Goal: Task Accomplishment & Management: Manage account settings

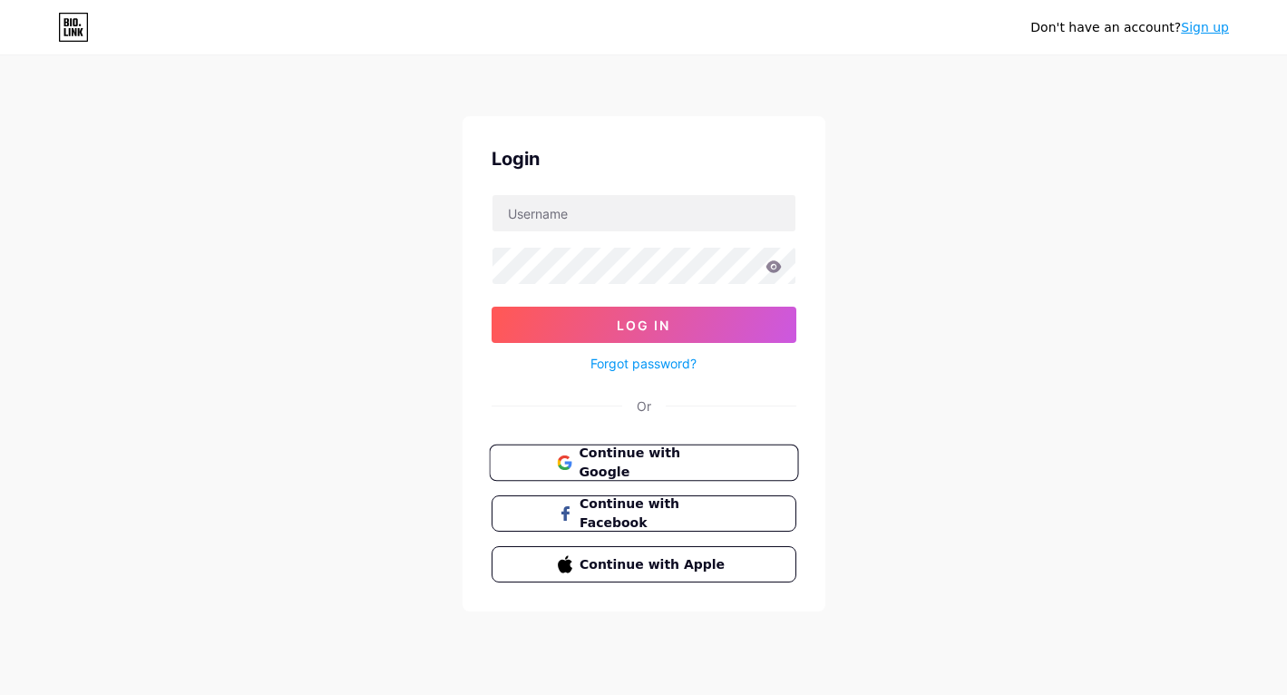
click at [632, 455] on span "Continue with Google" at bounding box center [655, 463] width 152 height 39
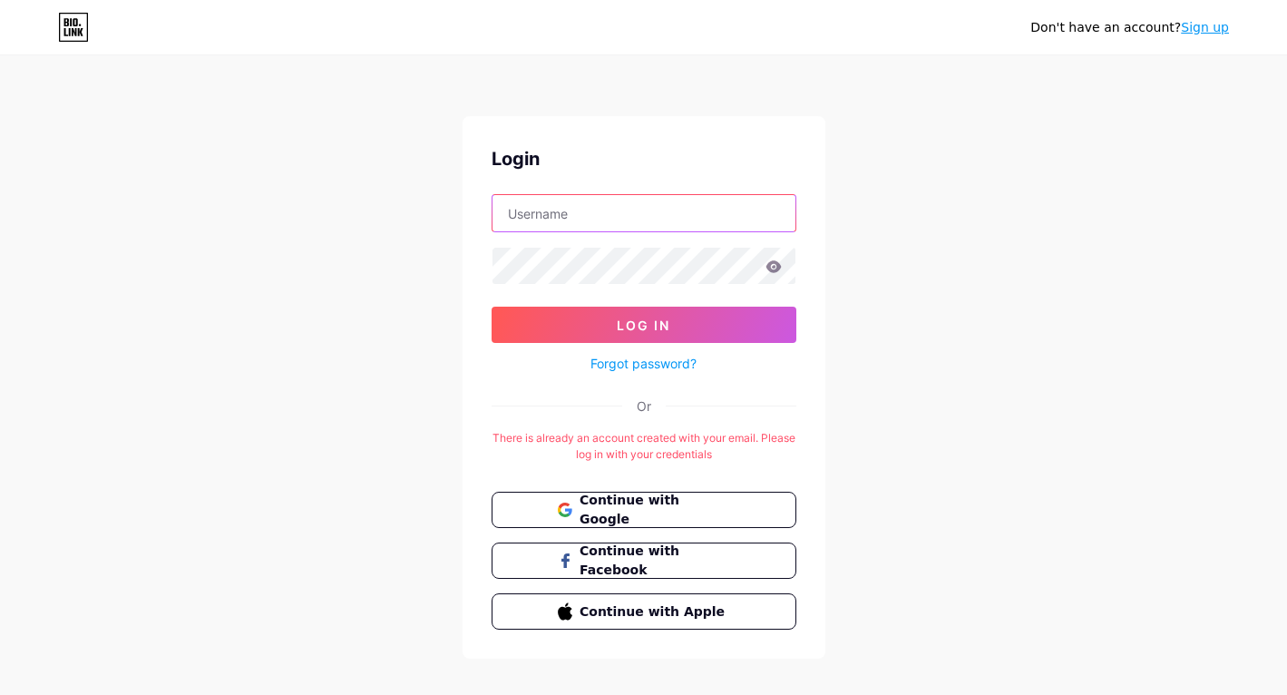
click at [582, 218] on input "text" at bounding box center [644, 213] width 303 height 36
type input "[EMAIL_ADDRESS][DOMAIN_NAME]"
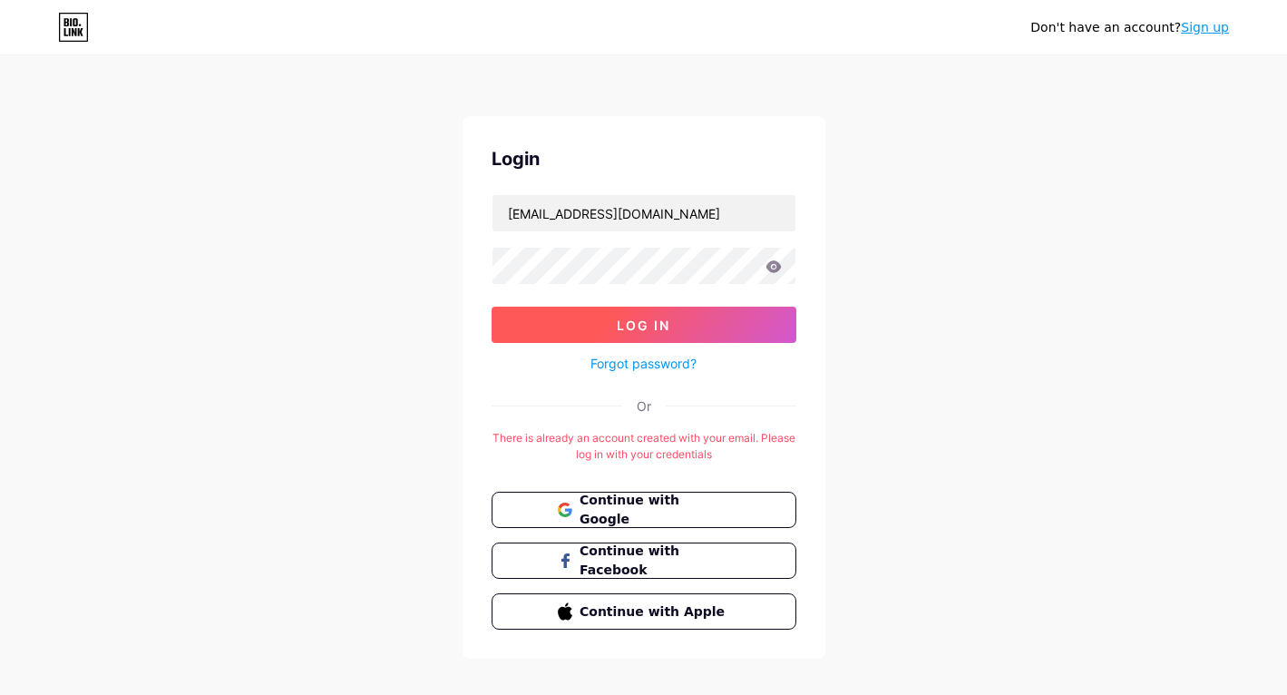
click at [651, 318] on span "Log In" at bounding box center [644, 325] width 54 height 15
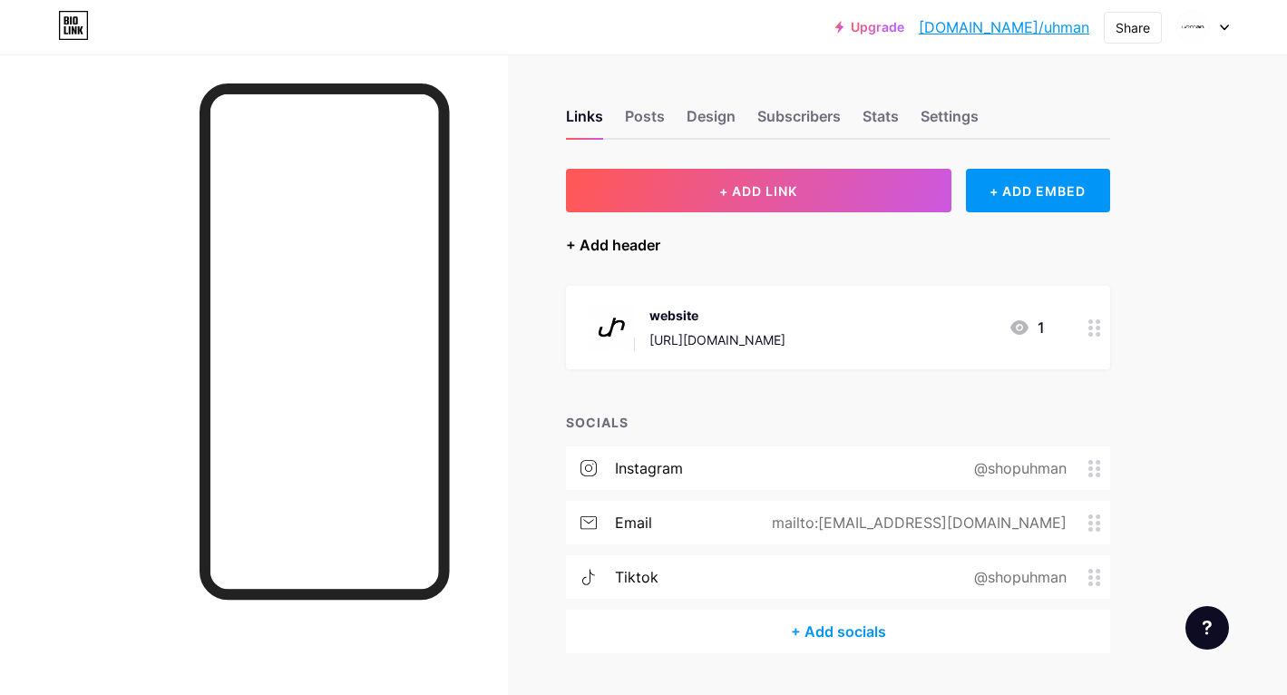
click at [601, 244] on div "+ Add header" at bounding box center [613, 245] width 94 height 22
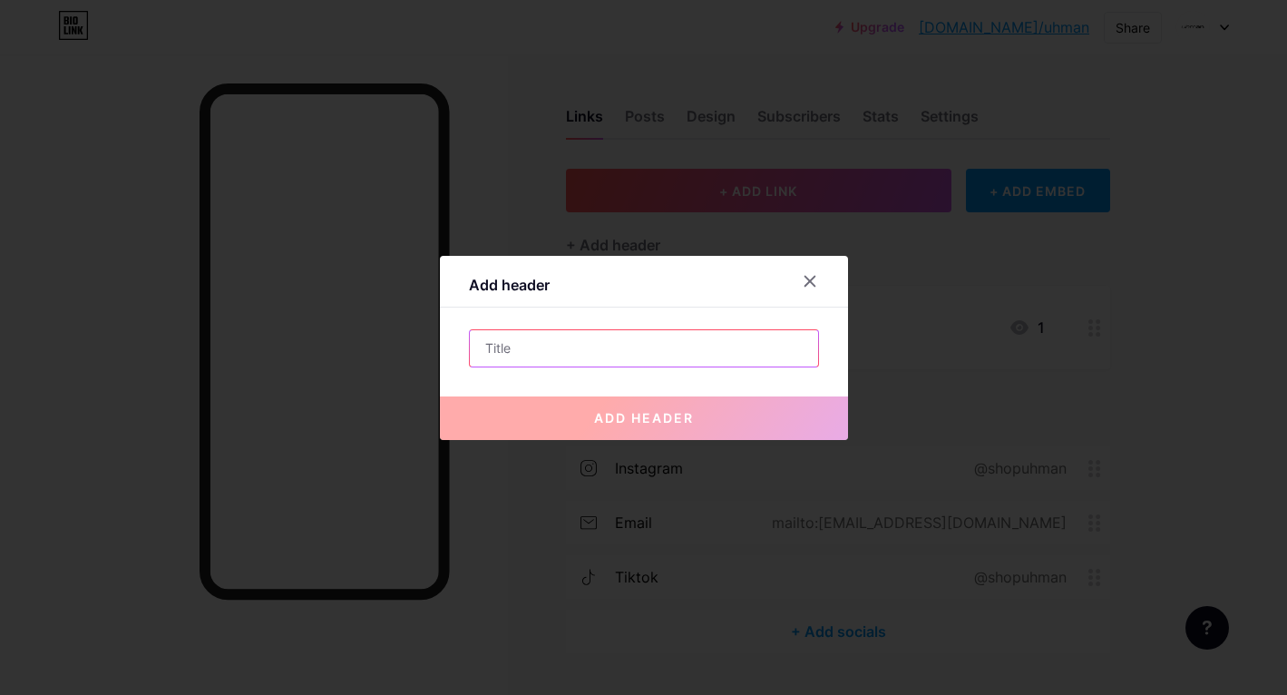
click at [518, 338] on input "text" at bounding box center [644, 348] width 348 height 36
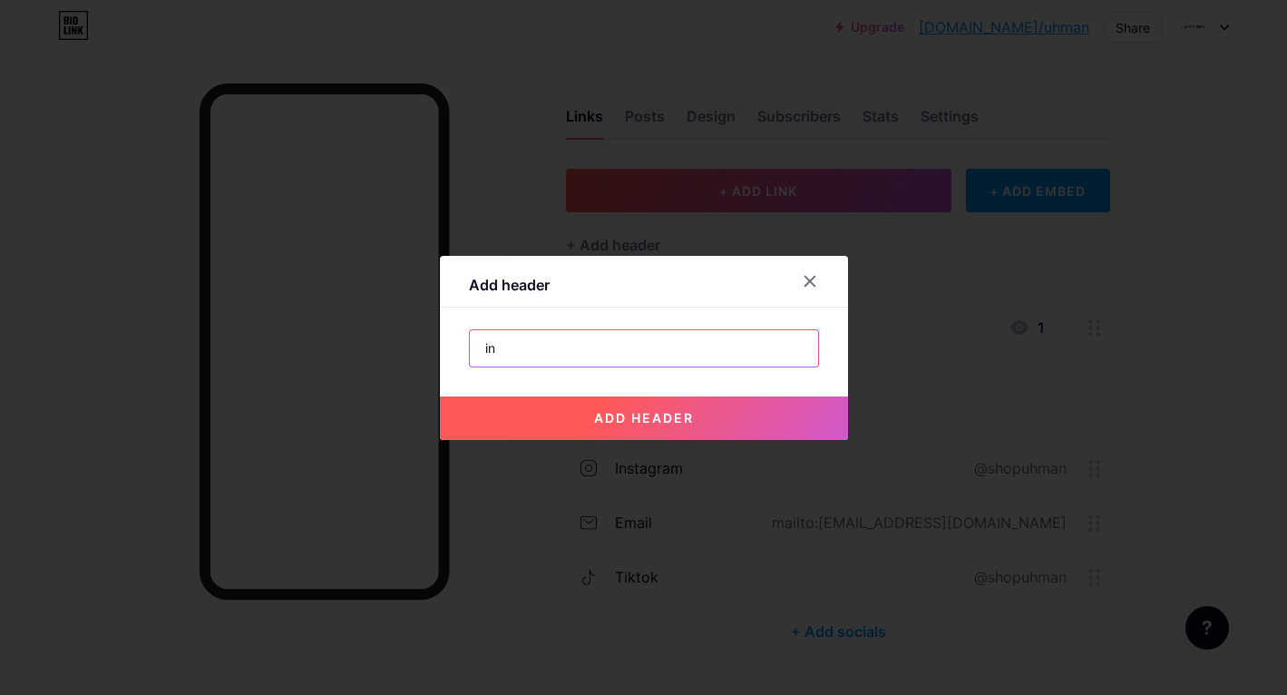
type input "i"
type input "Instagram"
click at [604, 413] on span "add header" at bounding box center [644, 417] width 100 height 15
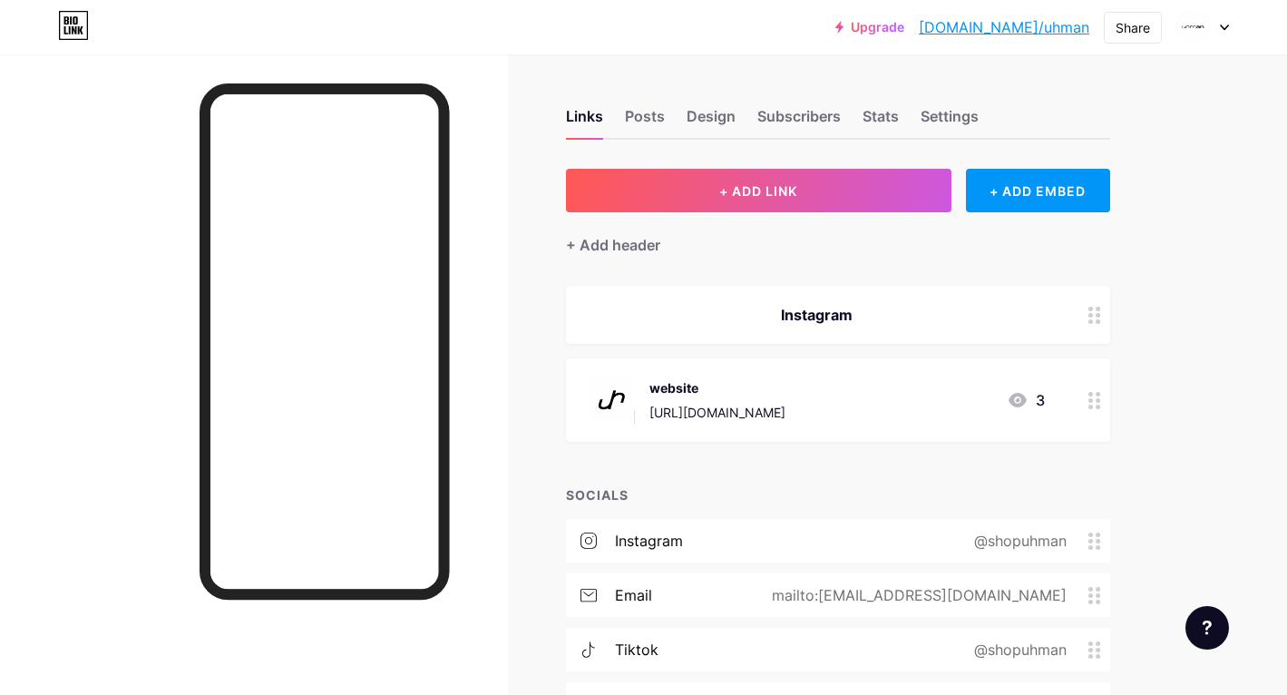
click at [1089, 319] on circle at bounding box center [1091, 321] width 5 height 5
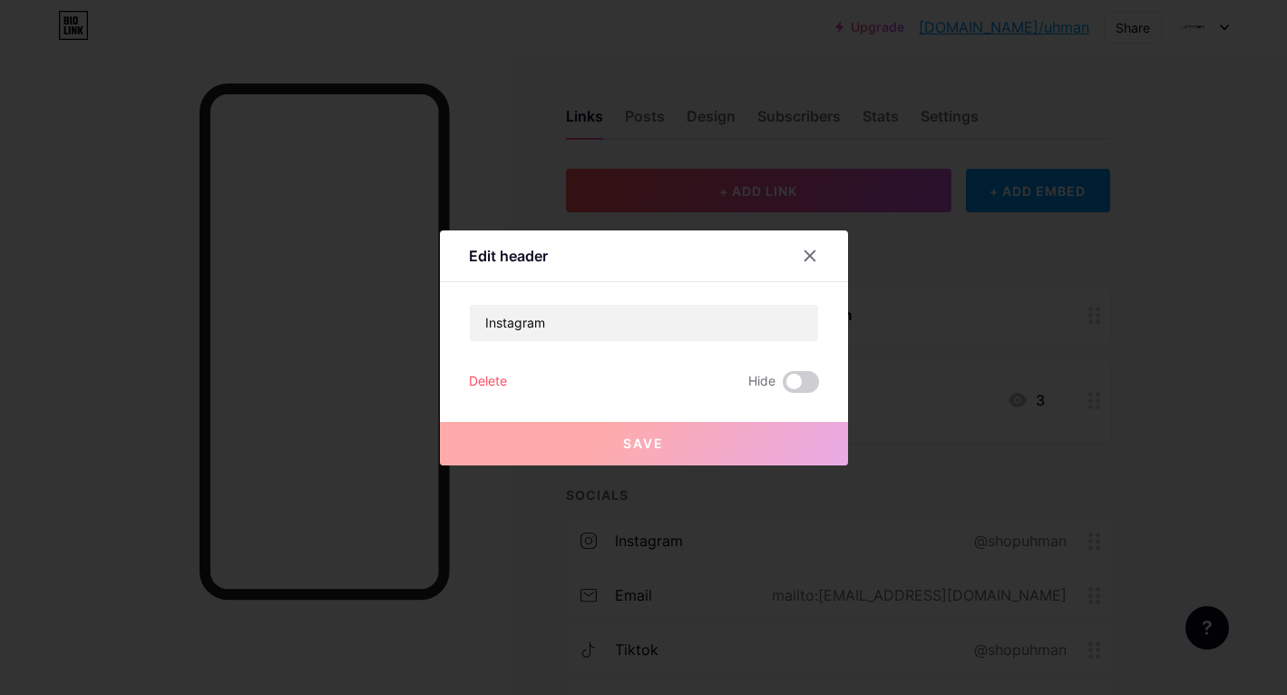
click at [487, 378] on div "Delete" at bounding box center [488, 382] width 38 height 22
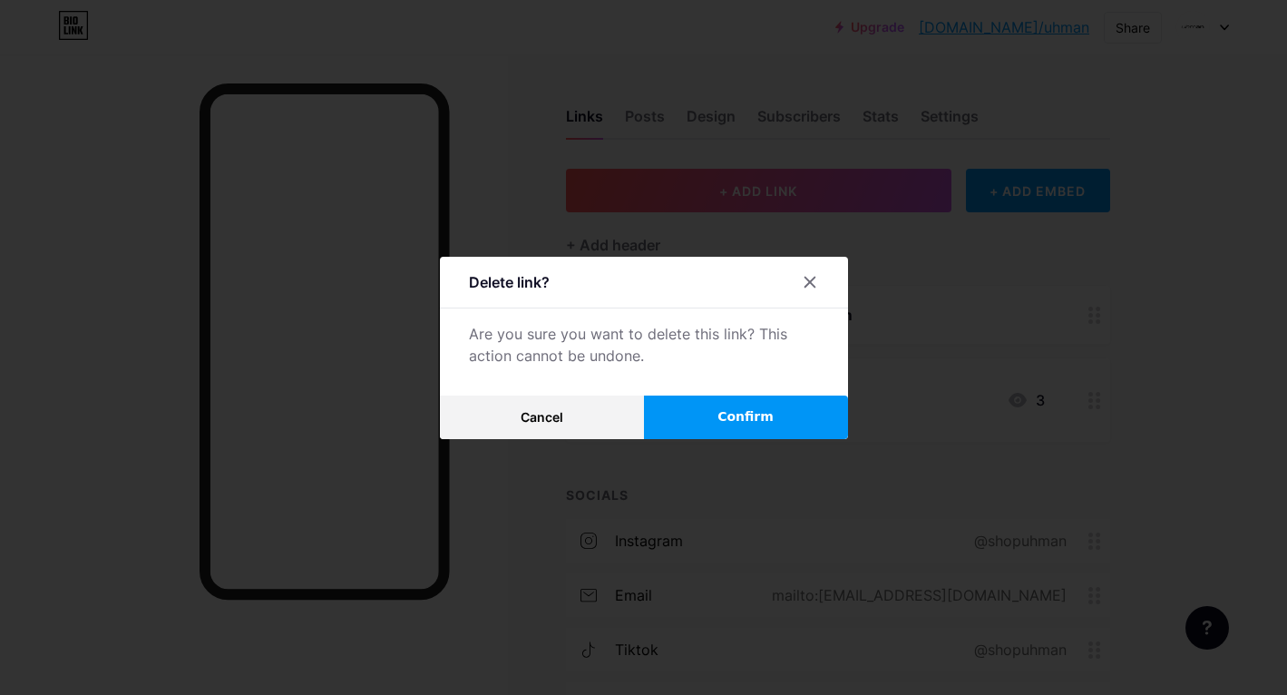
click at [757, 407] on span "Confirm" at bounding box center [746, 416] width 56 height 19
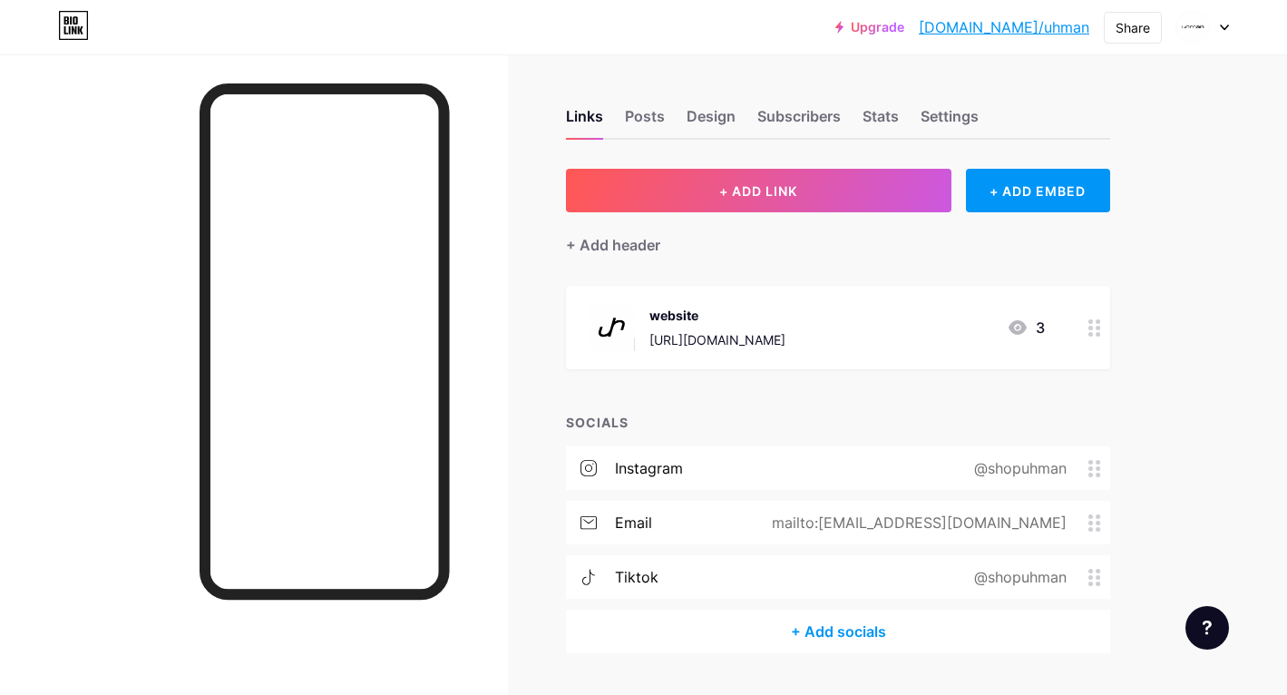
click at [1027, 328] on icon at bounding box center [1018, 328] width 22 height 22
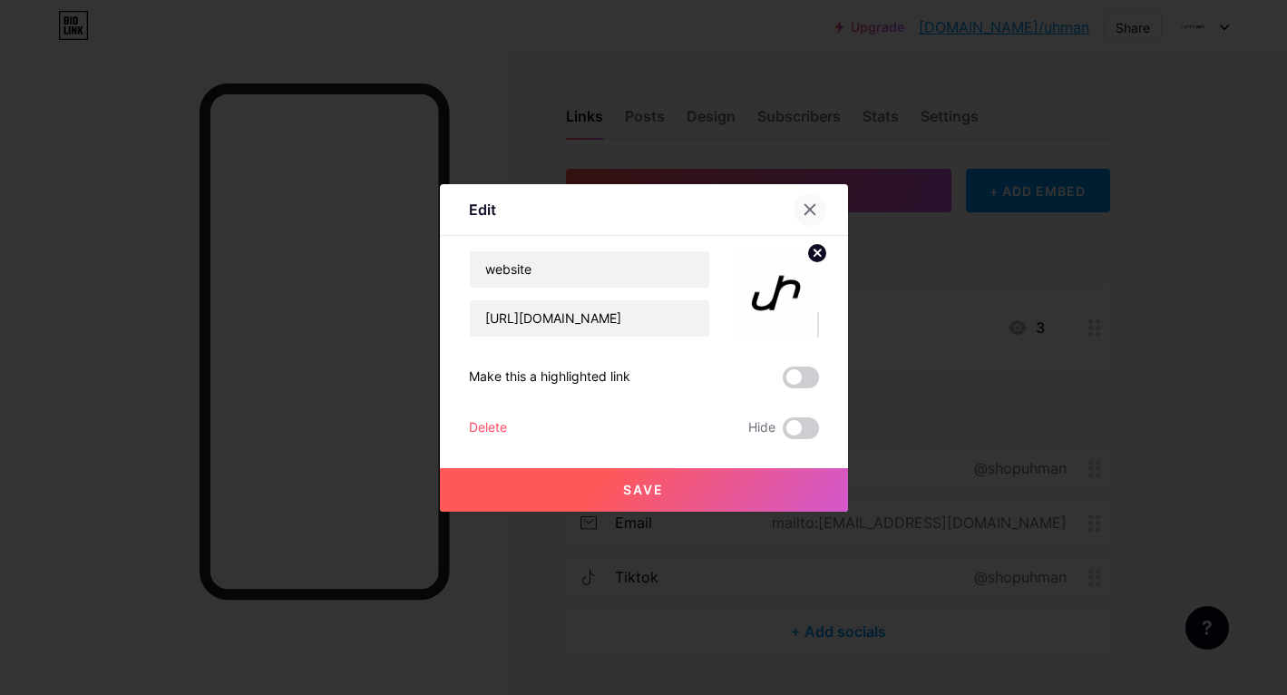
click at [815, 199] on div at bounding box center [810, 209] width 33 height 33
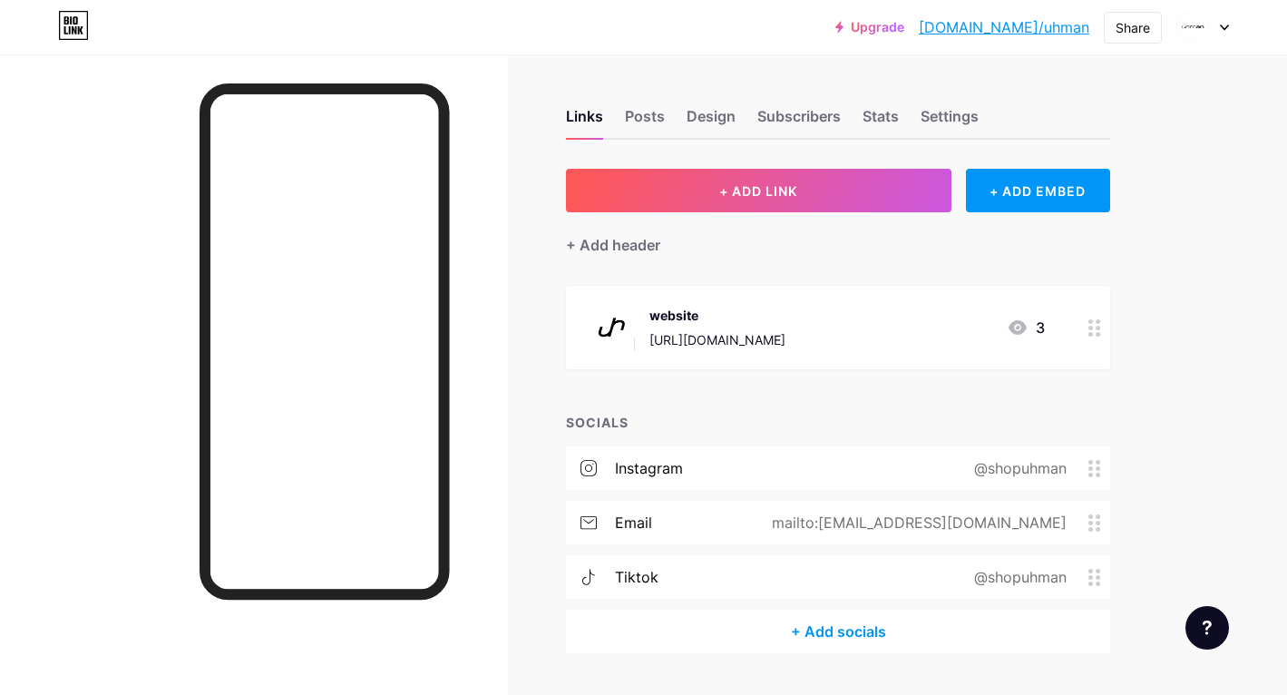
click at [1100, 326] on circle at bounding box center [1098, 328] width 5 height 5
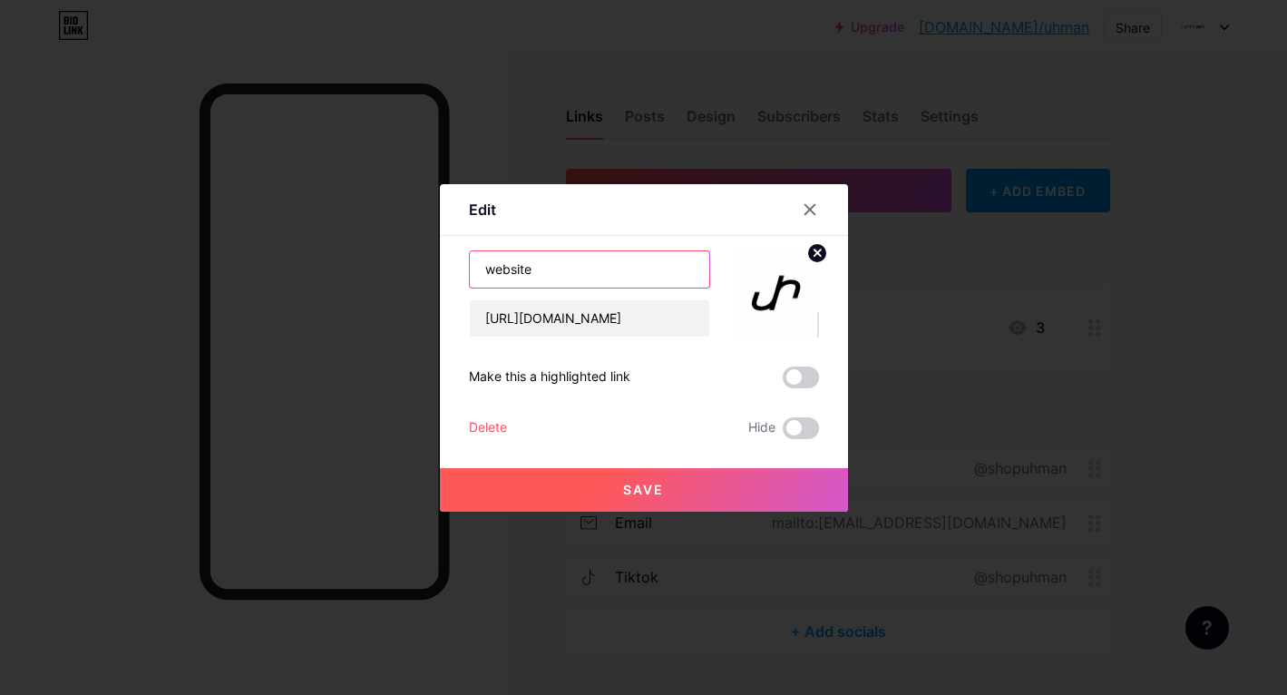
drag, startPoint x: 553, startPoint y: 264, endPoint x: 424, endPoint y: 264, distance: 128.8
click at [424, 264] on div "Edit Content YouTube Play YouTube video without leaving your page. ADD Vimeo Pl…" at bounding box center [643, 347] width 1287 height 695
type input "Pagina web"
click at [662, 480] on button "Save" at bounding box center [644, 490] width 408 height 44
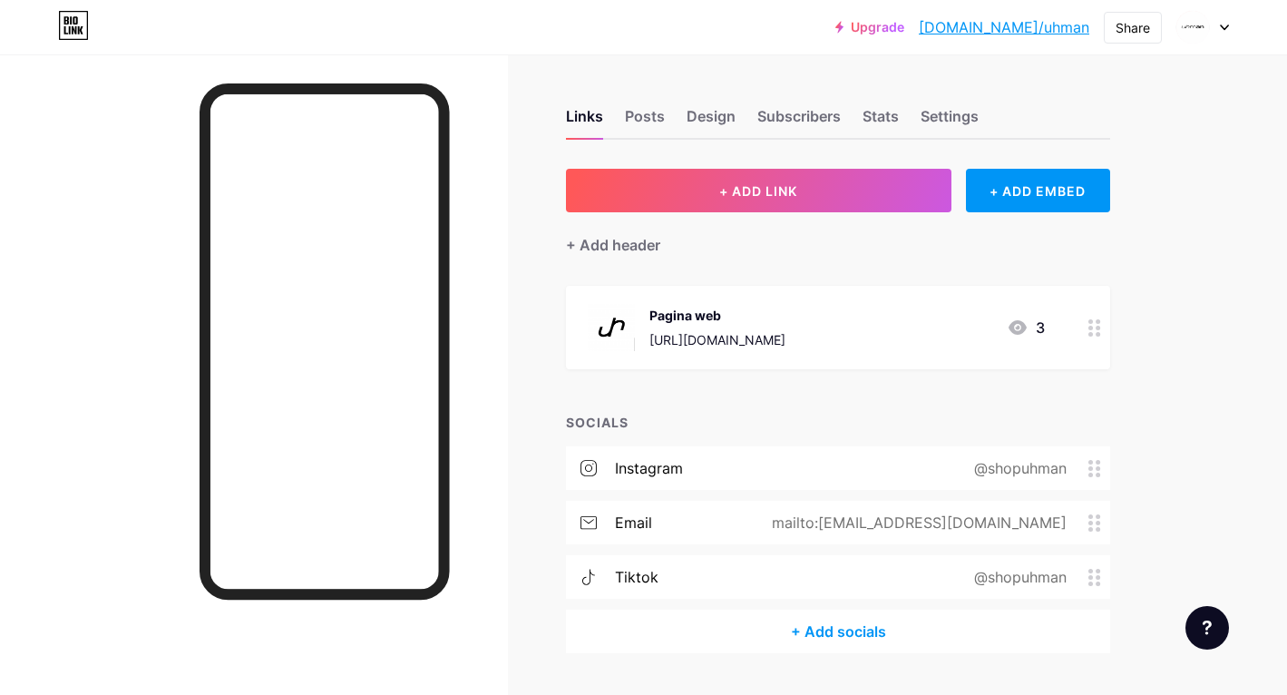
scroll to position [48, 0]
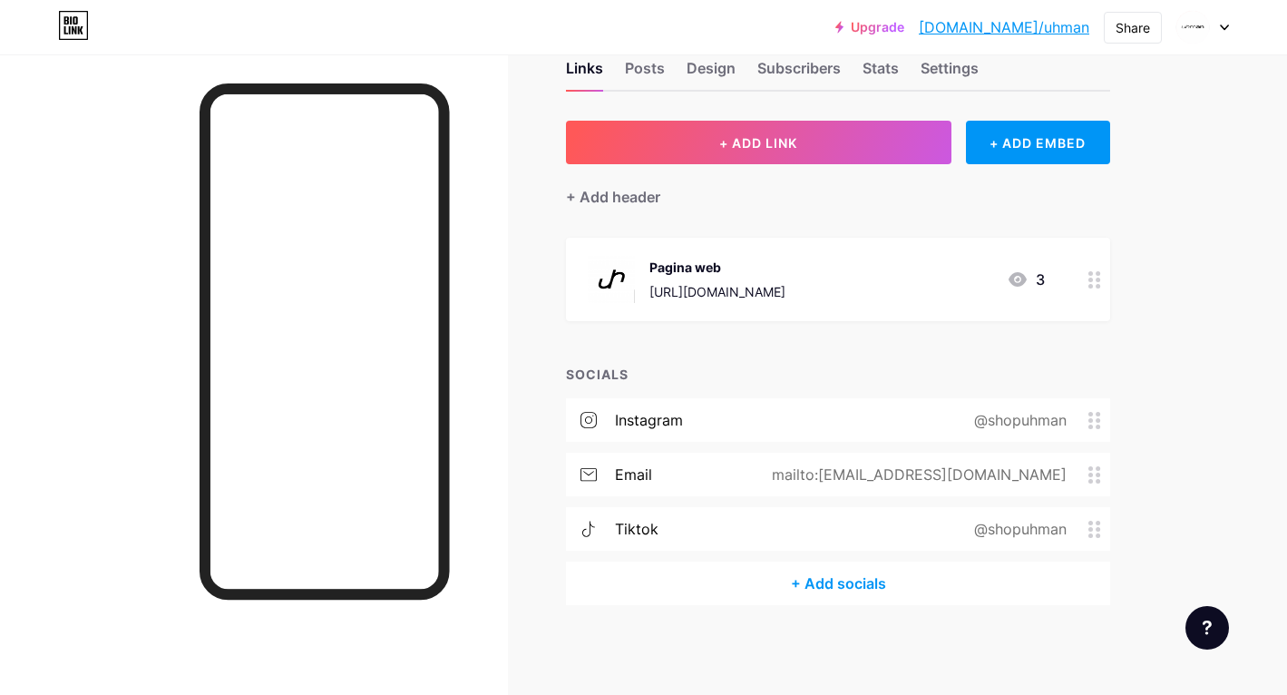
click at [818, 583] on div "+ Add socials" at bounding box center [838, 584] width 544 height 44
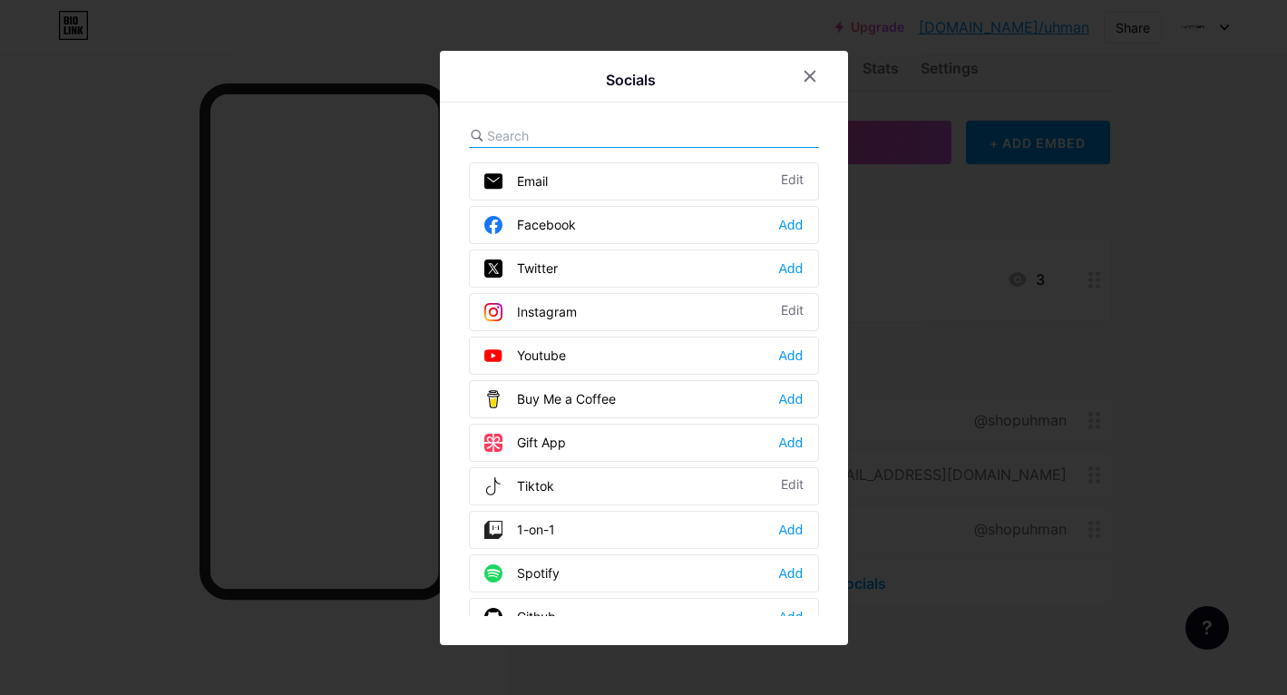
click at [642, 223] on div "Facebook Add" at bounding box center [644, 225] width 350 height 38
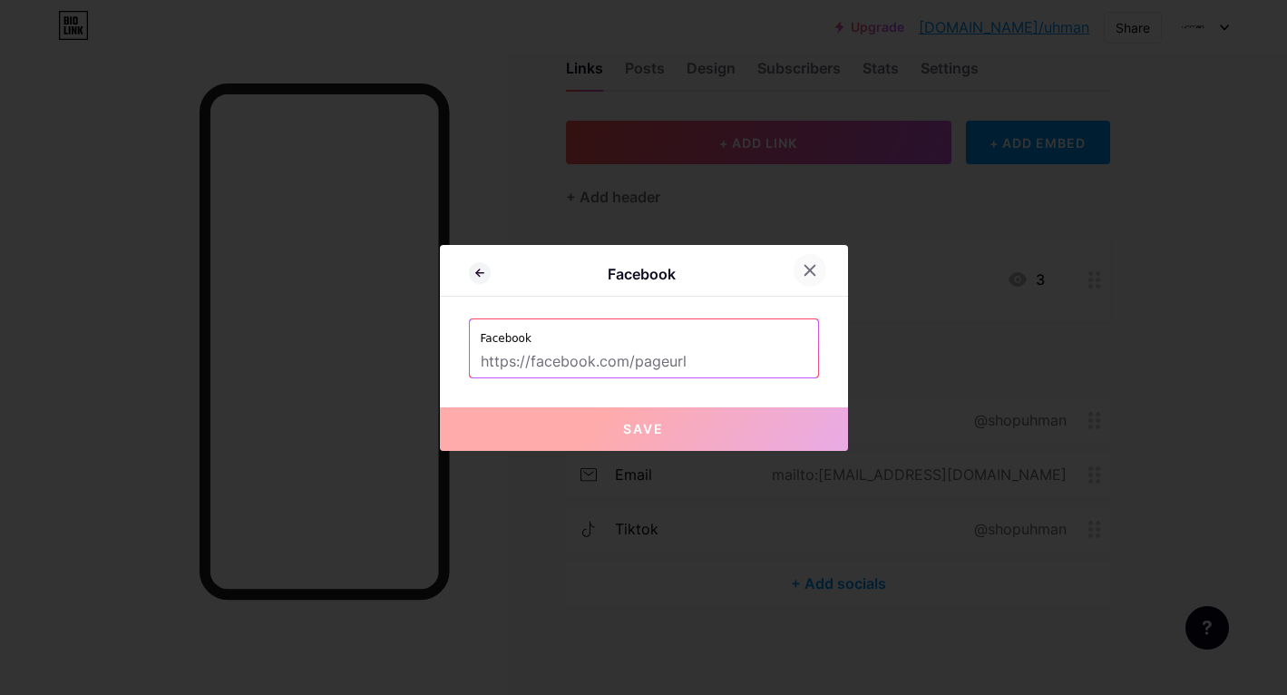
click at [807, 269] on icon at bounding box center [810, 270] width 15 height 15
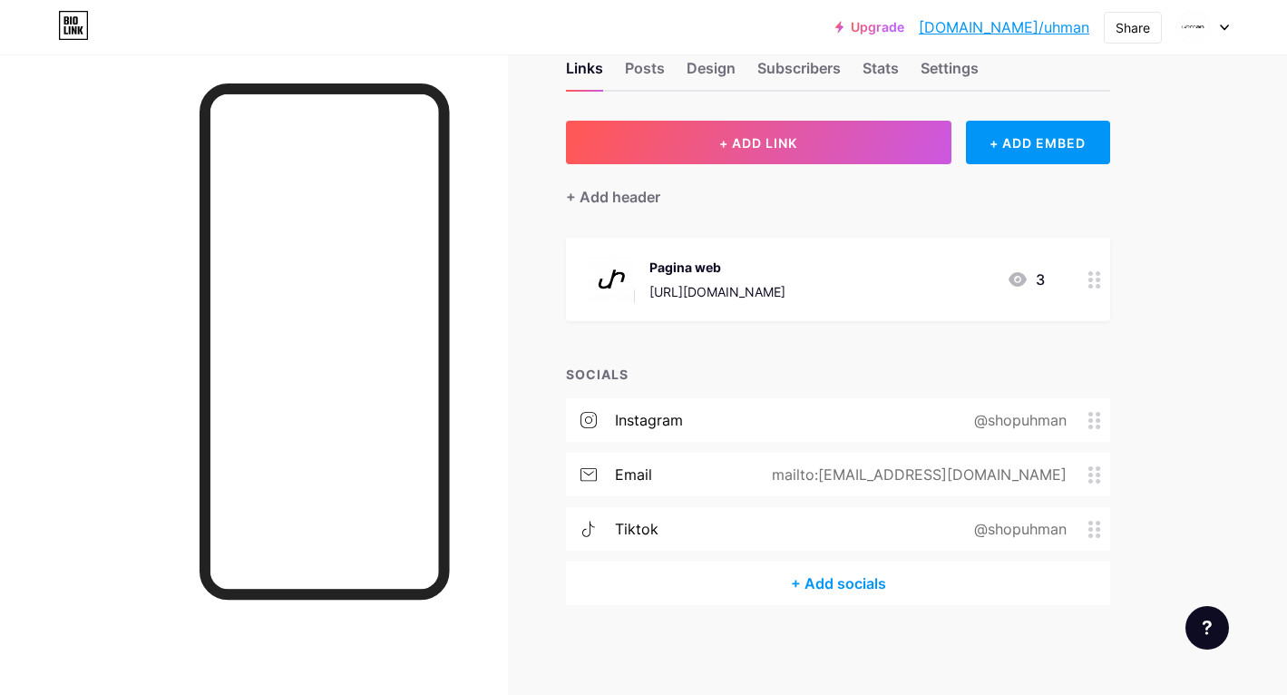
scroll to position [0, 0]
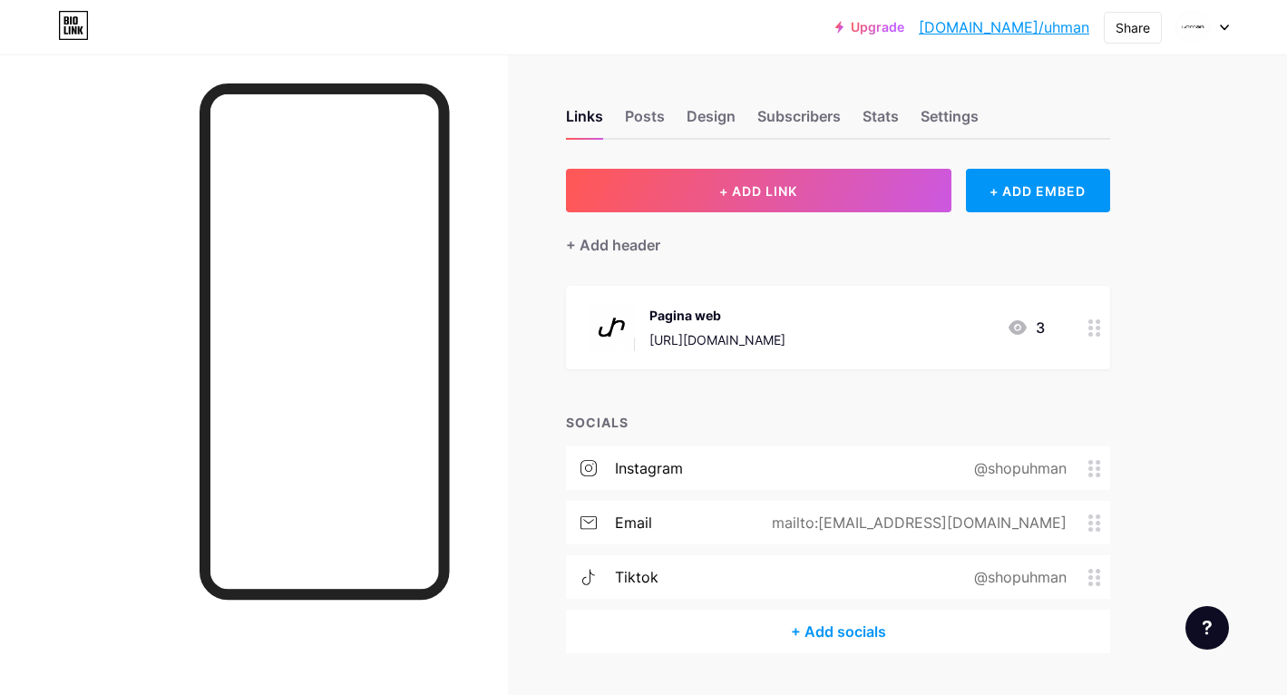
click at [845, 626] on div "+ Add socials" at bounding box center [838, 632] width 544 height 44
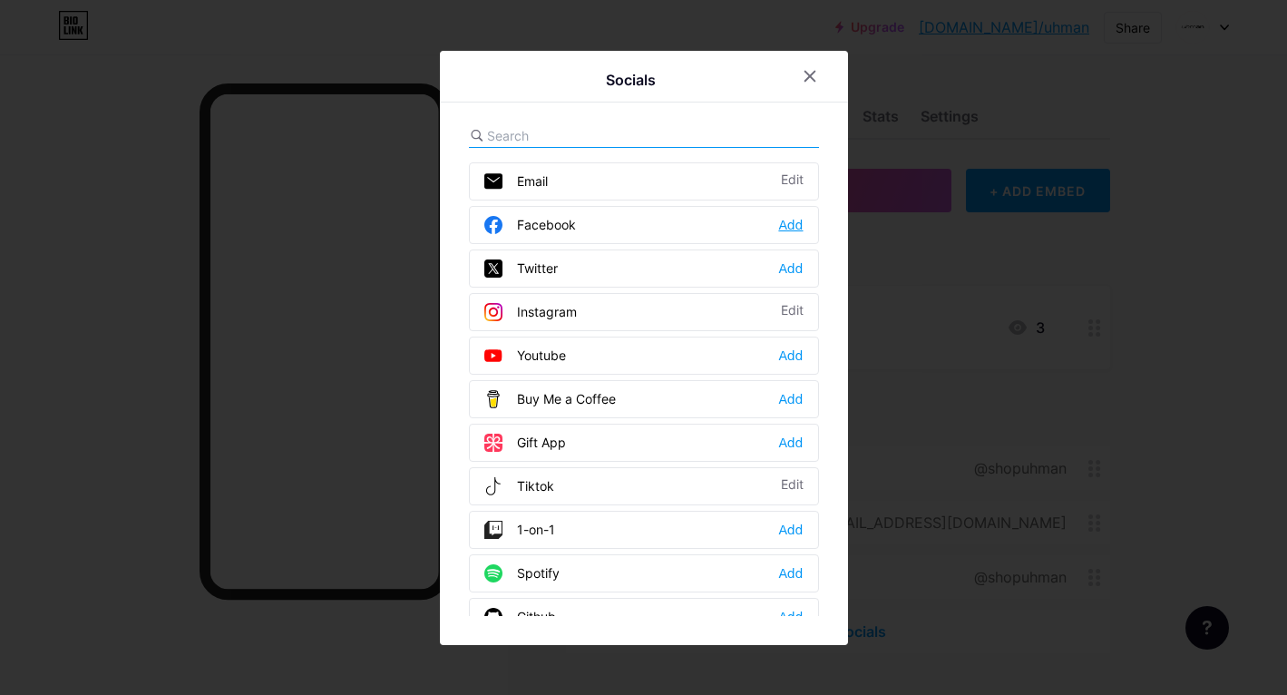
click at [784, 221] on div "Add" at bounding box center [790, 225] width 24 height 18
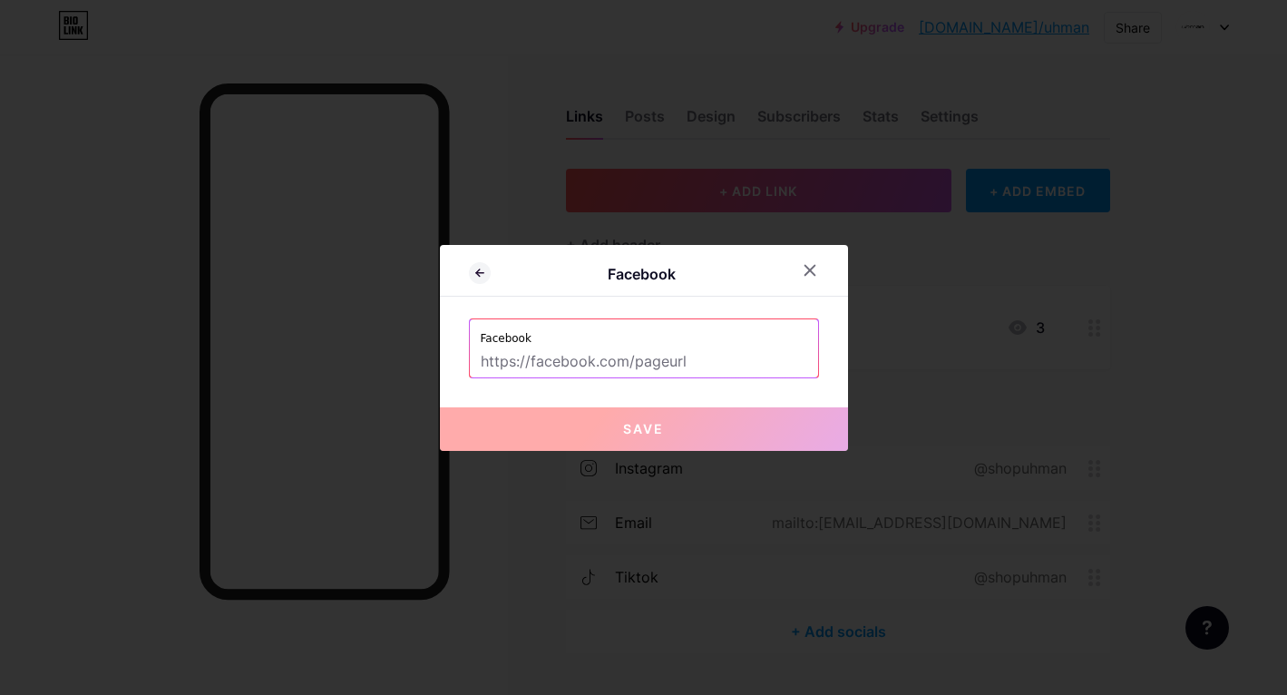
click at [585, 363] on input "text" at bounding box center [644, 362] width 327 height 31
paste input "[URL][DOMAIN_NAME]"
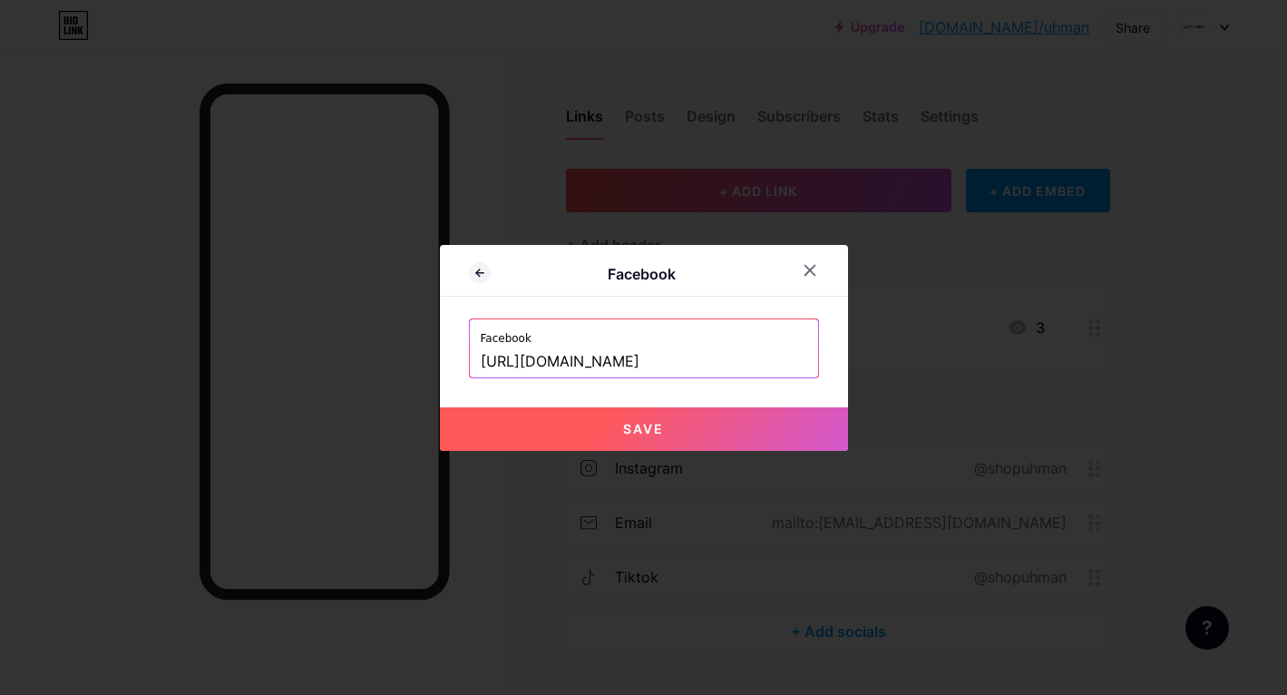
scroll to position [0, 117]
type input "[URL][DOMAIN_NAME]"
click at [806, 267] on icon at bounding box center [810, 270] width 10 height 10
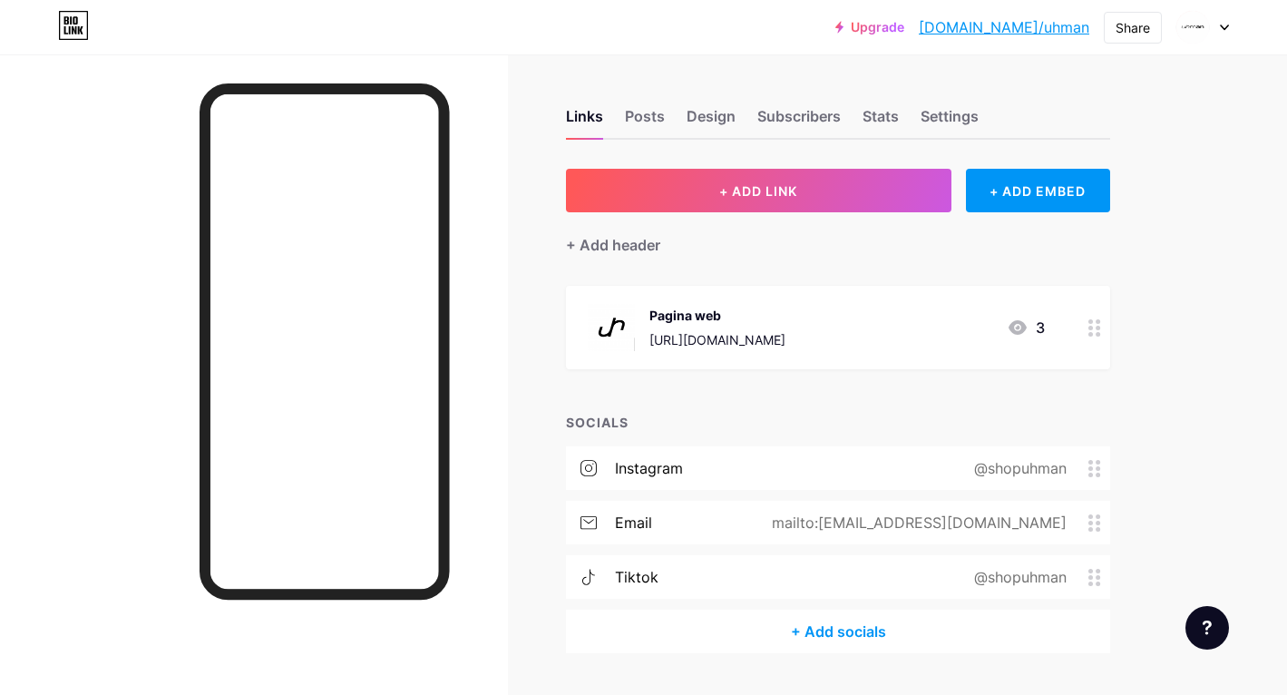
click at [839, 635] on div "+ Add socials" at bounding box center [838, 632] width 544 height 44
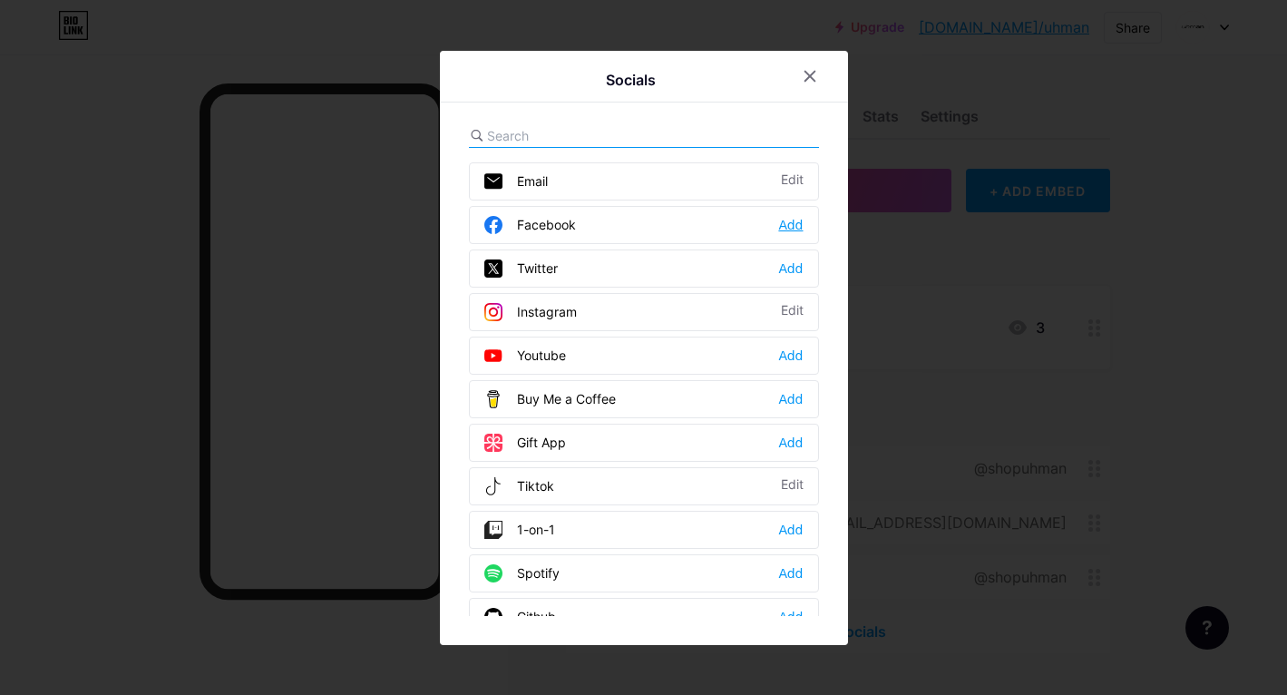
click at [792, 221] on div "Add" at bounding box center [790, 225] width 24 height 18
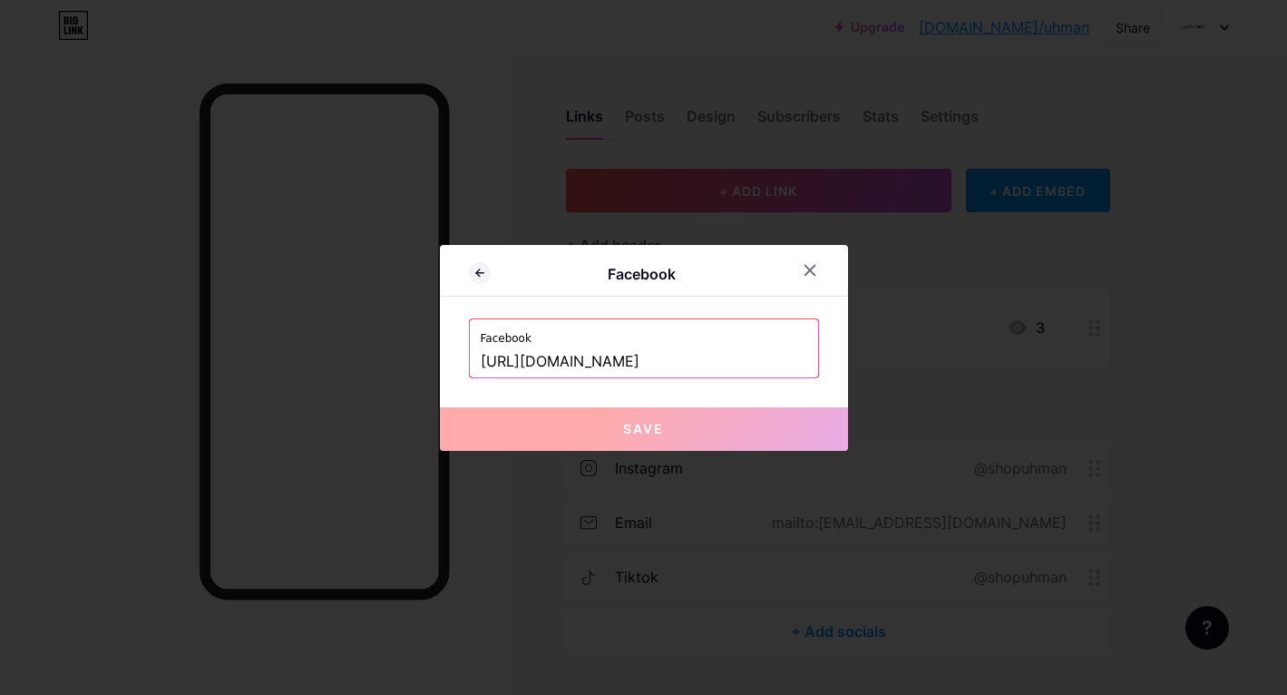
drag, startPoint x: 479, startPoint y: 357, endPoint x: 787, endPoint y: 357, distance: 307.6
click at [792, 357] on div "Facebook [URL][DOMAIN_NAME]" at bounding box center [644, 348] width 348 height 58
drag, startPoint x: 480, startPoint y: 363, endPoint x: 925, endPoint y: 357, distance: 444.6
click at [925, 357] on div "Facebook Facebook [URL][DOMAIN_NAME] Save" at bounding box center [643, 347] width 1287 height 695
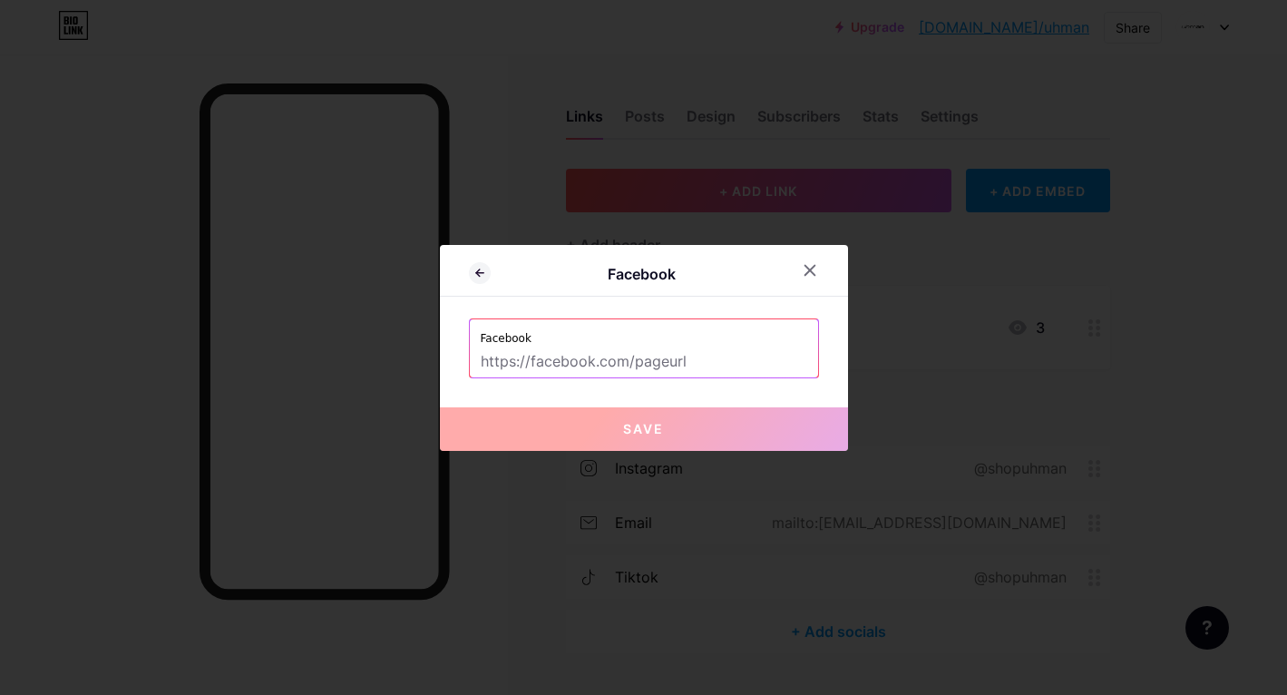
scroll to position [0, 0]
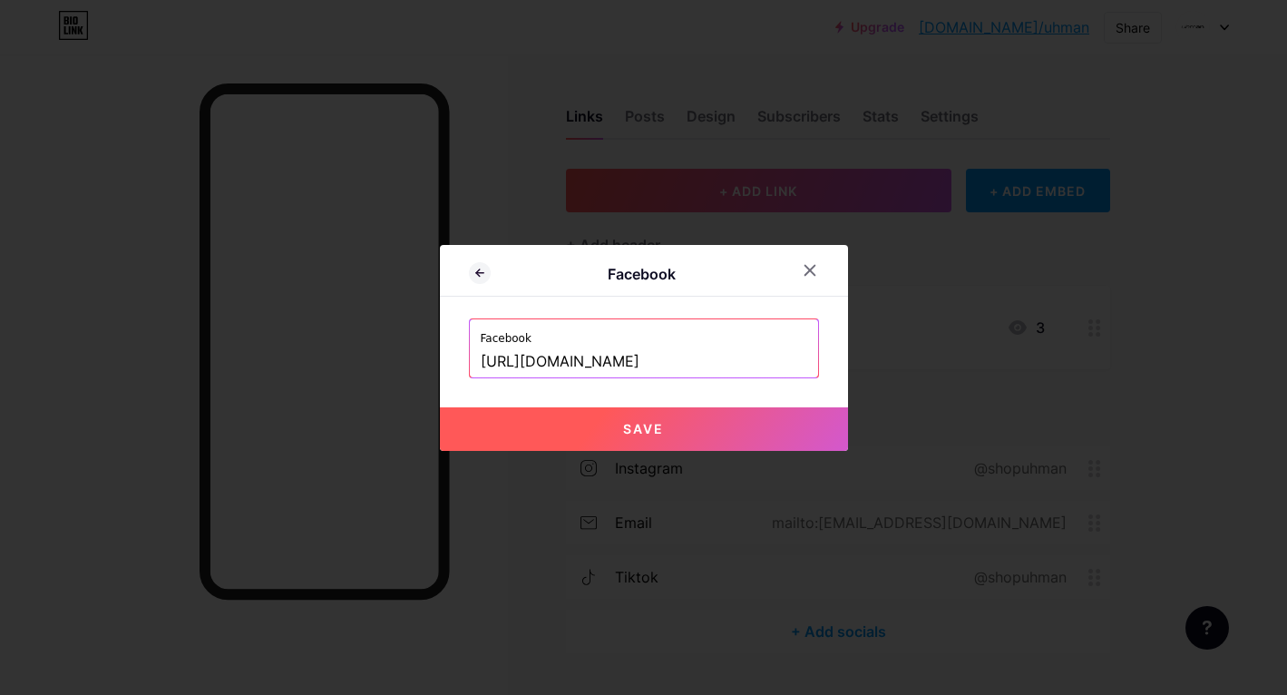
click at [675, 360] on input "[URL][DOMAIN_NAME]" at bounding box center [644, 362] width 327 height 31
drag, startPoint x: 672, startPoint y: 360, endPoint x: 897, endPoint y: 365, distance: 225.1
click at [897, 365] on div "Facebook Facebook [URL][DOMAIN_NAME] Save" at bounding box center [643, 347] width 1287 height 695
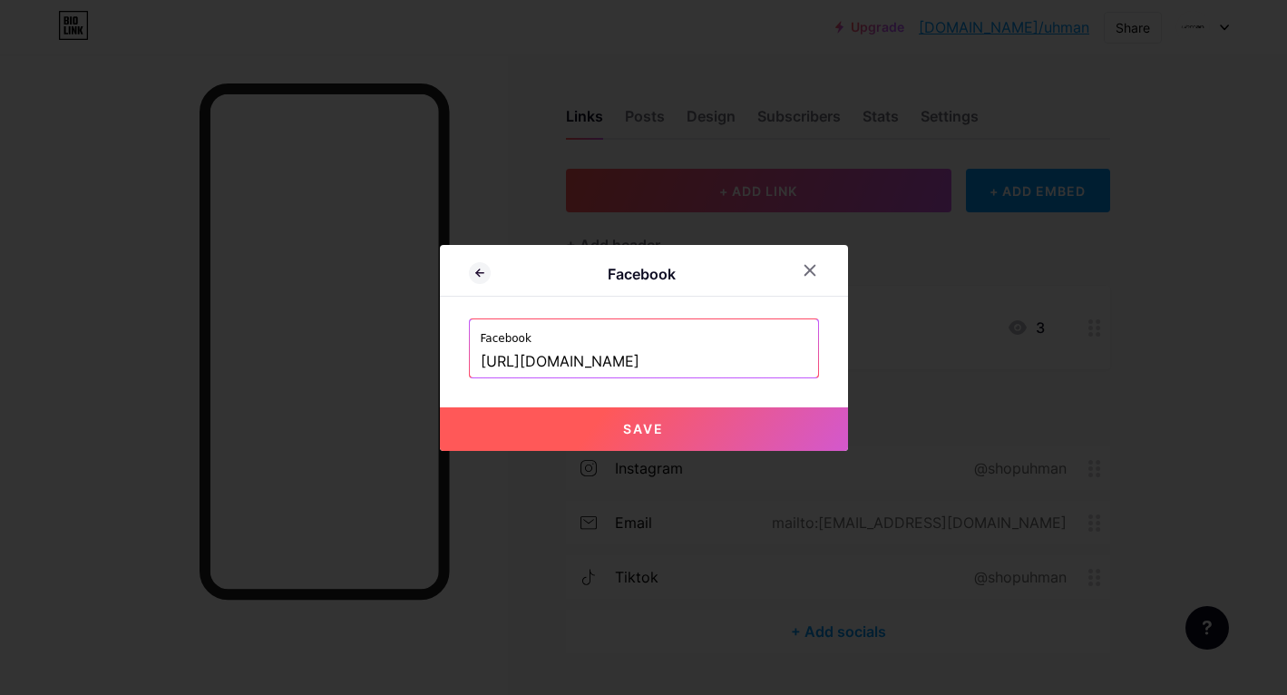
type input "[URL][DOMAIN_NAME]"
click at [734, 427] on button "Save" at bounding box center [644, 429] width 408 height 44
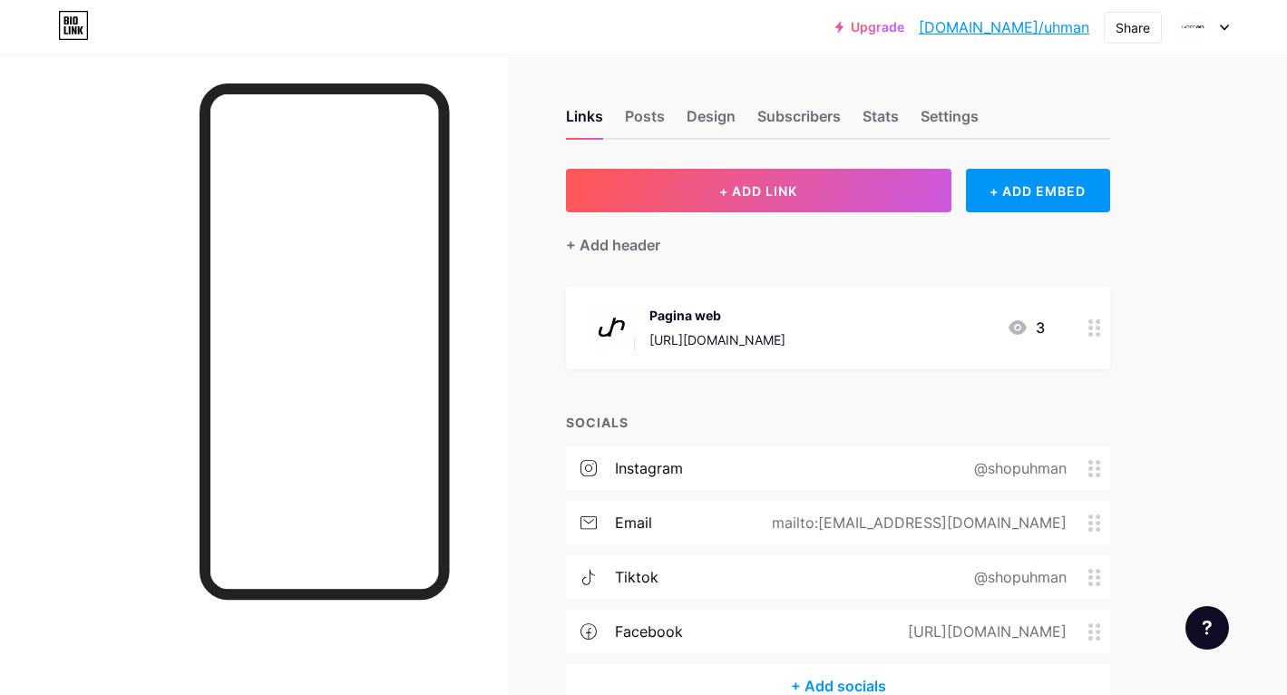
scroll to position [103, 0]
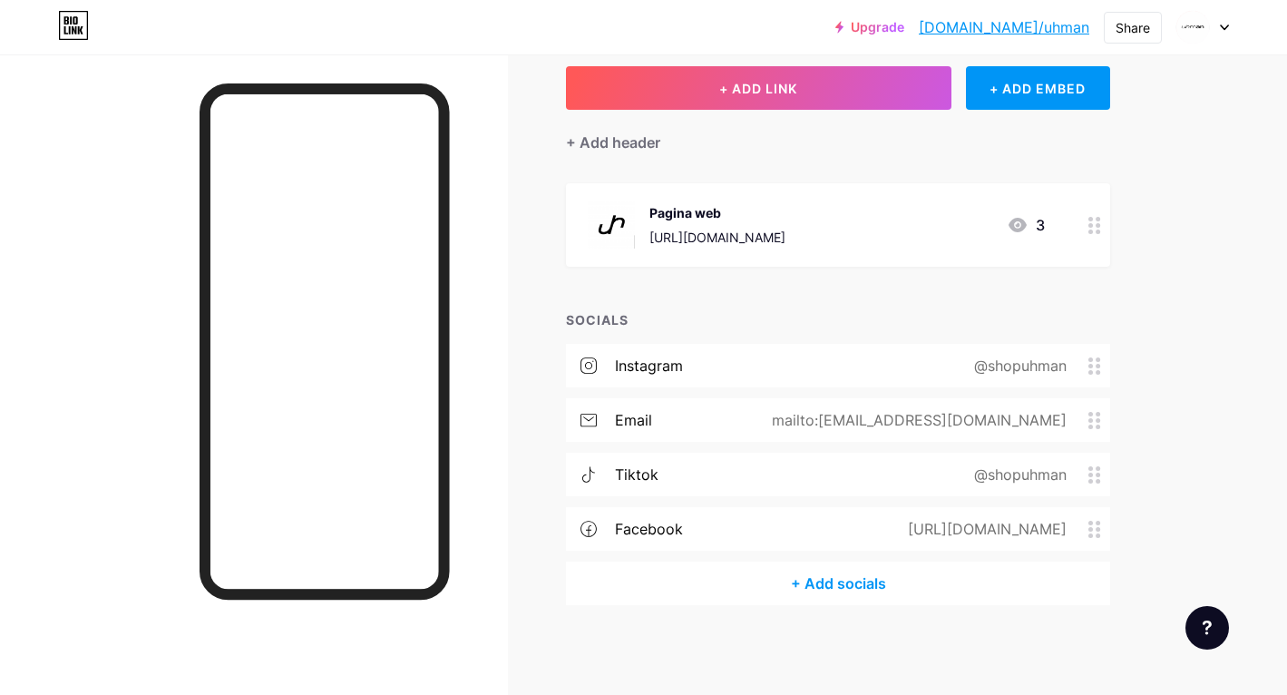
click at [828, 575] on div "+ Add socials" at bounding box center [838, 584] width 544 height 44
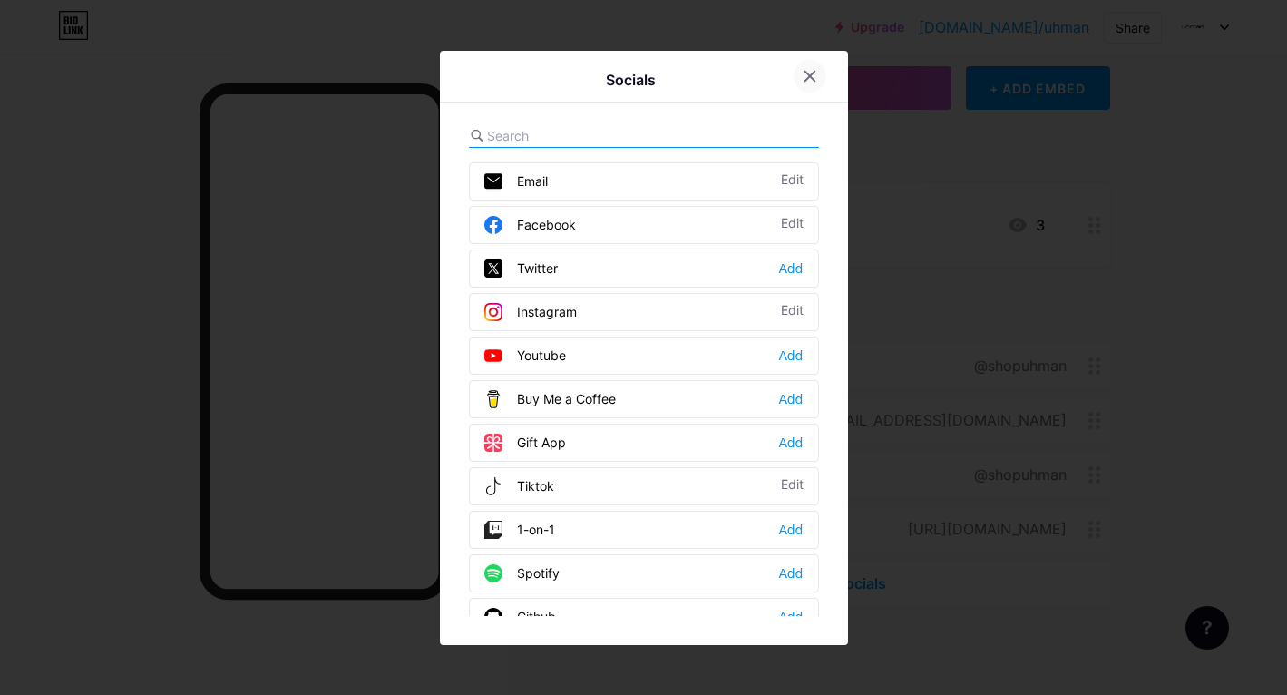
click at [809, 73] on icon at bounding box center [810, 76] width 10 height 10
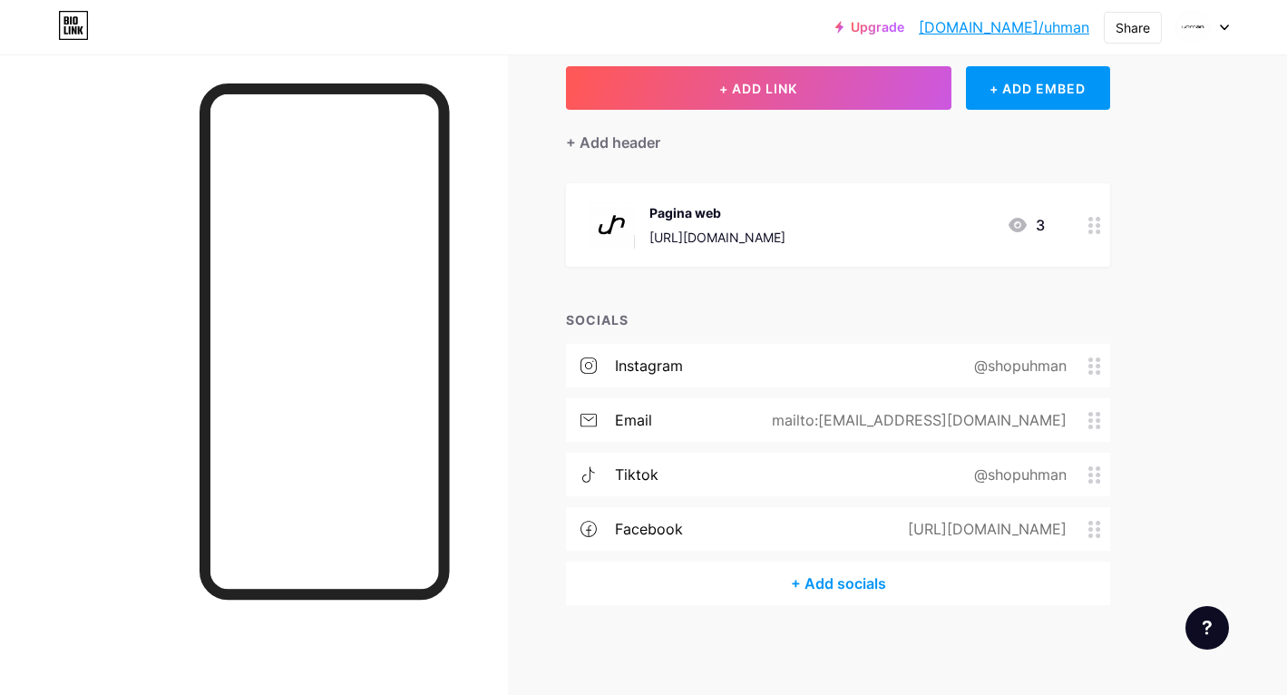
click at [918, 229] on div "Pagina web [URL][DOMAIN_NAME] 3" at bounding box center [816, 224] width 457 height 47
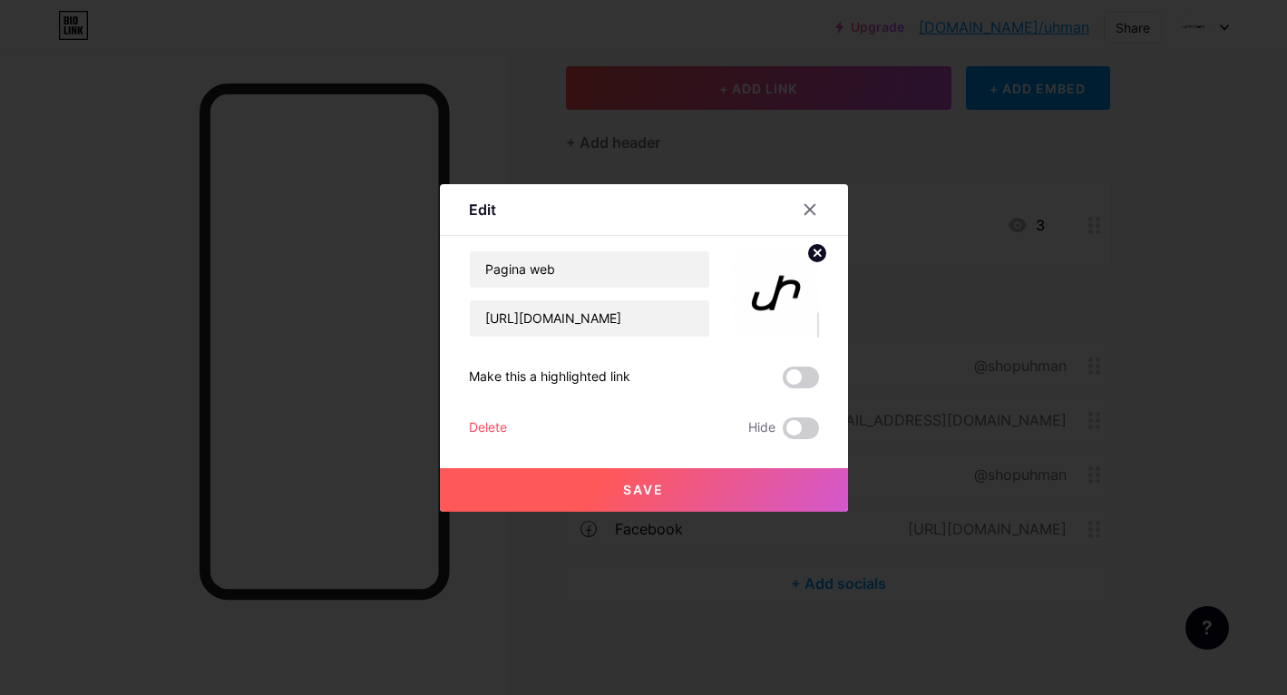
click at [817, 257] on circle at bounding box center [817, 253] width 20 height 20
click at [642, 481] on button "Save" at bounding box center [644, 490] width 408 height 44
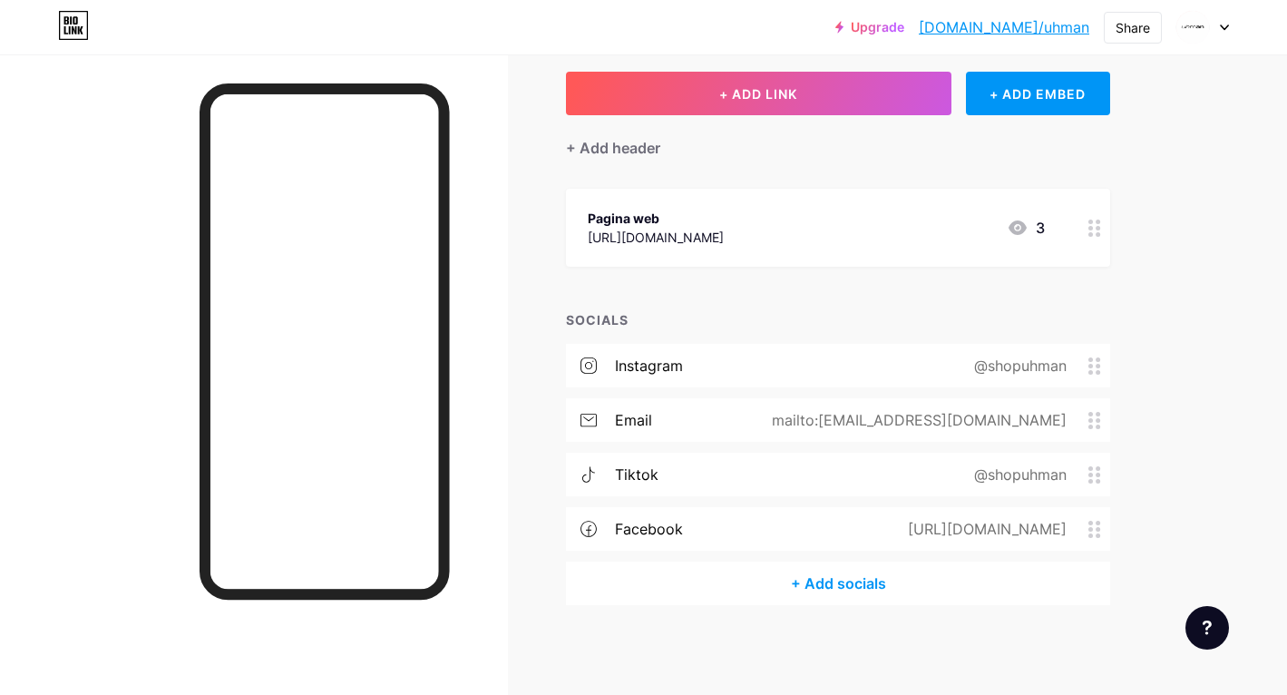
scroll to position [0, 0]
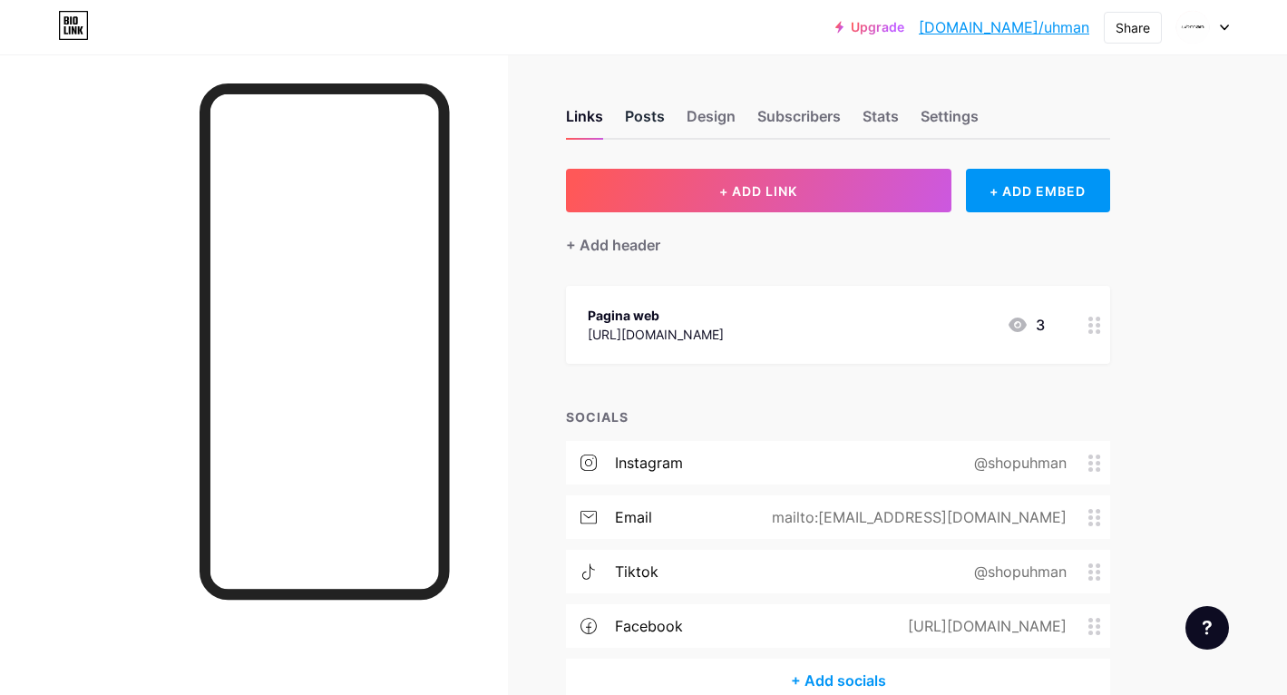
click at [642, 122] on div "Posts" at bounding box center [645, 121] width 40 height 33
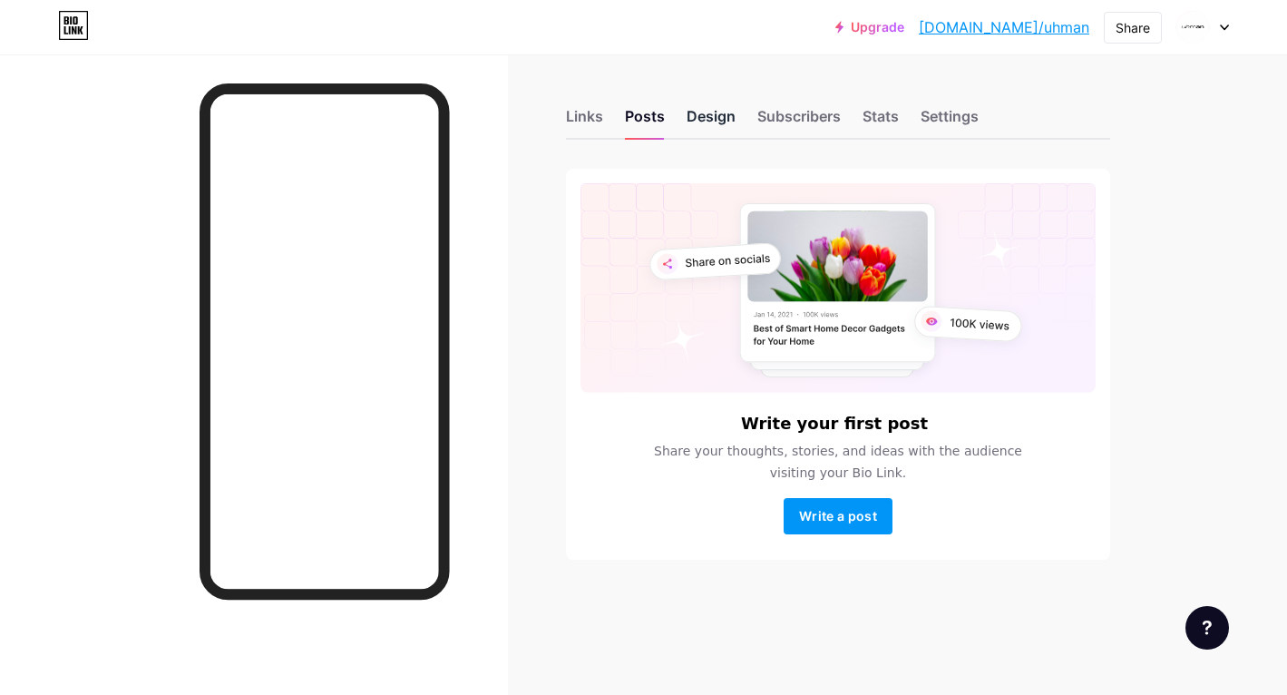
click at [697, 118] on div "Design" at bounding box center [711, 121] width 49 height 33
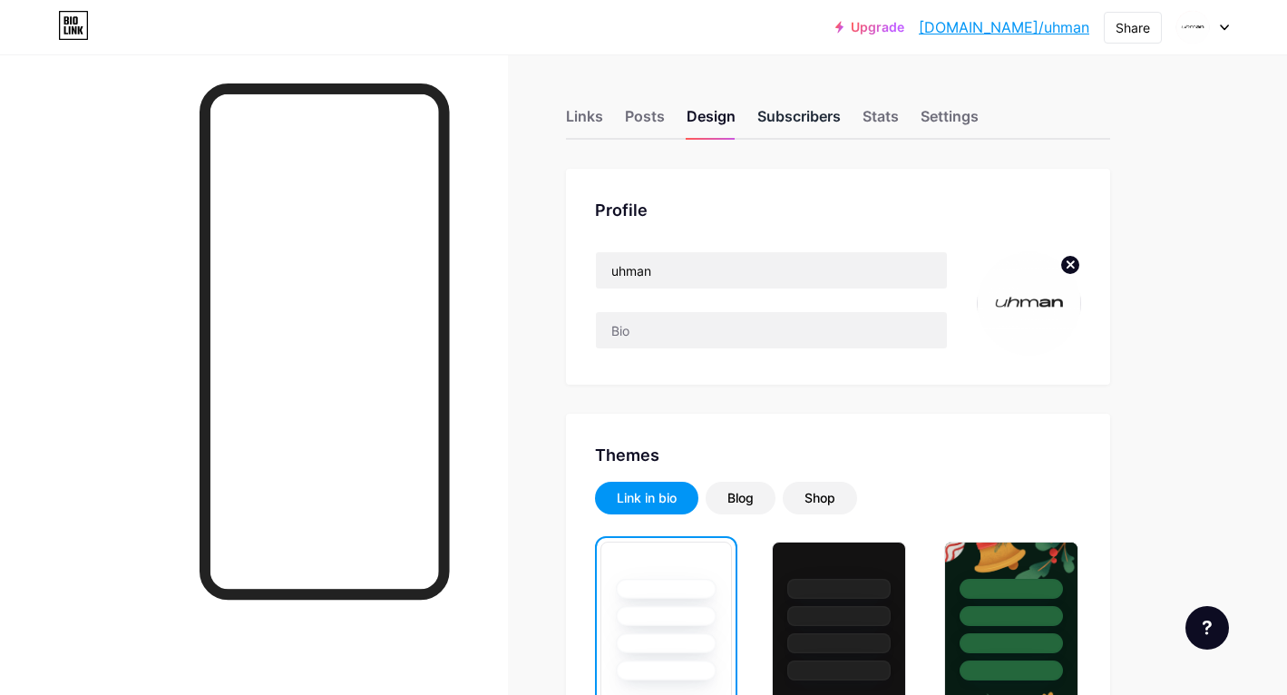
click at [778, 123] on div "Subscribers" at bounding box center [799, 121] width 83 height 33
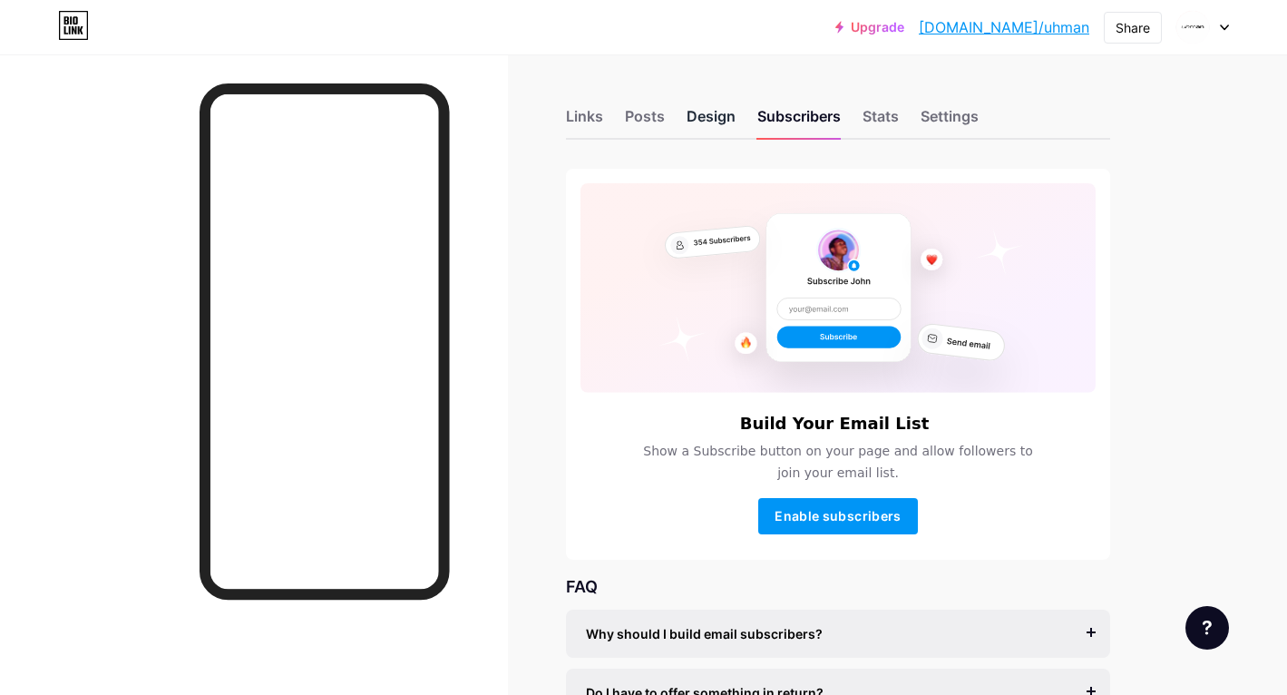
click at [721, 113] on div "Design" at bounding box center [711, 121] width 49 height 33
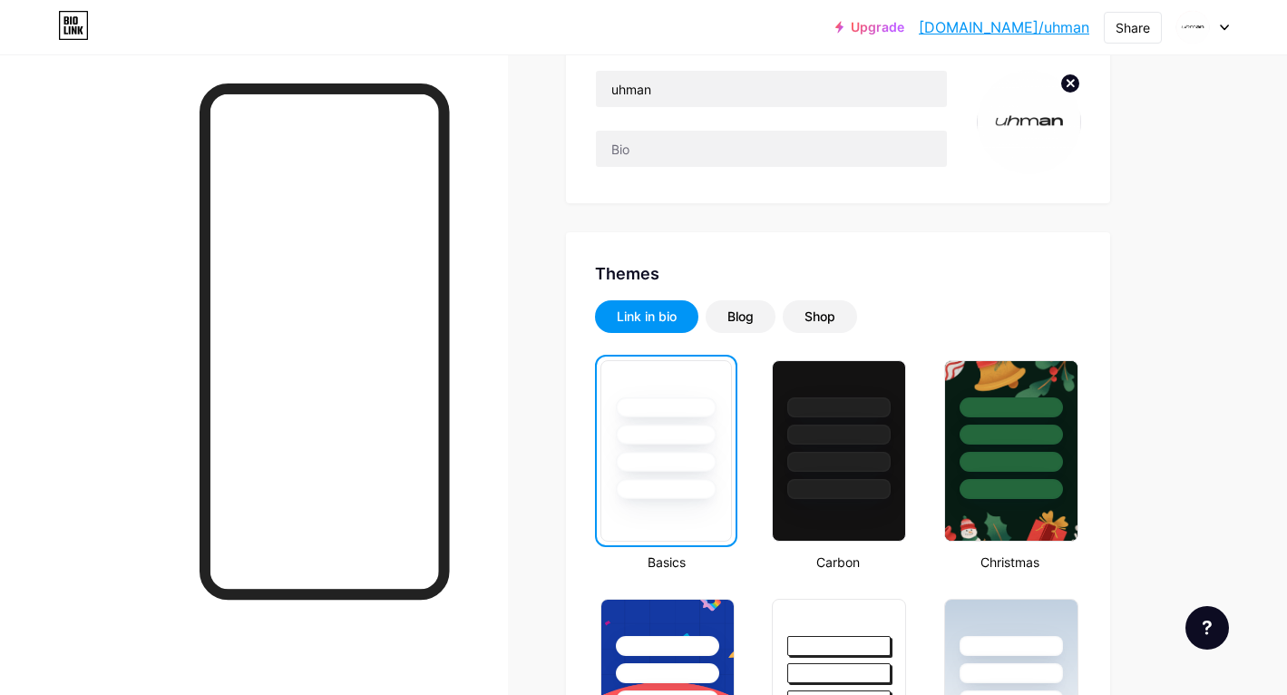
scroll to position [188, 0]
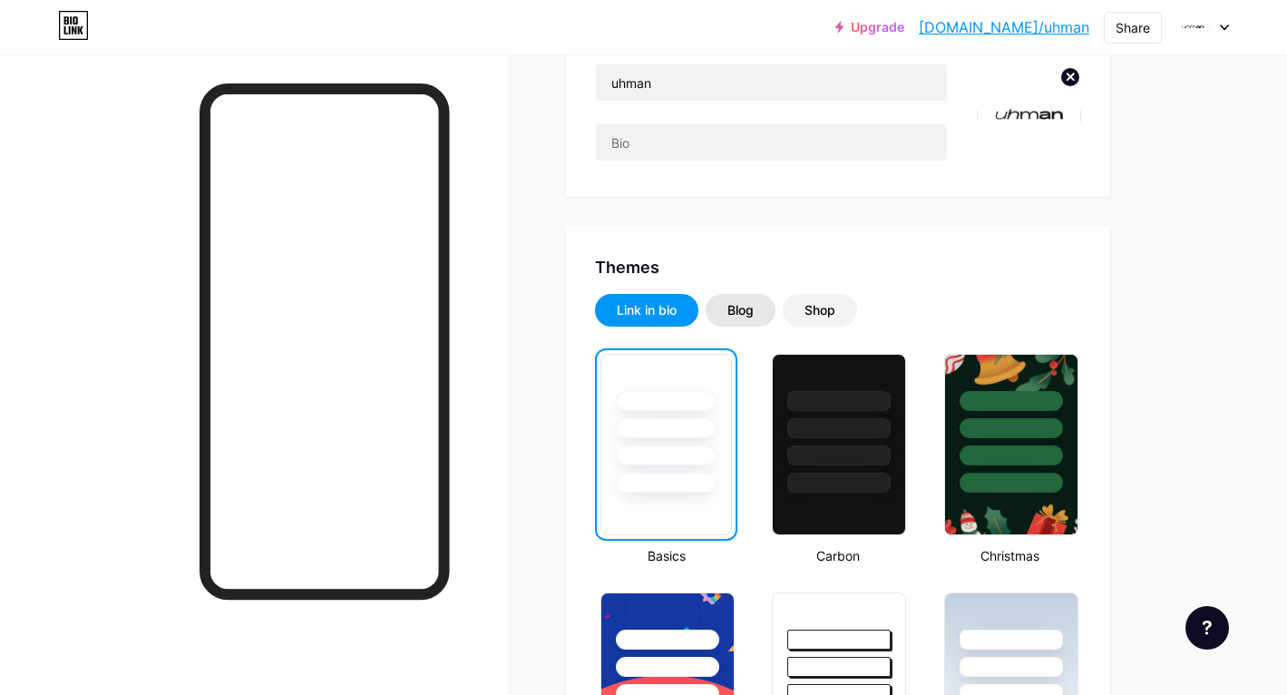
click at [735, 309] on div "Blog" at bounding box center [741, 310] width 26 height 18
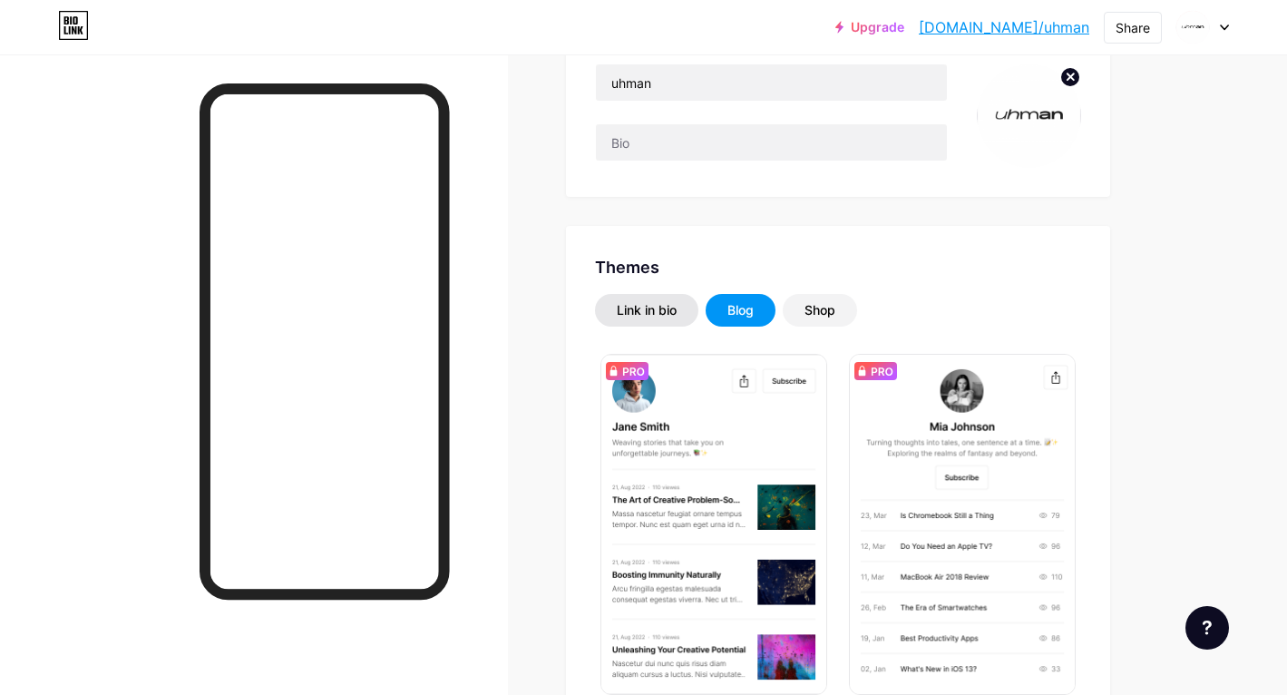
click at [651, 314] on div "Link in bio" at bounding box center [647, 310] width 60 height 18
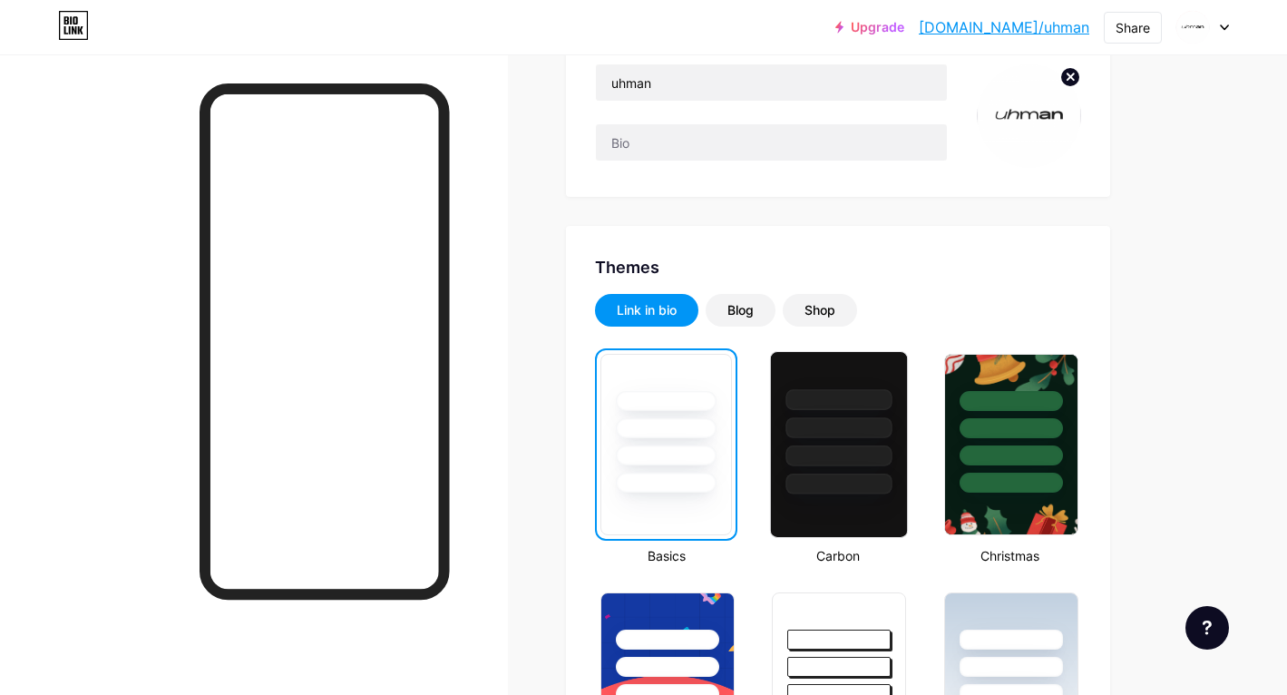
click at [813, 425] on div at bounding box center [840, 427] width 106 height 21
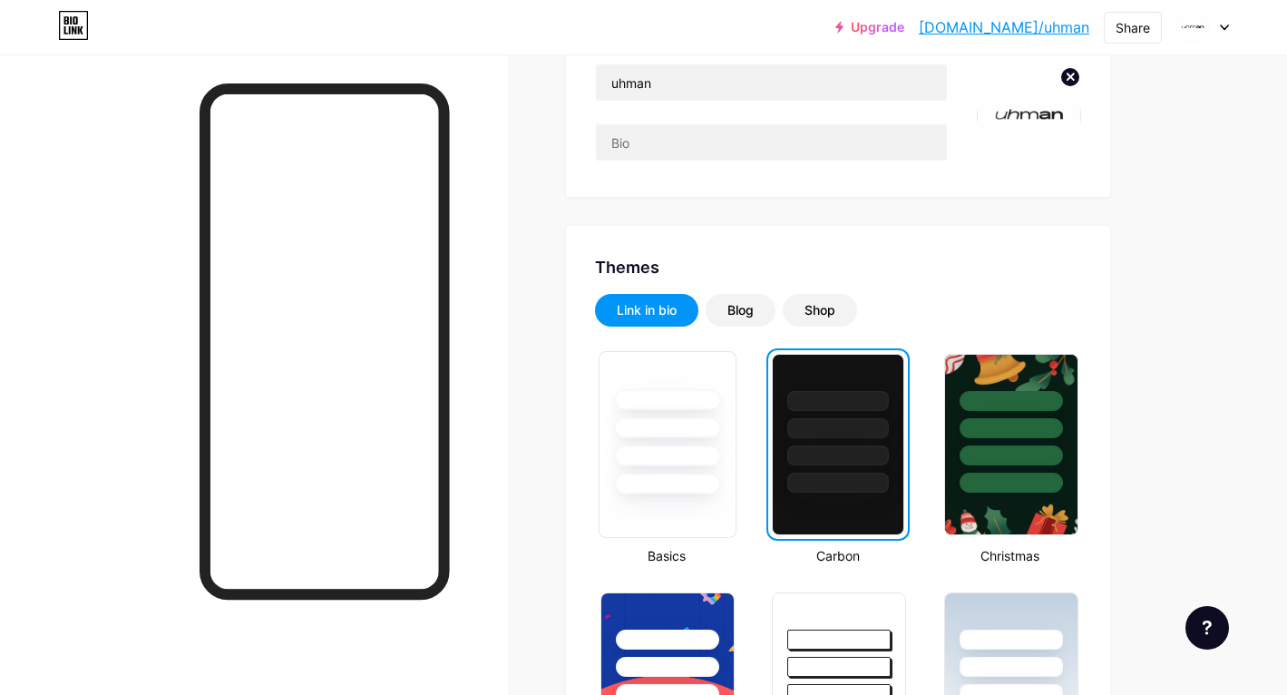
click at [715, 425] on div at bounding box center [667, 427] width 106 height 21
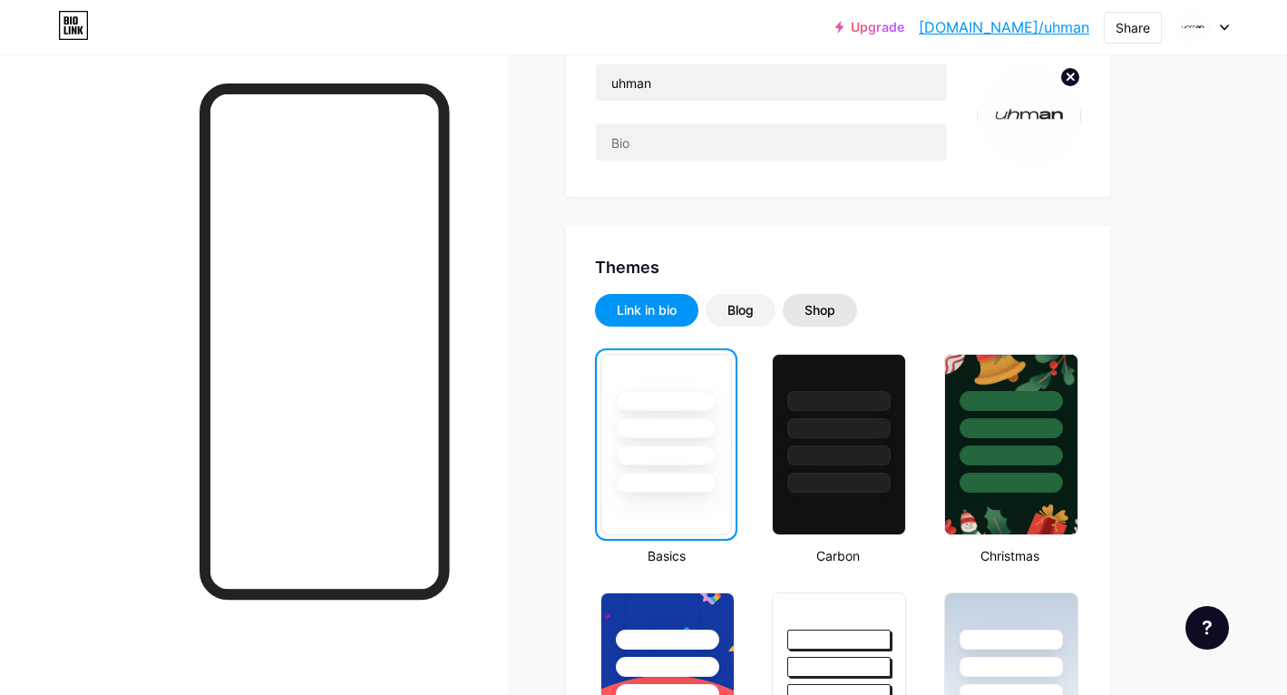
click at [806, 309] on div "Shop" at bounding box center [820, 310] width 74 height 33
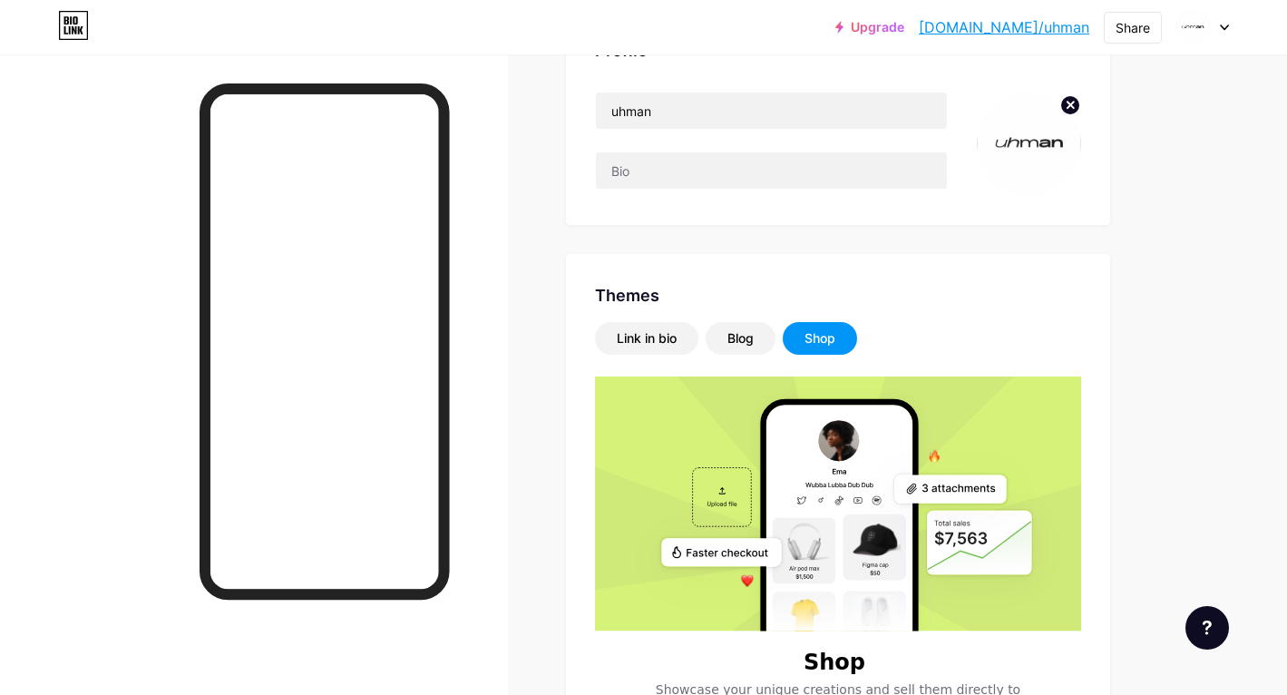
scroll to position [0, 0]
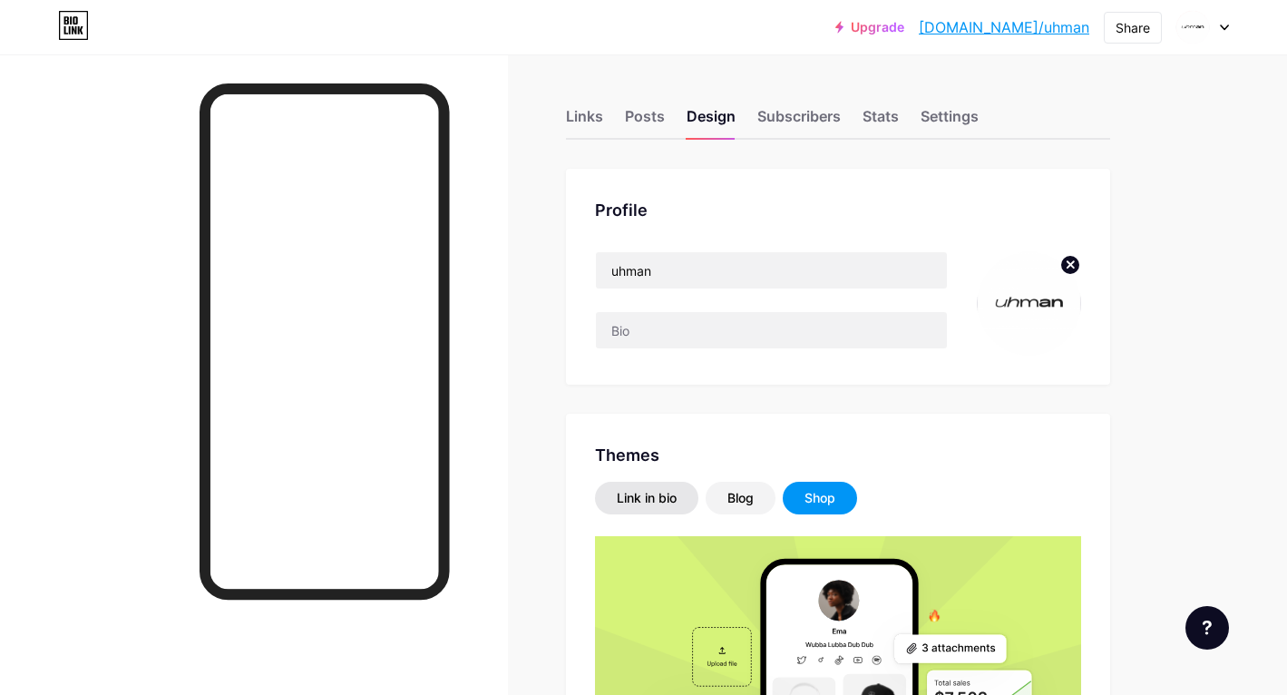
click at [647, 504] on div "Link in bio" at bounding box center [647, 498] width 60 height 18
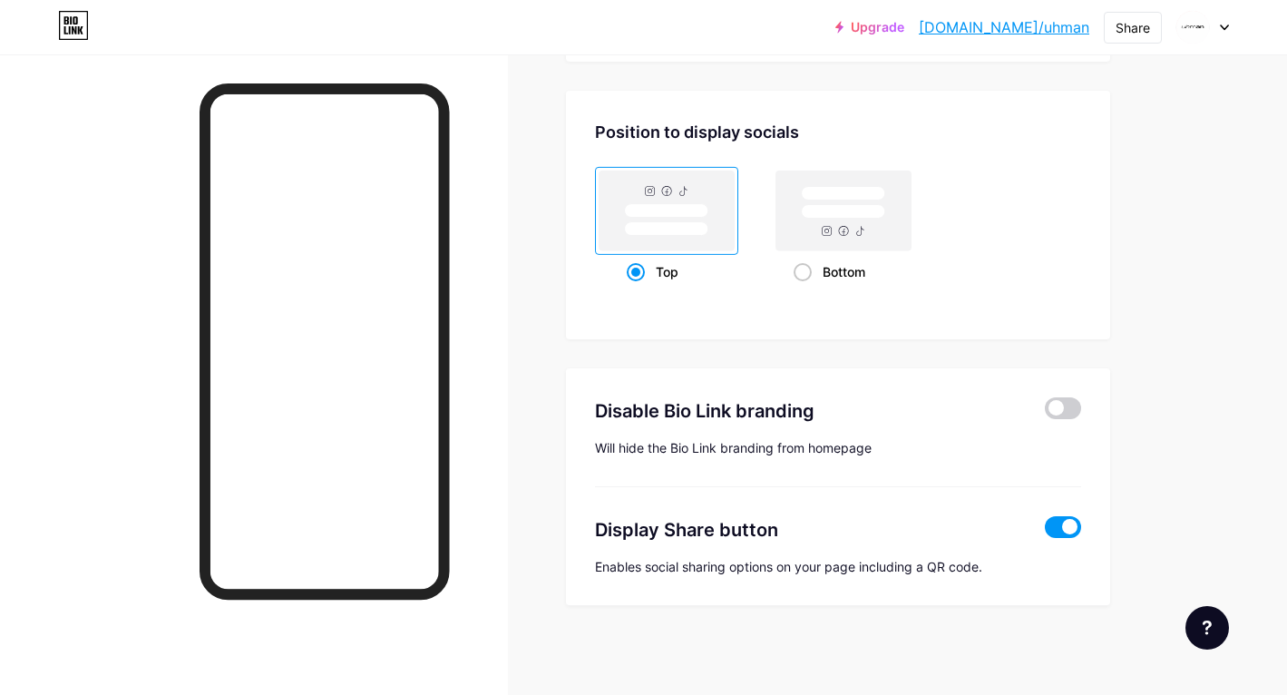
scroll to position [2393, 0]
click at [1062, 401] on span at bounding box center [1063, 407] width 36 height 22
click at [1045, 411] on input "checkbox" at bounding box center [1045, 411] width 0 height 0
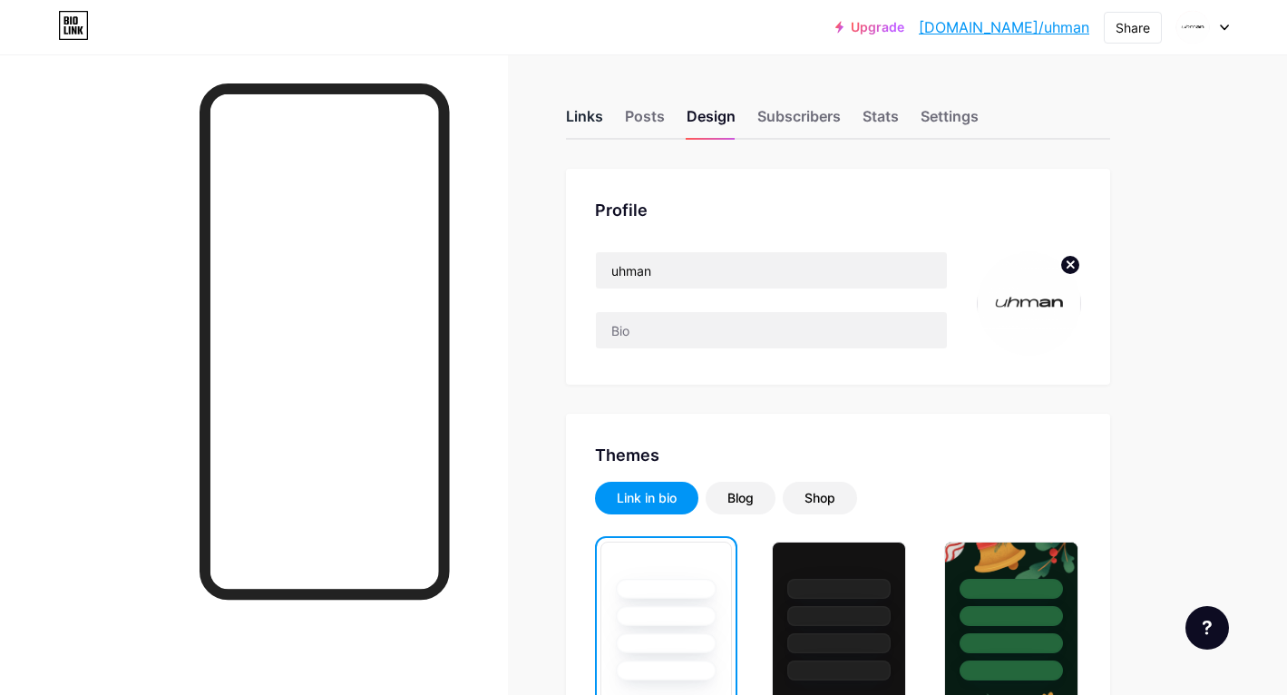
click at [588, 116] on div "Links" at bounding box center [584, 121] width 37 height 33
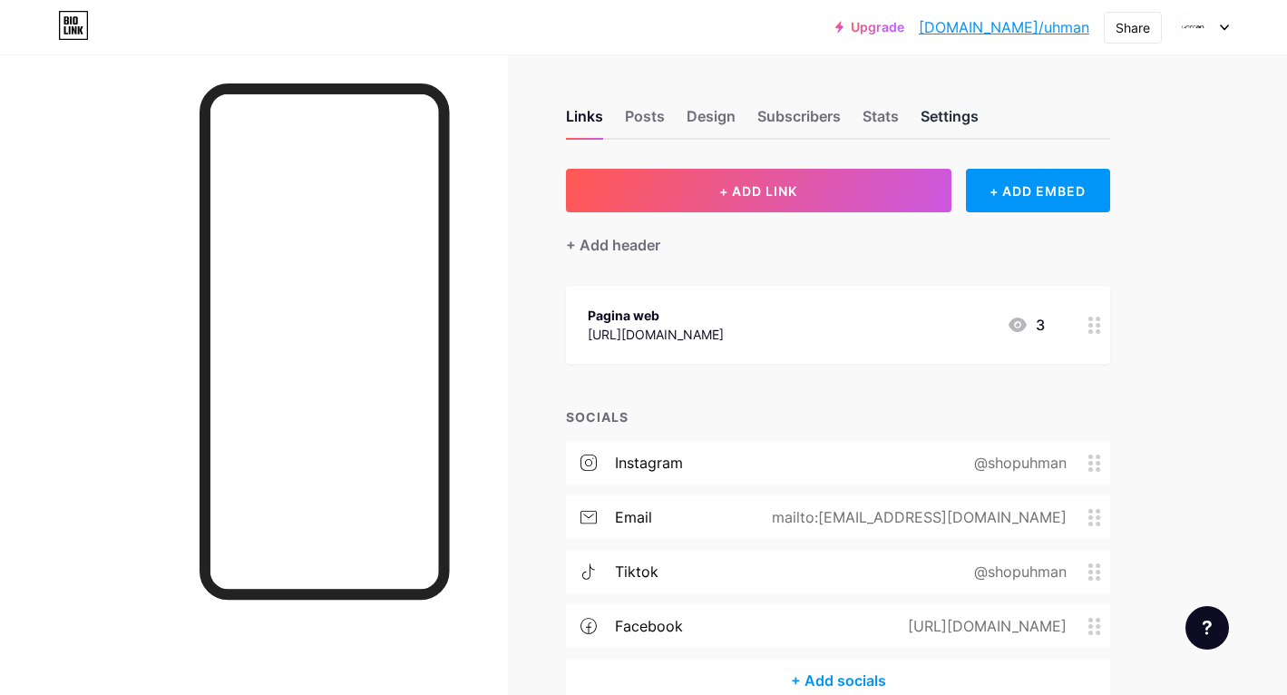
click at [941, 112] on div "Settings" at bounding box center [950, 121] width 58 height 33
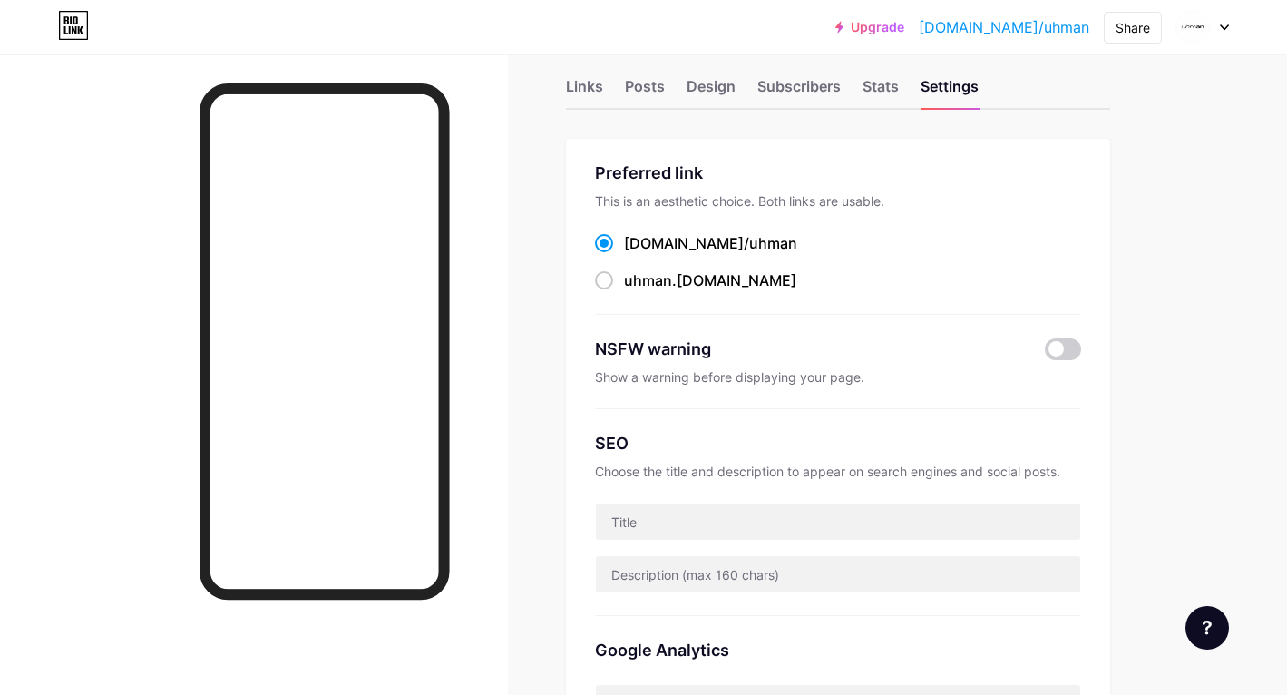
scroll to position [33, 0]
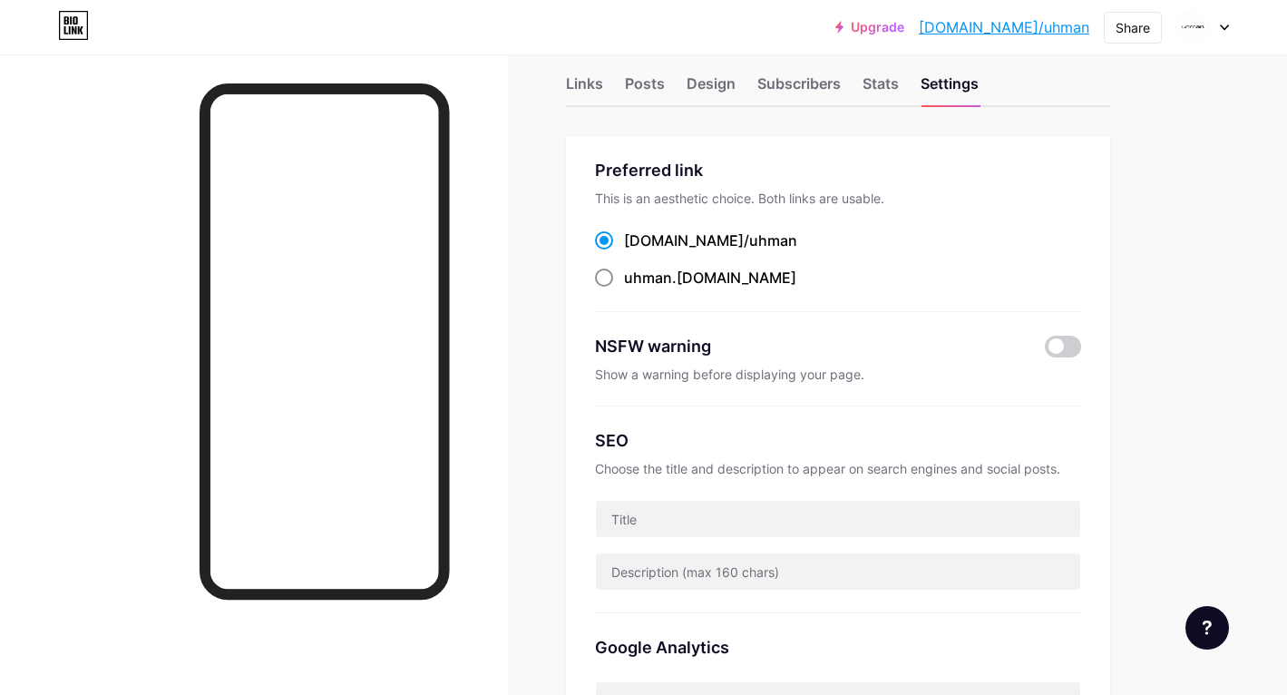
click at [609, 274] on span at bounding box center [604, 278] width 18 height 18
click at [624, 289] on input "uhman .[DOMAIN_NAME]" at bounding box center [630, 295] width 12 height 12
radio input "true"
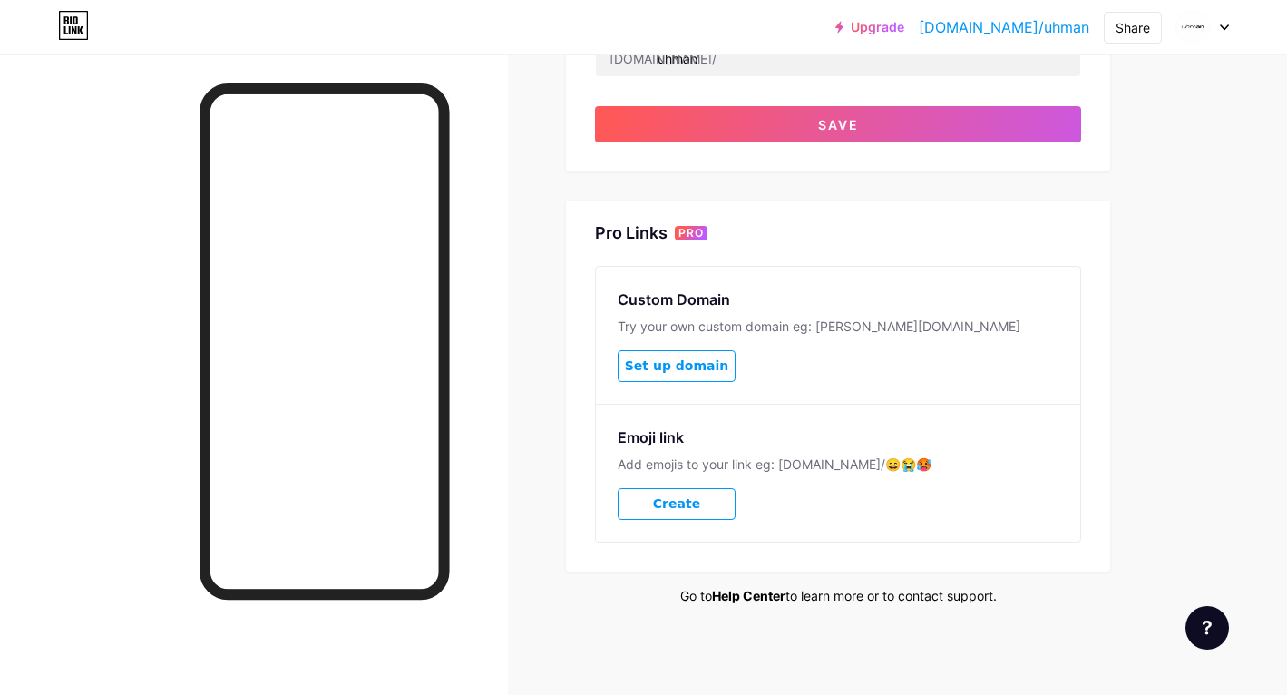
scroll to position [0, 0]
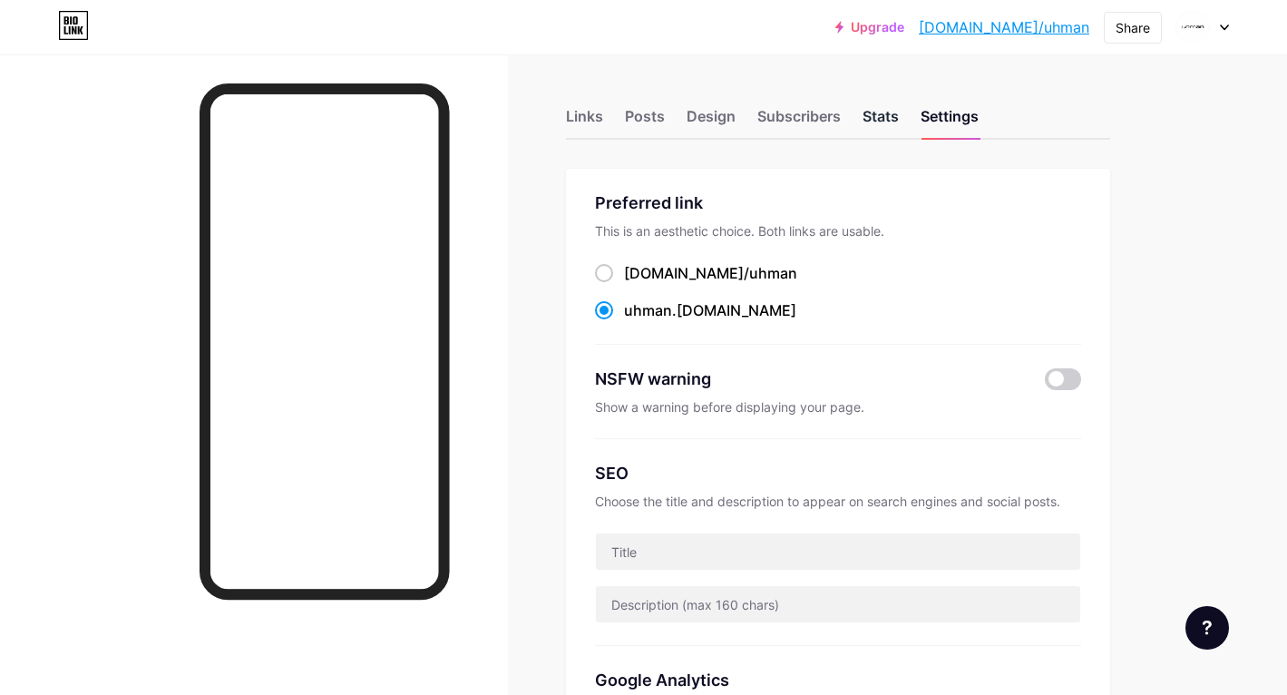
click at [884, 123] on div "Stats" at bounding box center [881, 121] width 36 height 33
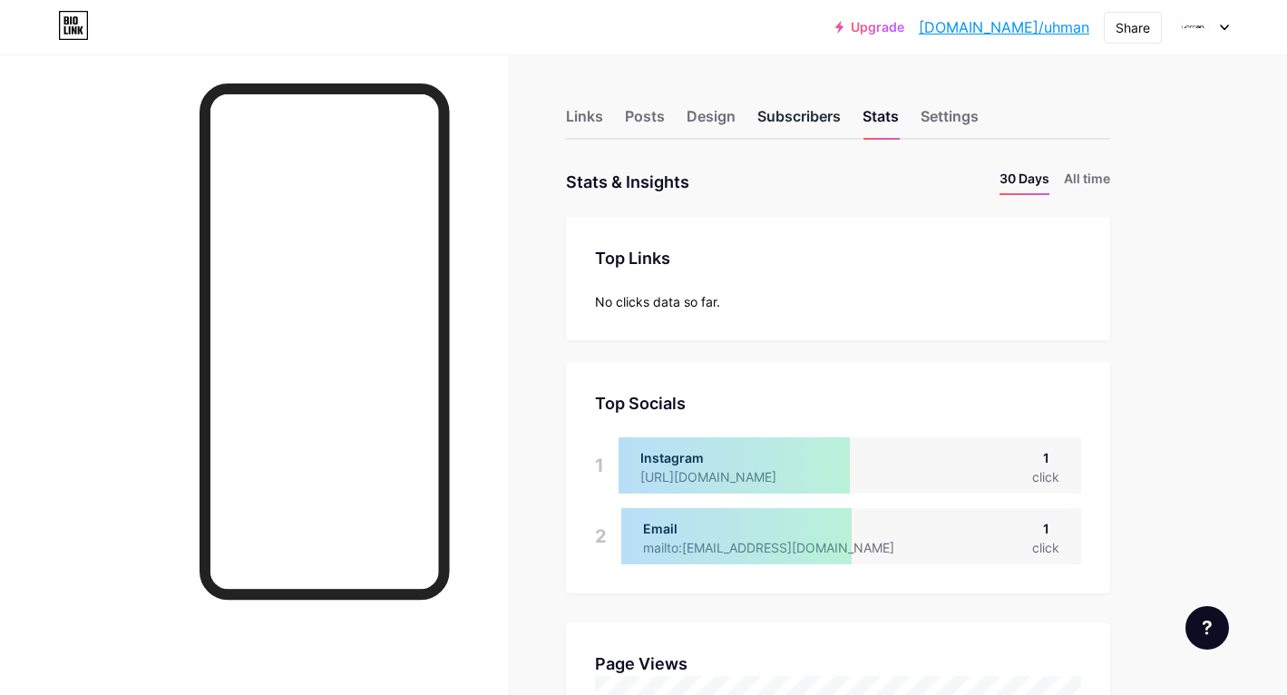
click at [798, 107] on div "Subscribers" at bounding box center [799, 121] width 83 height 33
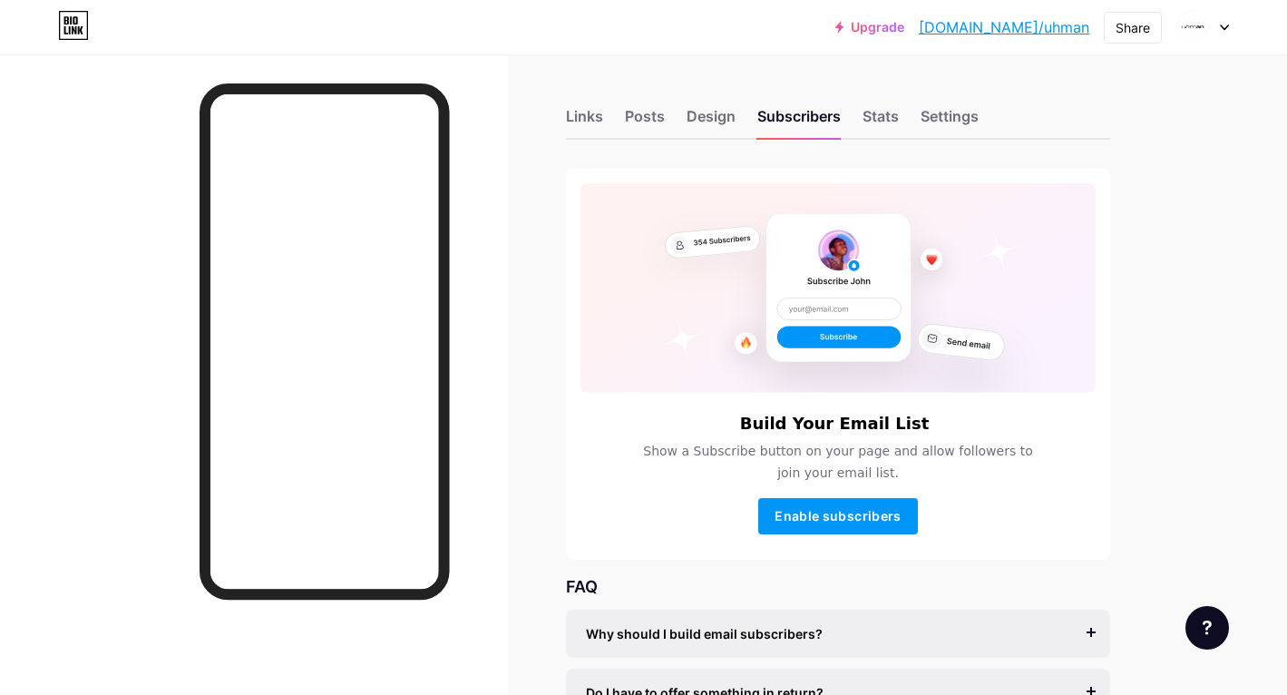
click at [683, 137] on div "Links Posts Design Subscribers Stats Settings" at bounding box center [838, 108] width 544 height 64
click at [711, 117] on div "Design" at bounding box center [711, 121] width 49 height 33
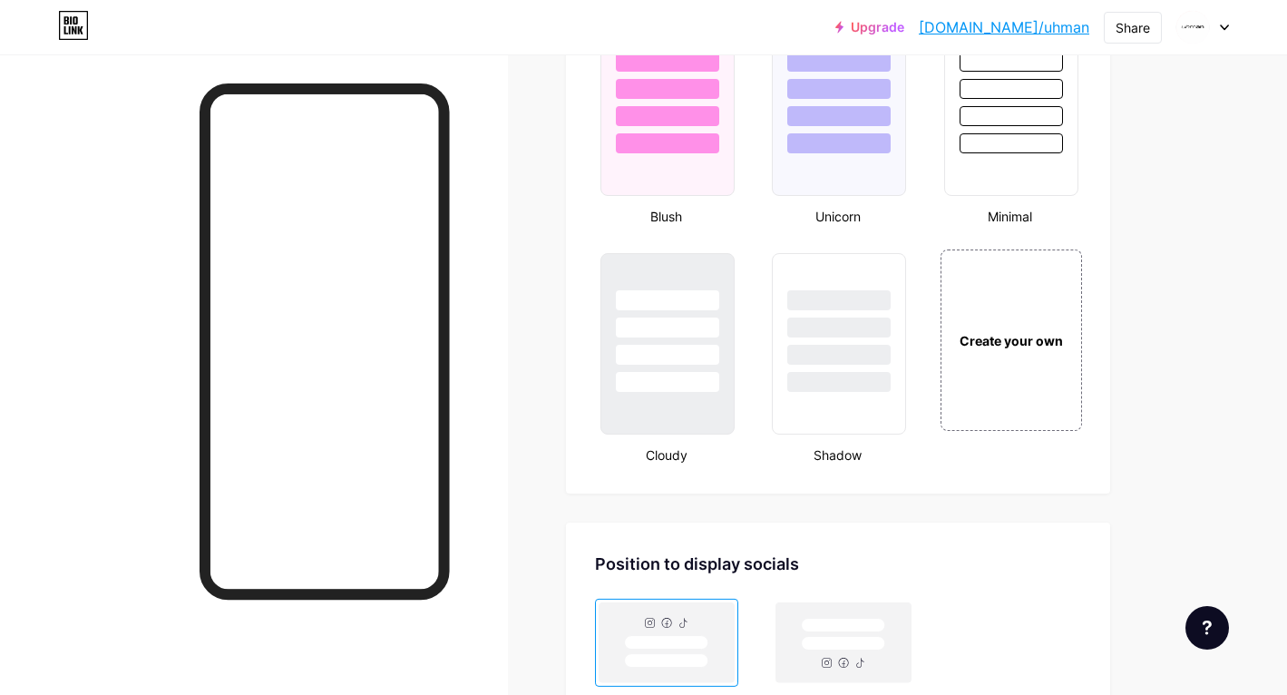
scroll to position [1954, 0]
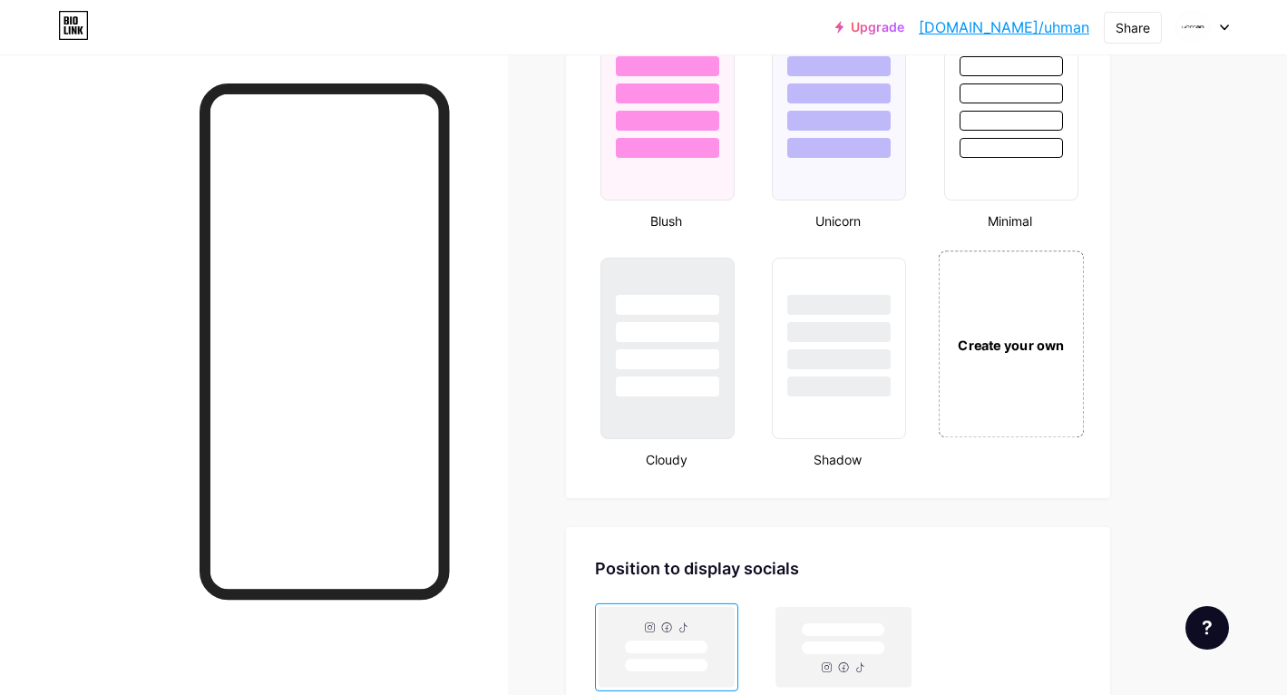
click at [984, 319] on div "Create your own" at bounding box center [1011, 343] width 146 height 187
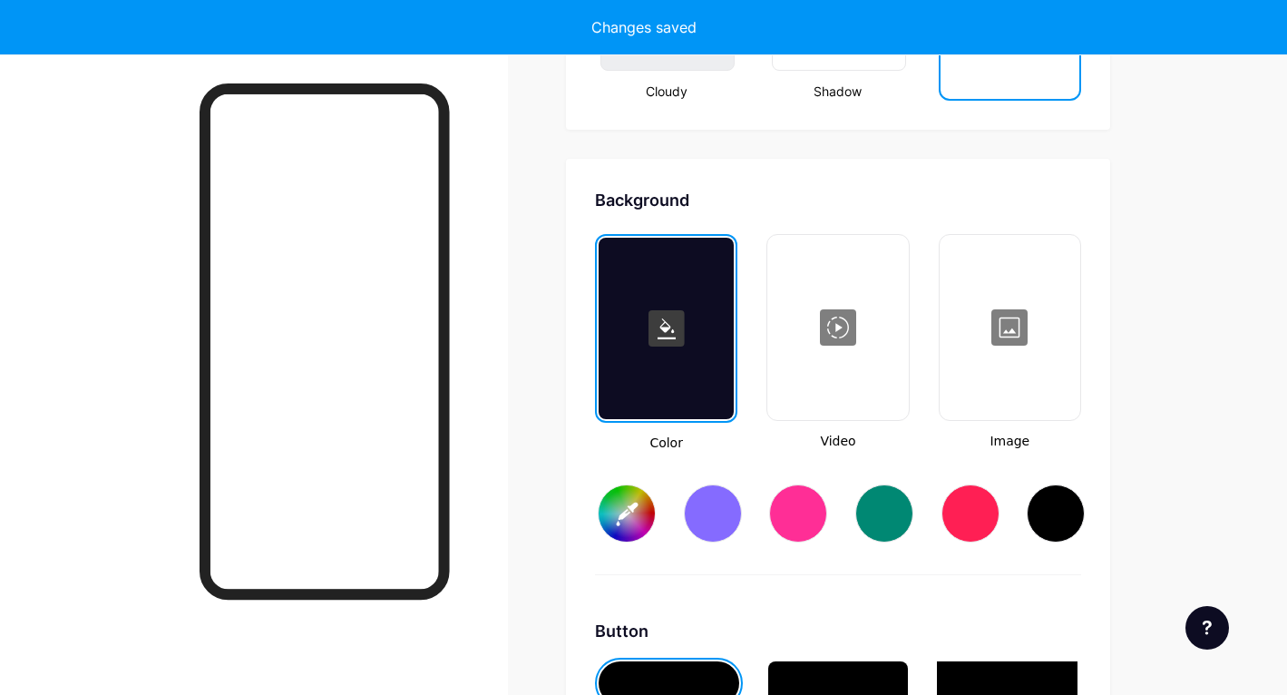
type input "#ffffff"
type input "#000000"
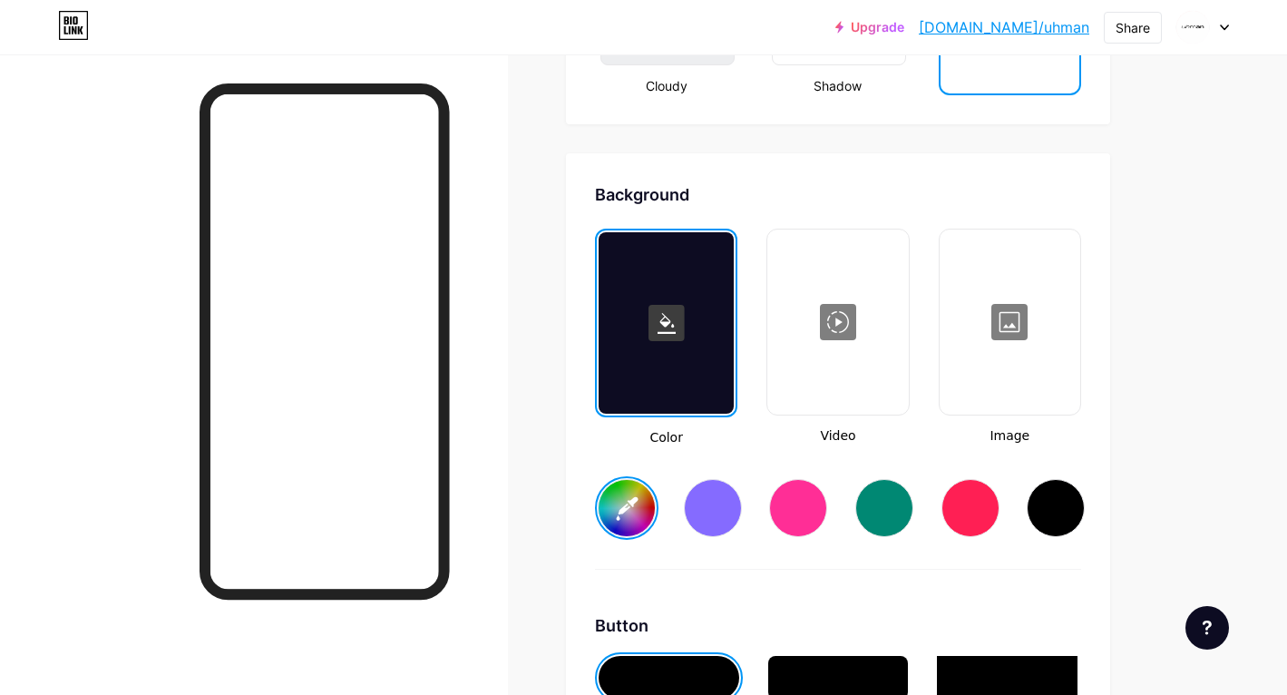
scroll to position [2333, 0]
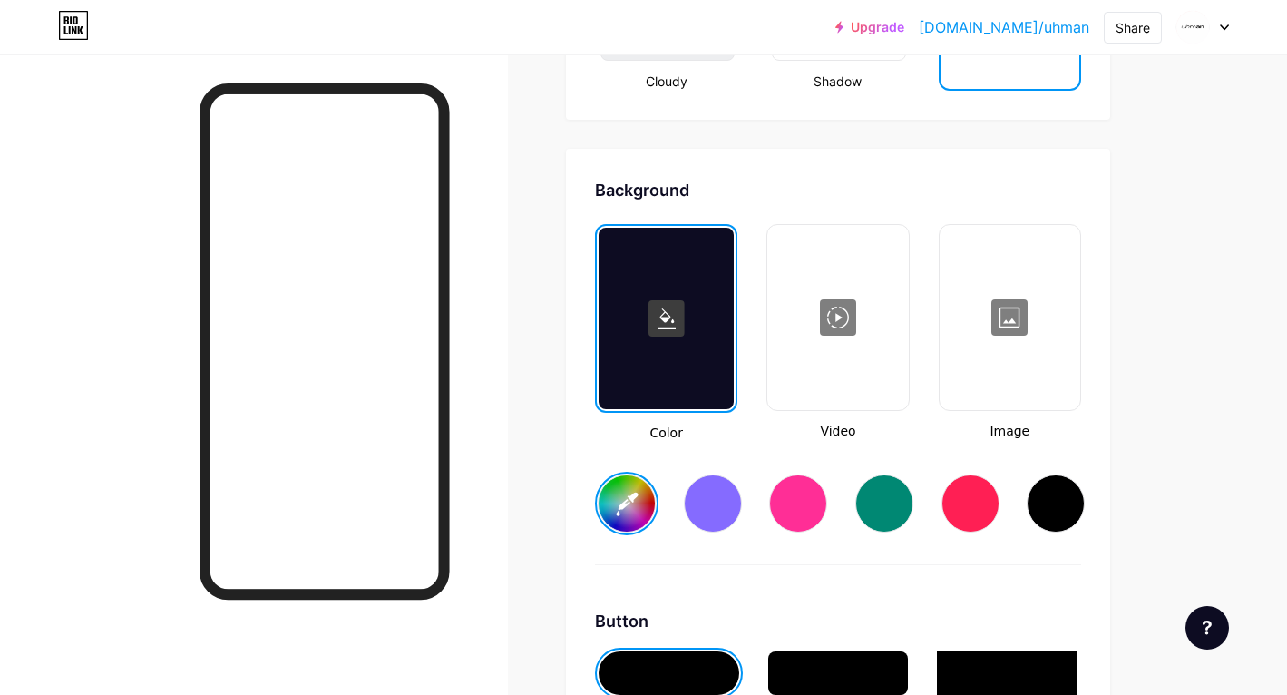
click at [823, 364] on div at bounding box center [837, 317] width 137 height 181
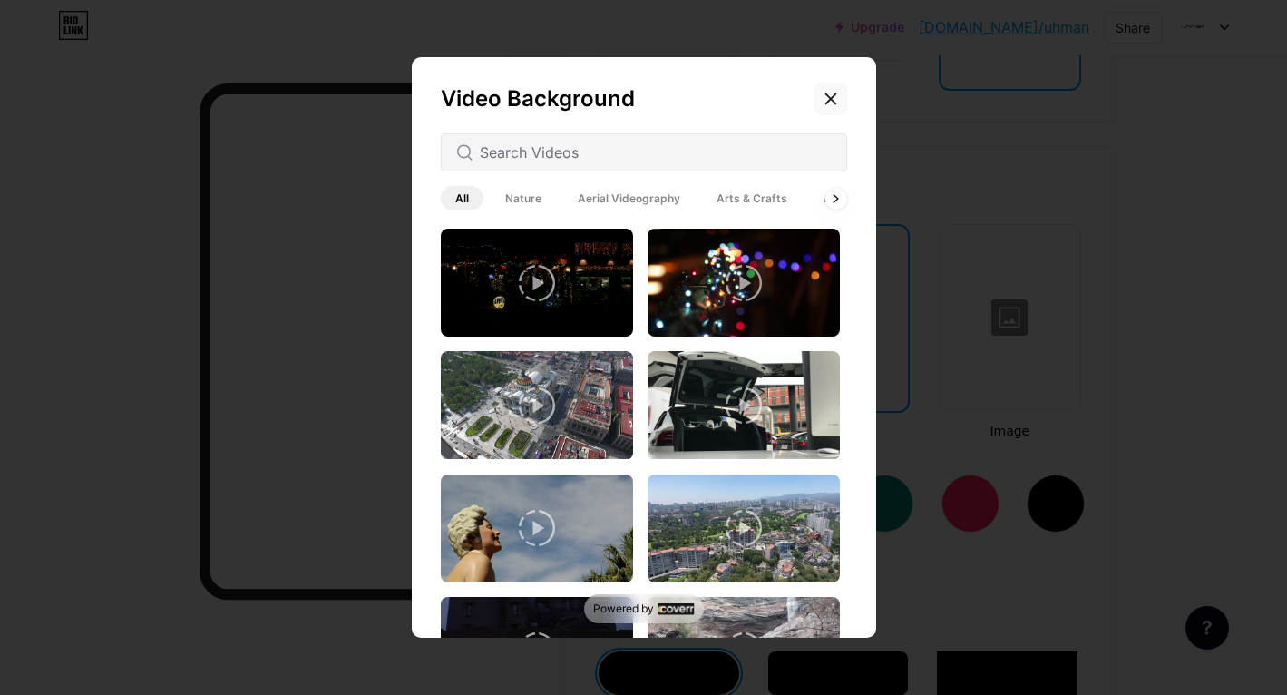
click at [829, 101] on icon at bounding box center [831, 99] width 15 height 15
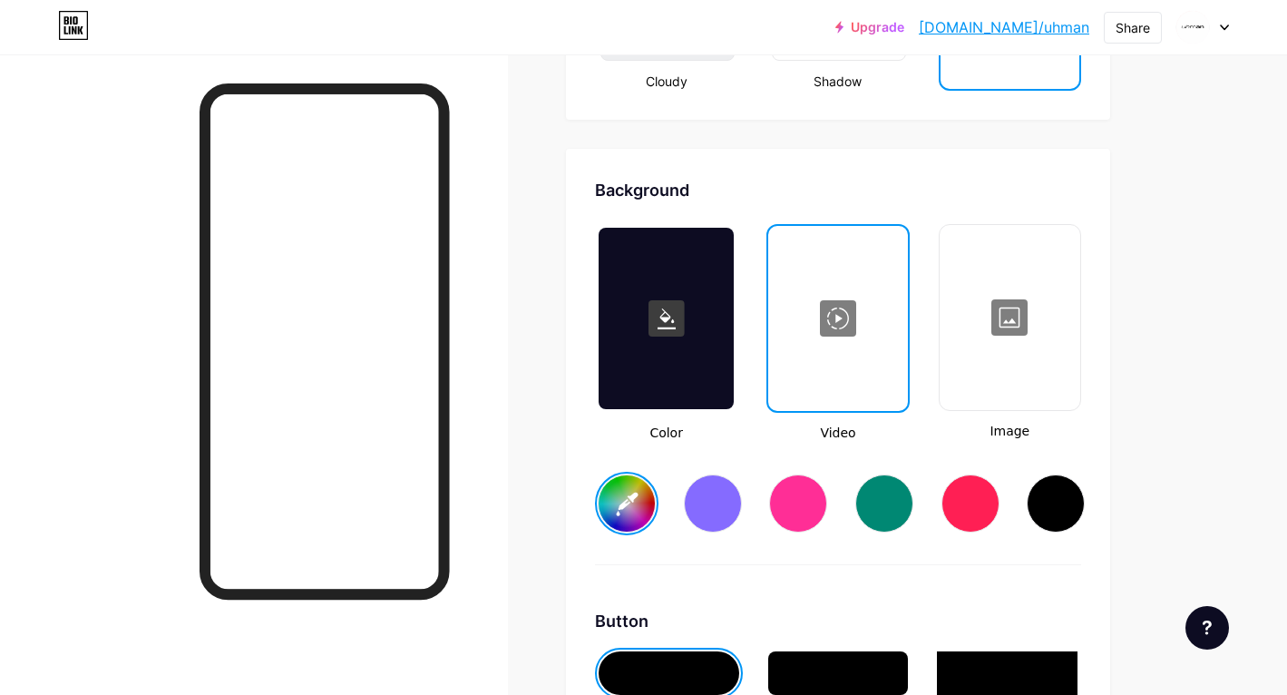
click at [677, 360] on div at bounding box center [666, 318] width 135 height 181
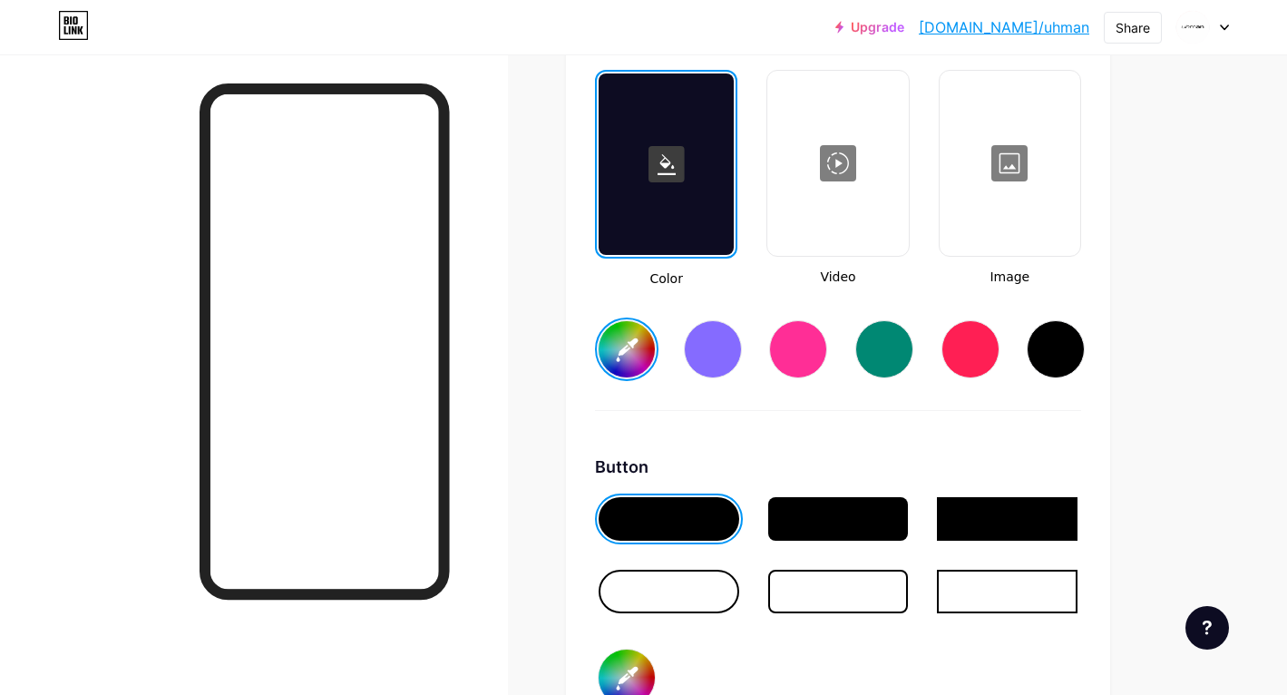
scroll to position [2533, 0]
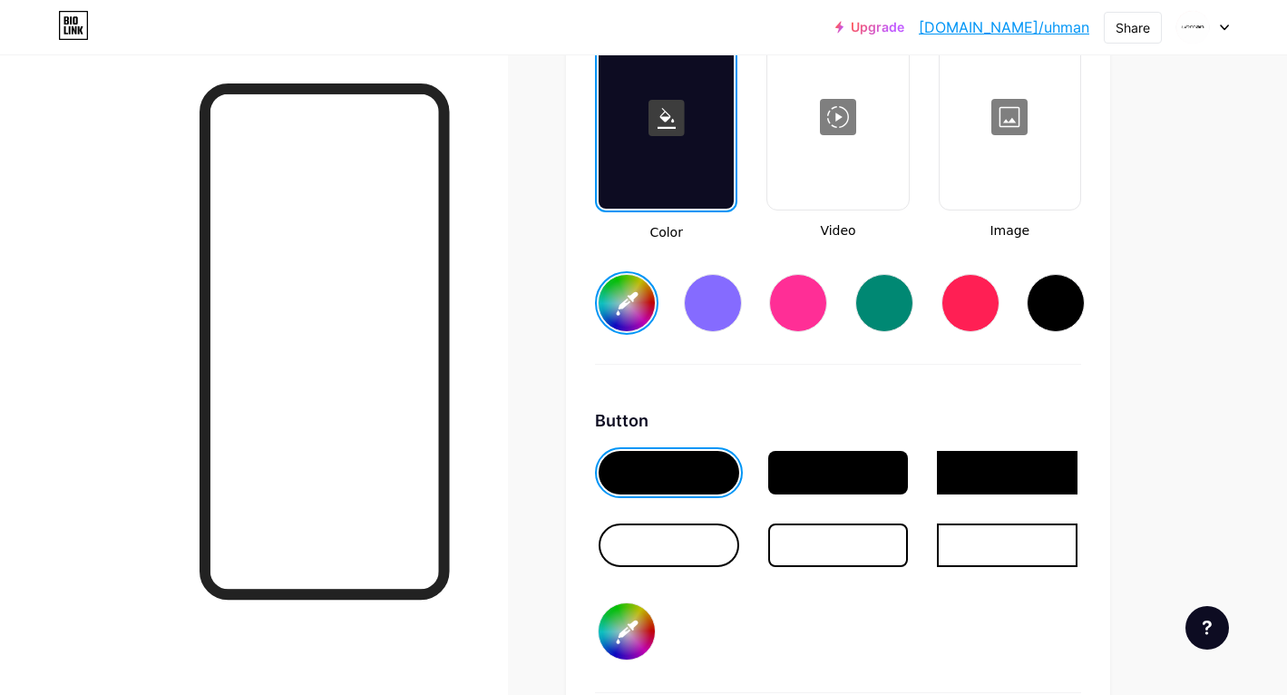
click at [814, 460] on div at bounding box center [838, 473] width 141 height 44
click at [838, 467] on div at bounding box center [838, 473] width 141 height 44
click at [796, 539] on div at bounding box center [838, 546] width 141 height 44
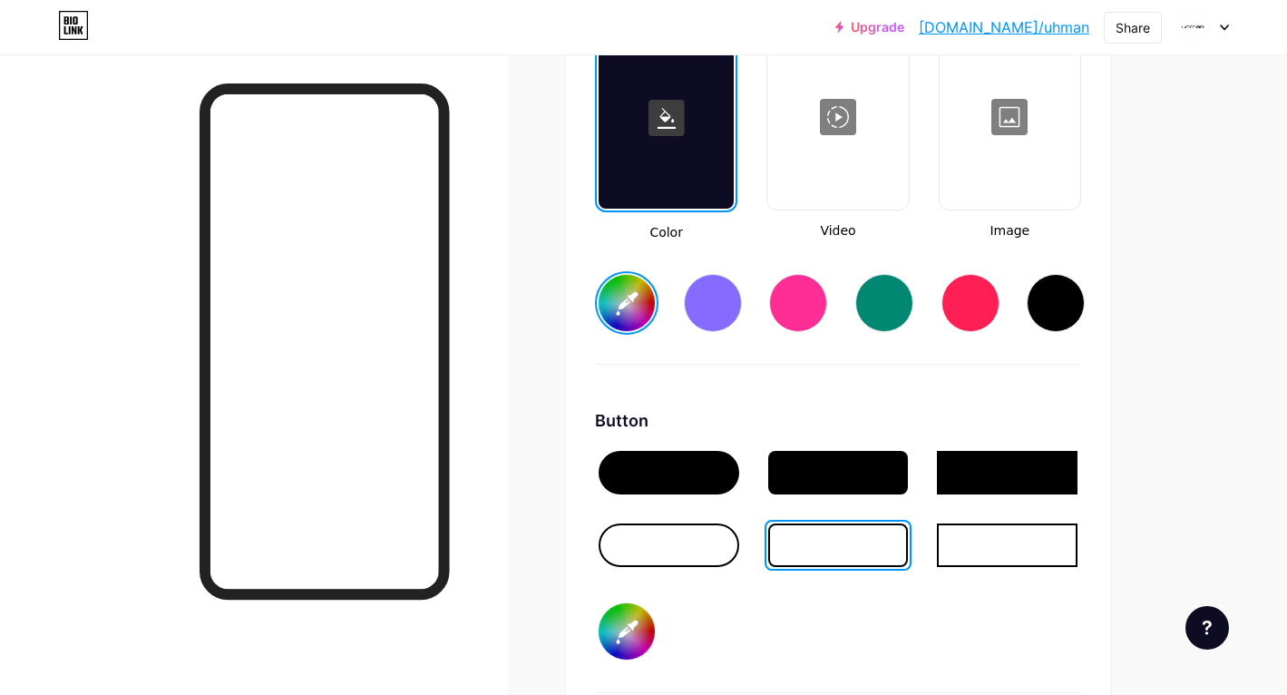
click at [828, 471] on div at bounding box center [838, 473] width 141 height 44
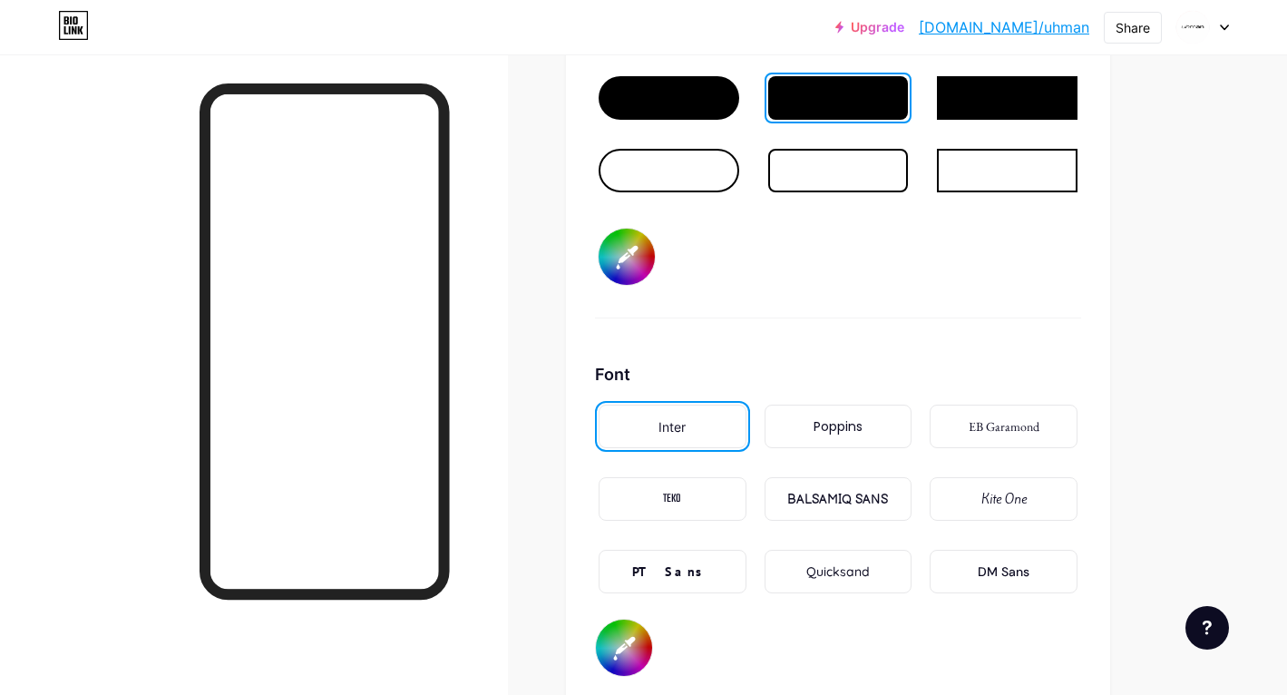
scroll to position [2950, 0]
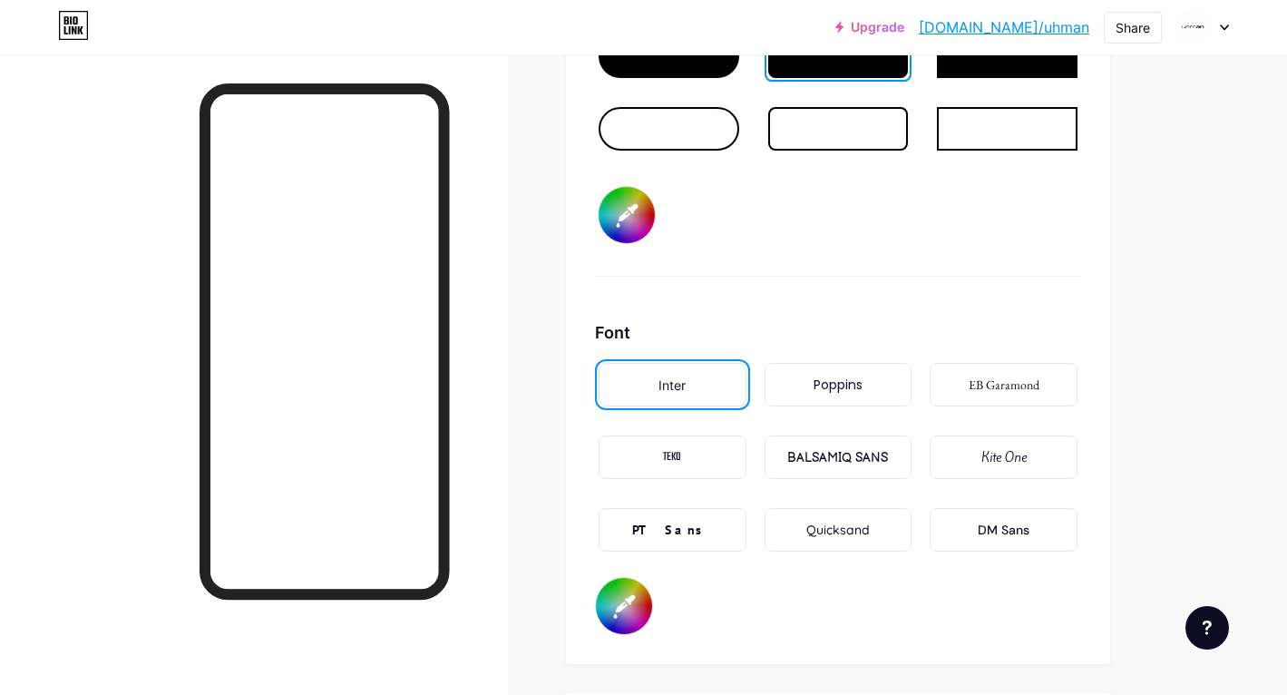
click at [814, 387] on div "Poppins" at bounding box center [838, 385] width 49 height 19
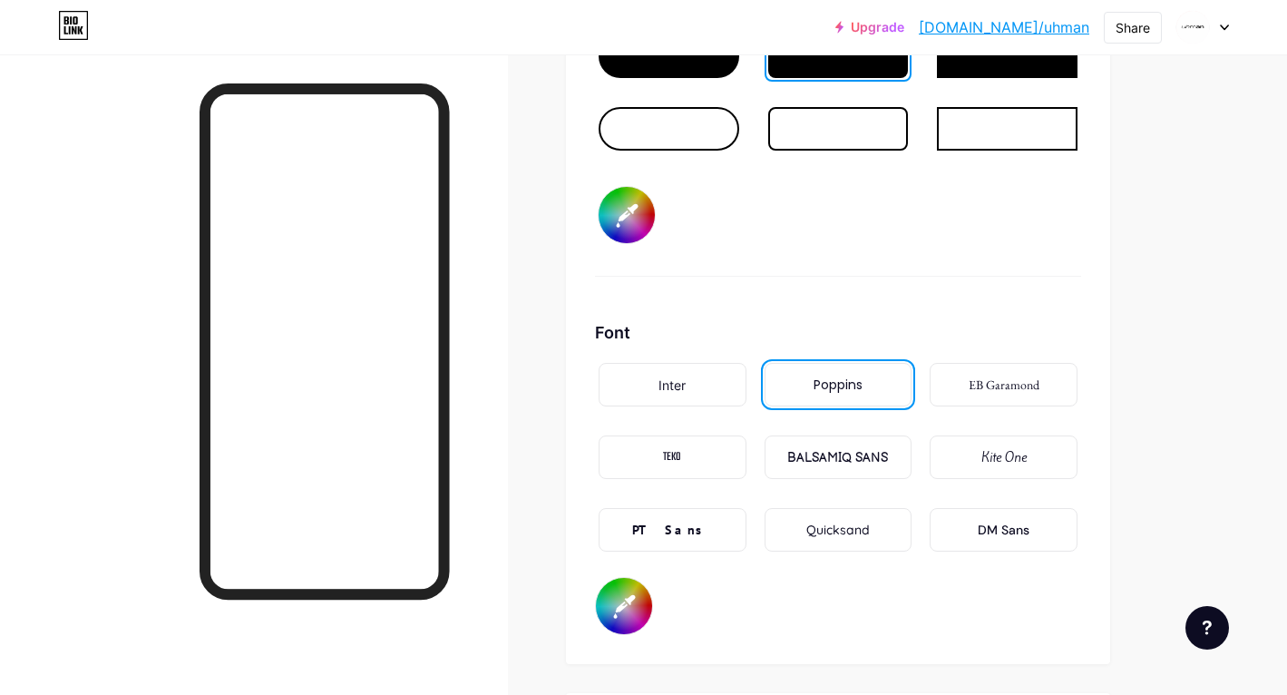
click at [670, 390] on div "Inter" at bounding box center [672, 385] width 27 height 19
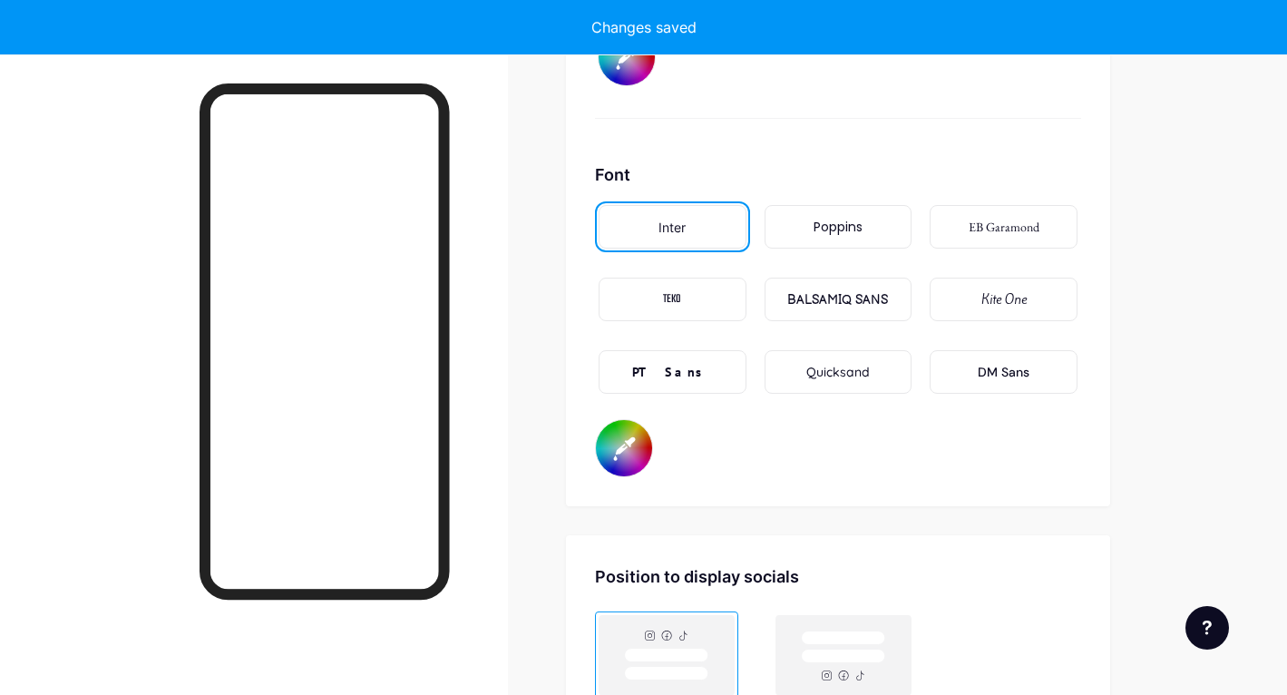
type input "#ffffff"
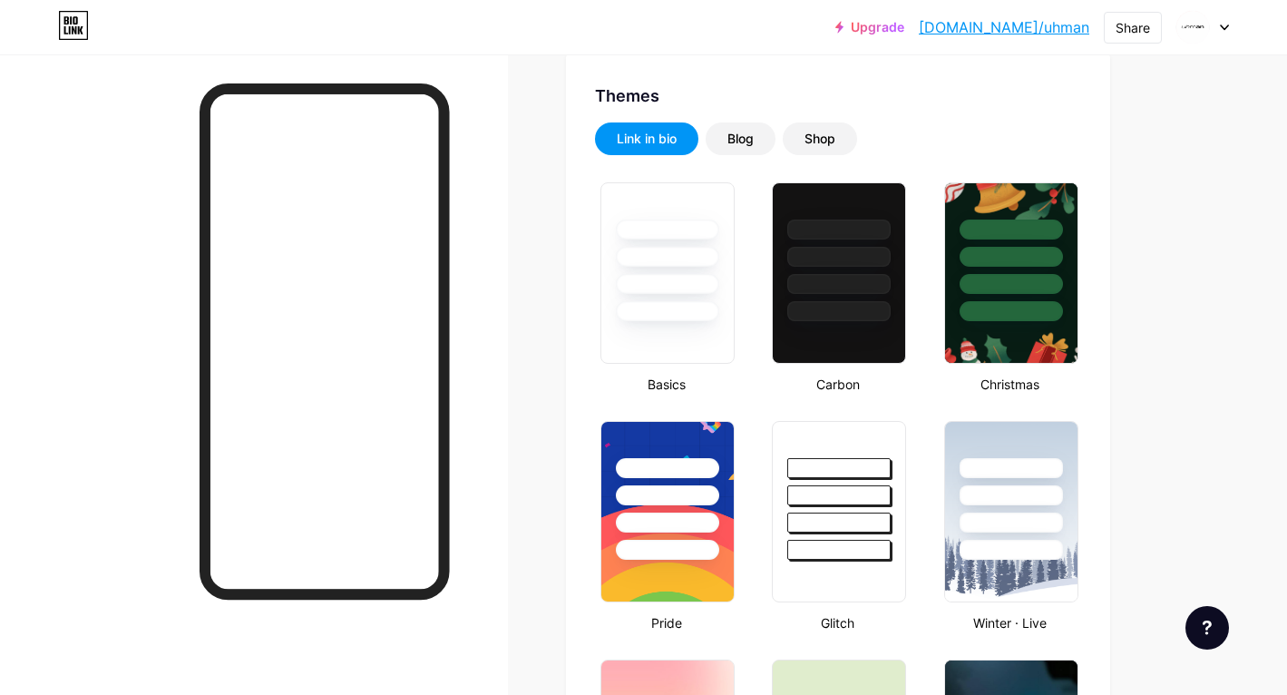
scroll to position [362, 0]
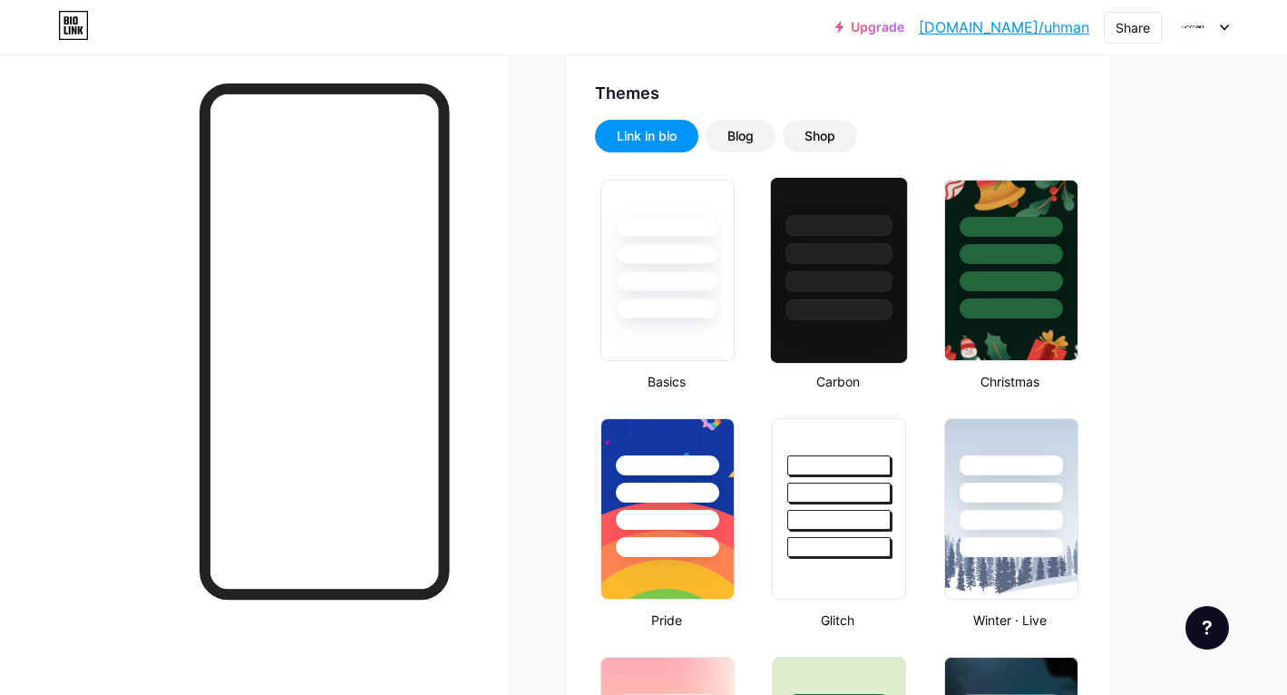
click at [819, 307] on div at bounding box center [840, 309] width 106 height 21
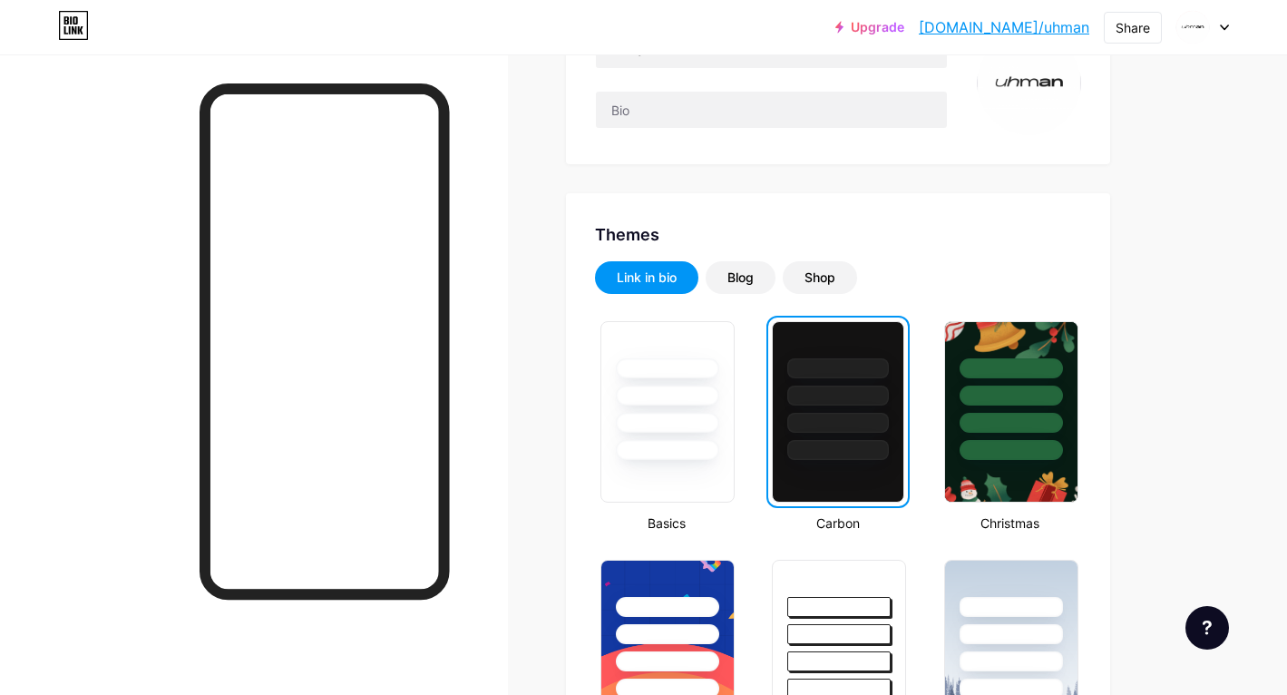
scroll to position [0, 0]
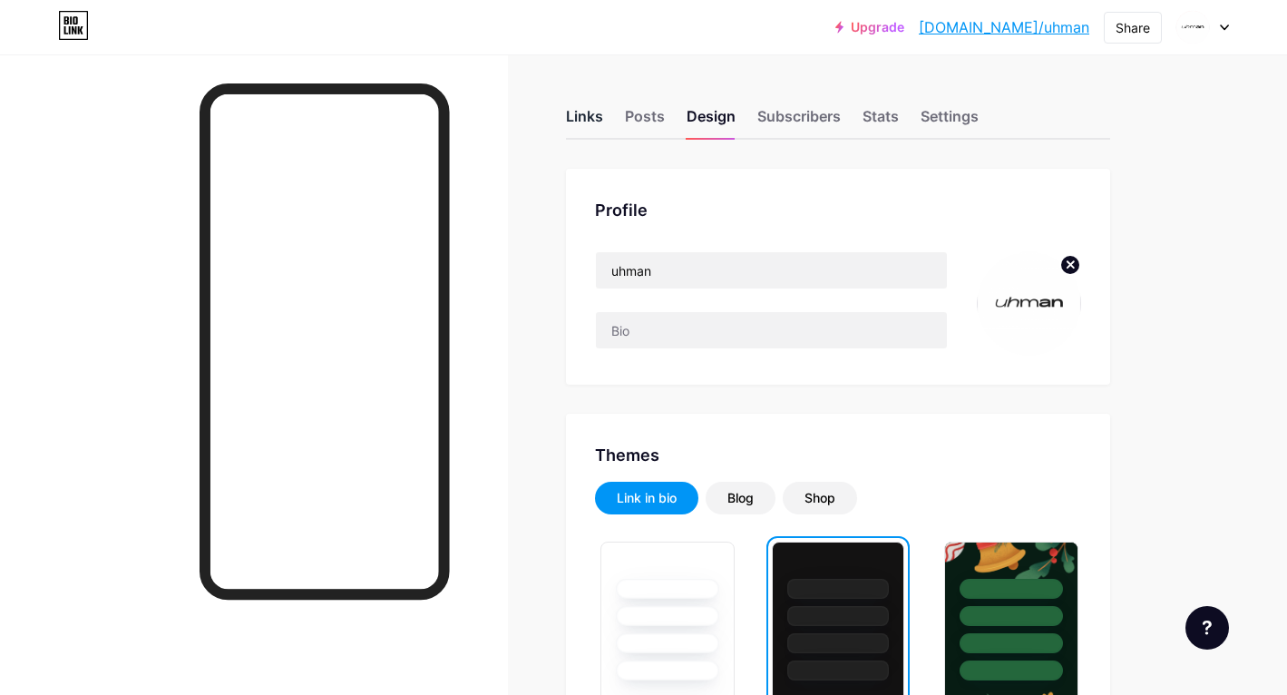
click at [580, 117] on div "Links" at bounding box center [584, 121] width 37 height 33
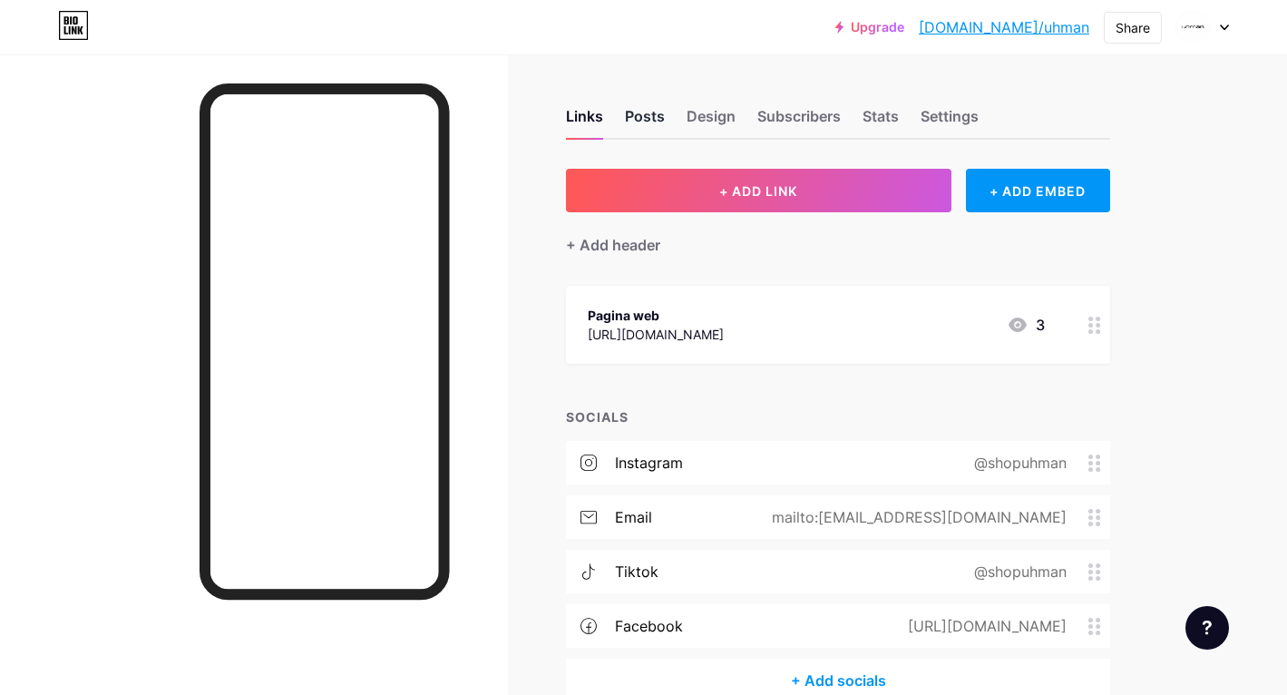
click at [650, 114] on div "Posts" at bounding box center [645, 121] width 40 height 33
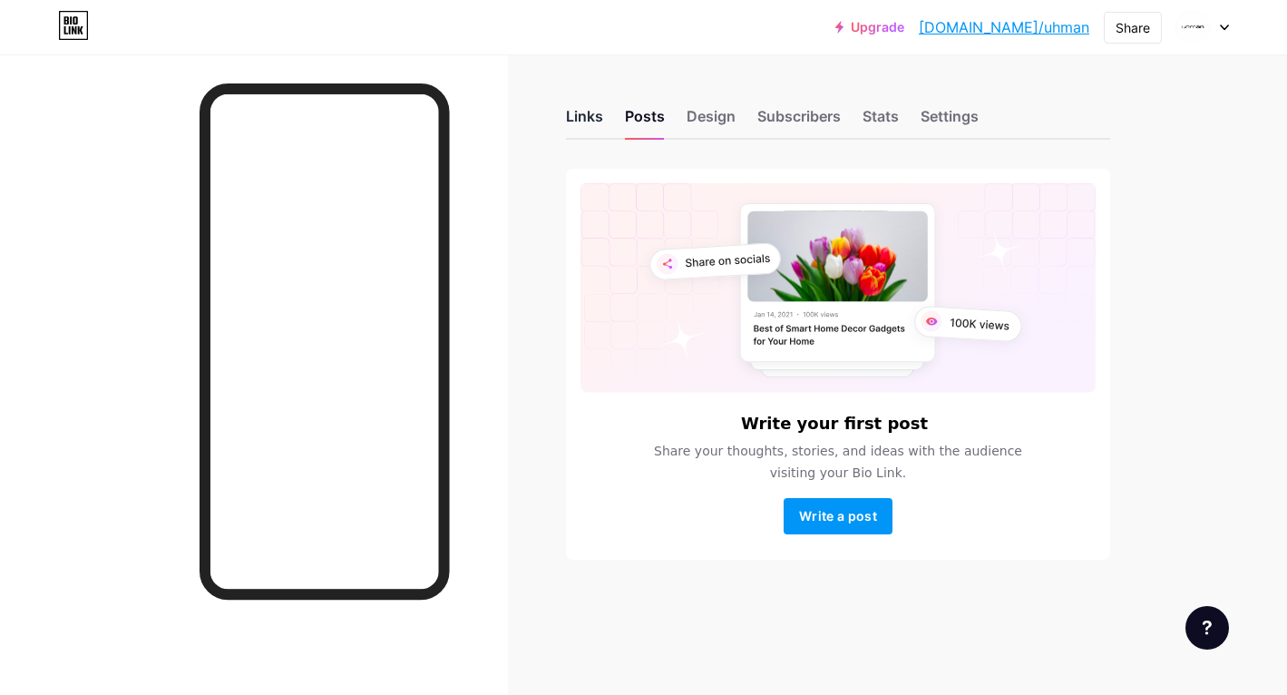
click at [583, 116] on div "Links" at bounding box center [584, 121] width 37 height 33
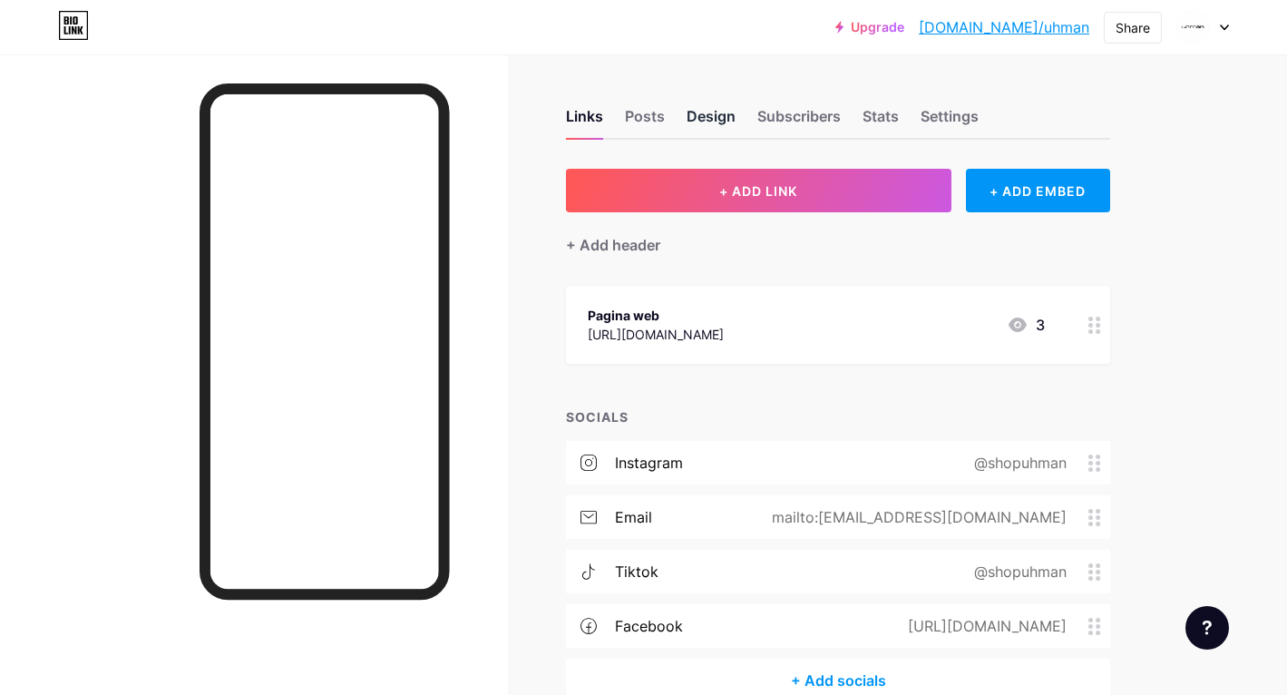
click at [696, 122] on div "Design" at bounding box center [711, 121] width 49 height 33
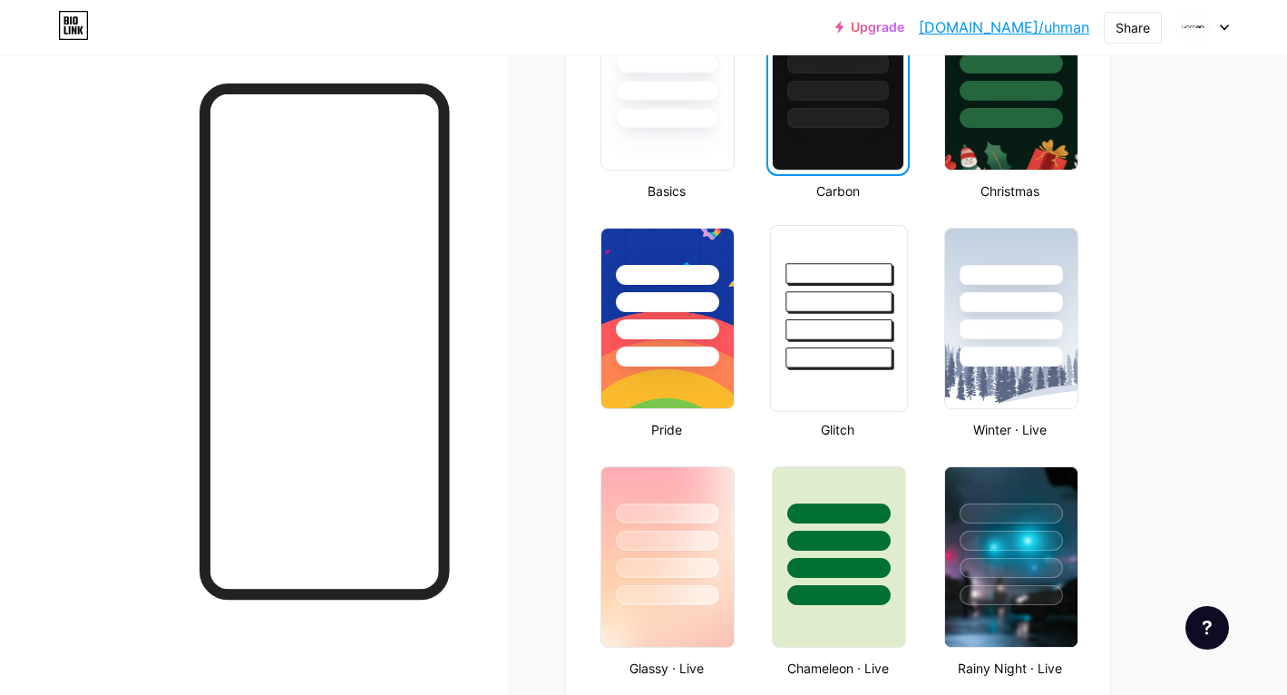
scroll to position [565, 0]
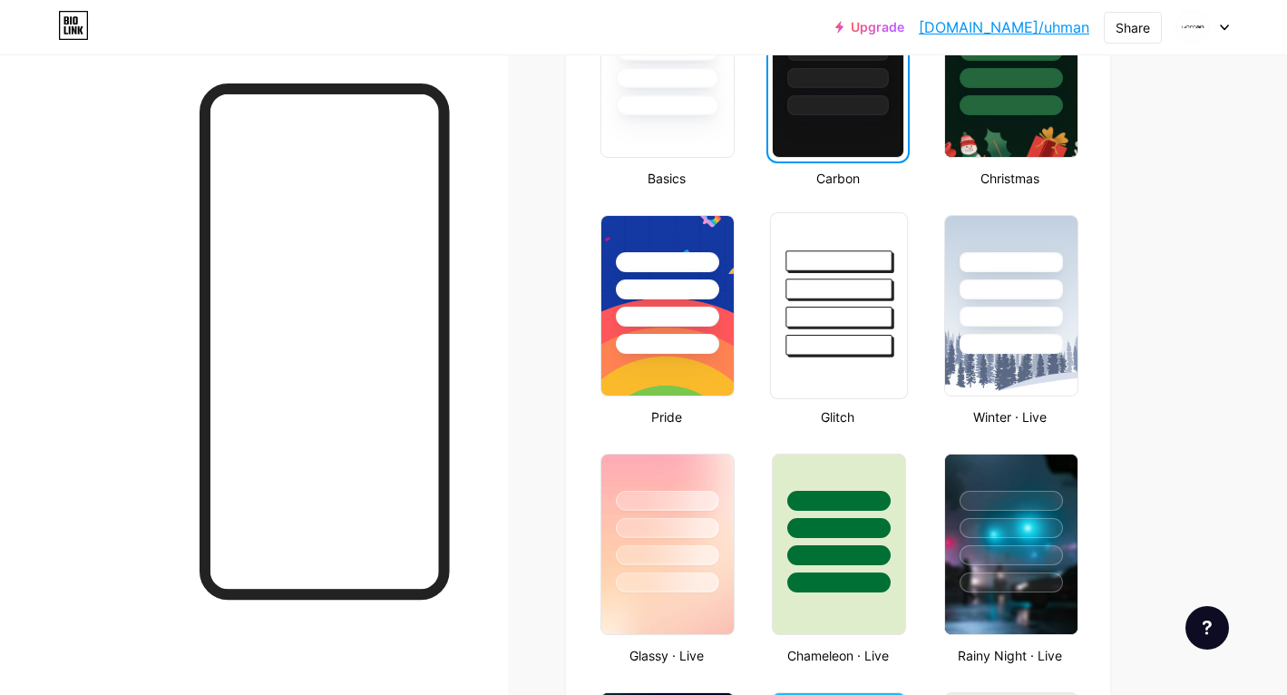
click at [821, 316] on div at bounding box center [840, 317] width 106 height 21
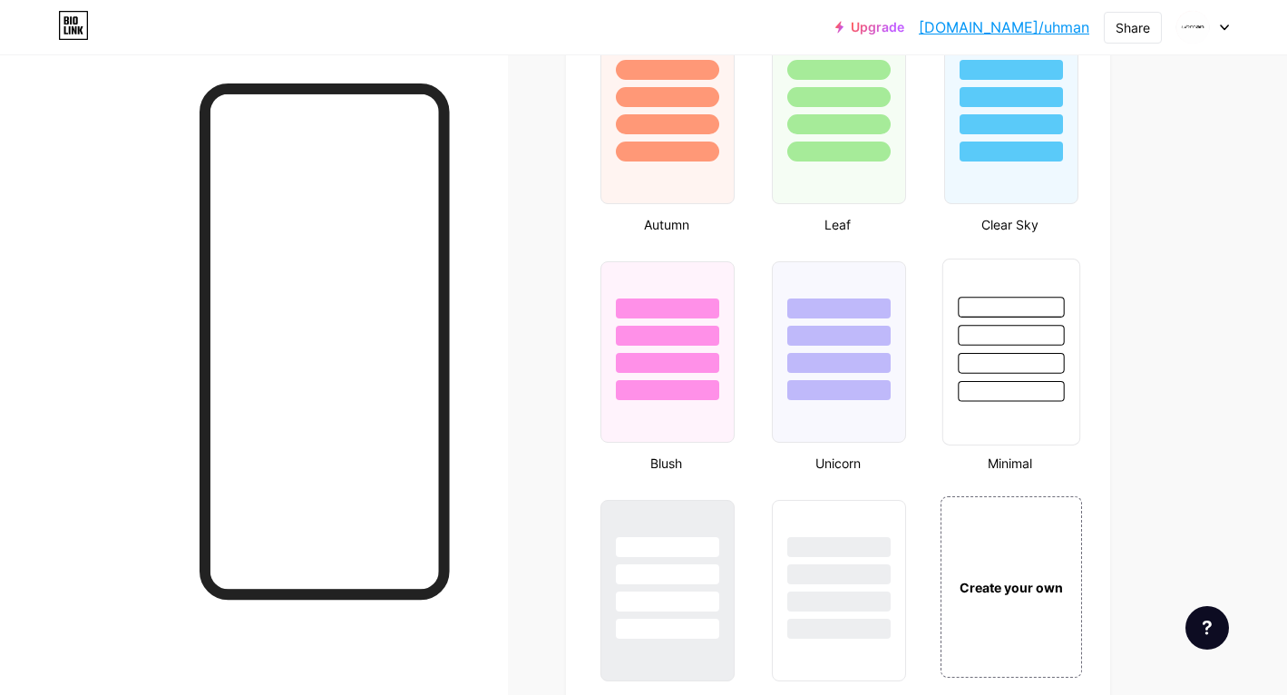
scroll to position [1729, 0]
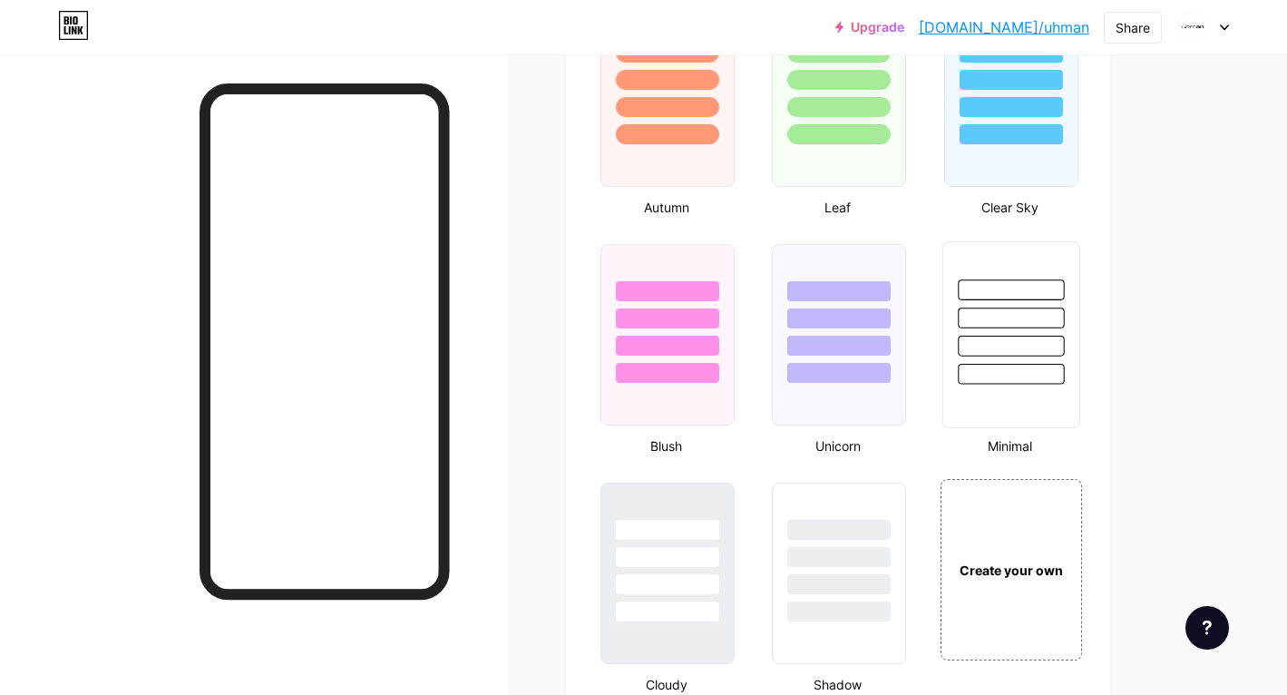
click at [983, 341] on div at bounding box center [1011, 346] width 106 height 21
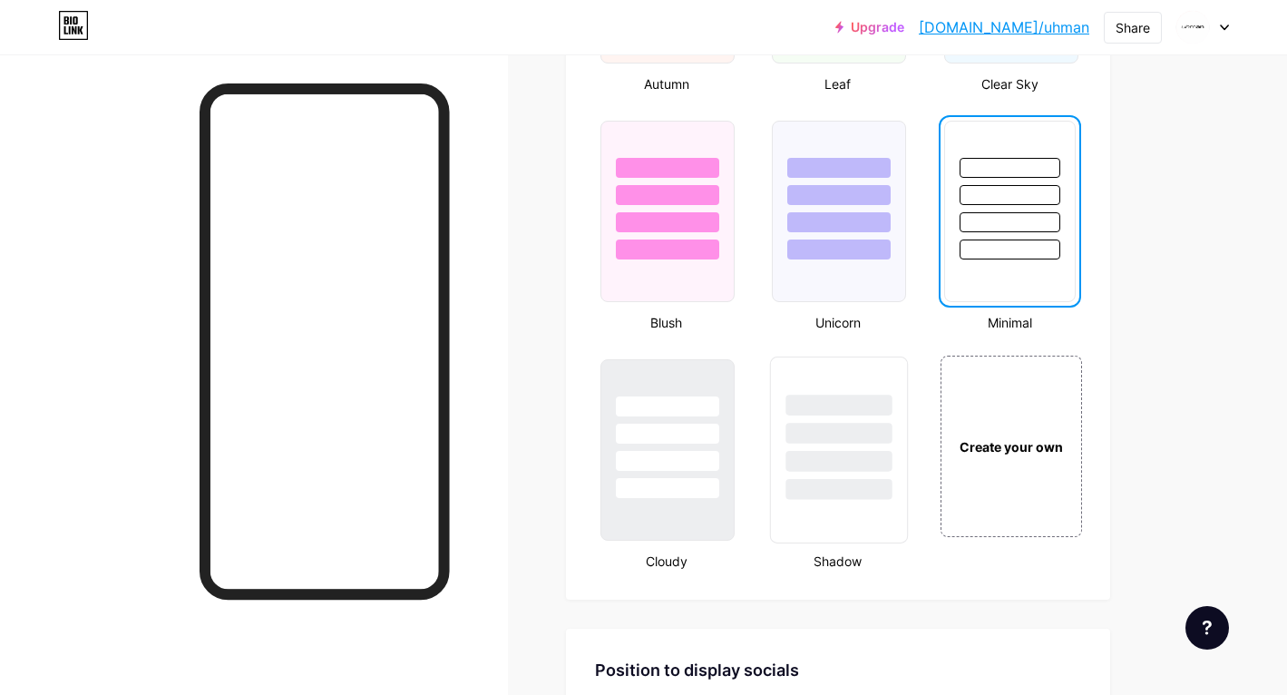
scroll to position [1892, 0]
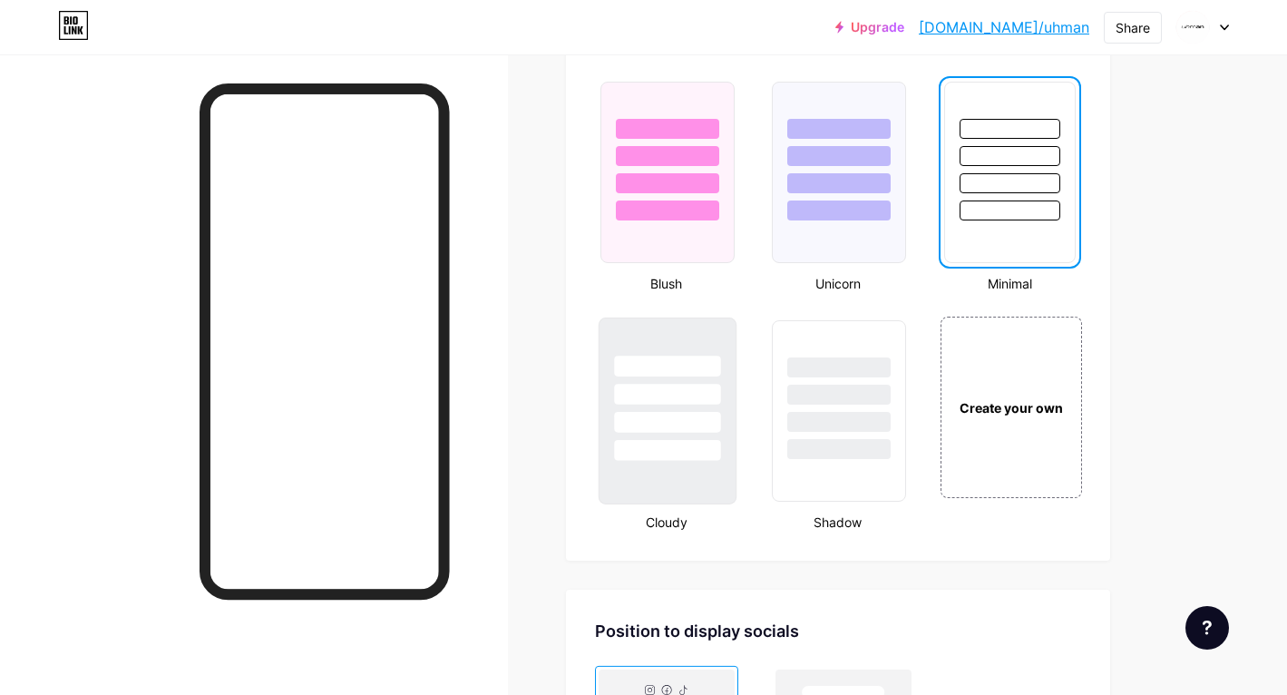
click at [686, 445] on div at bounding box center [667, 450] width 106 height 21
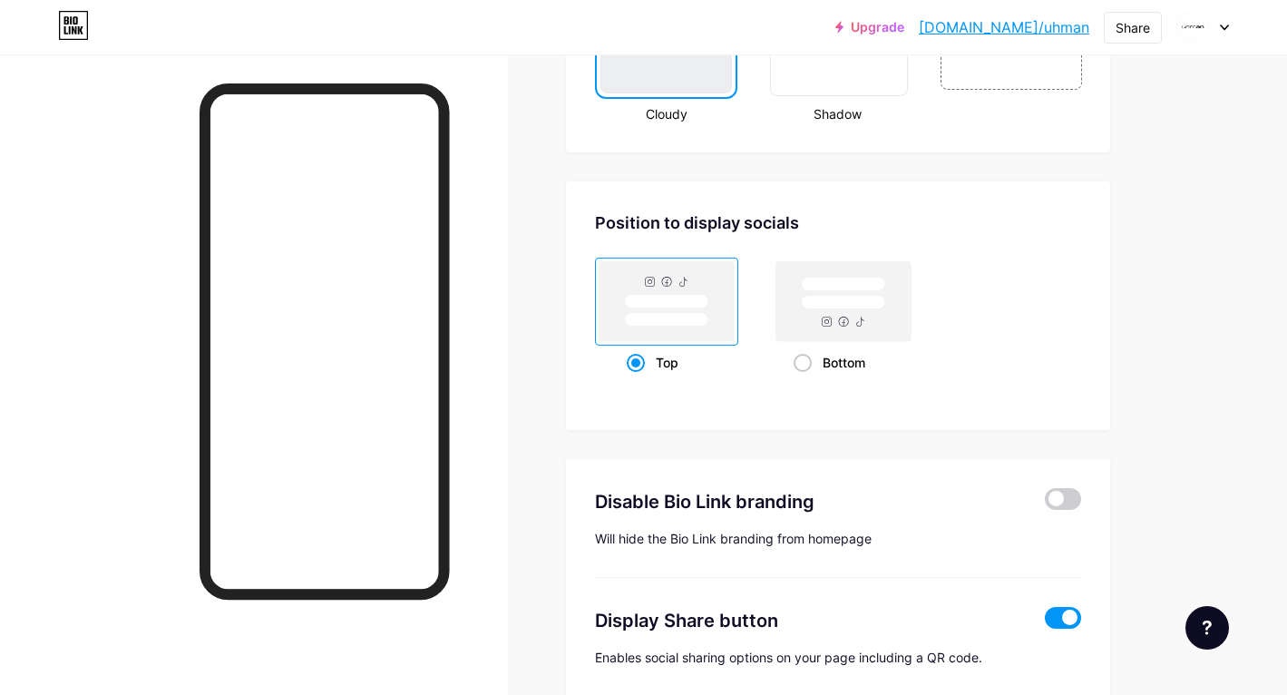
scroll to position [2329, 0]
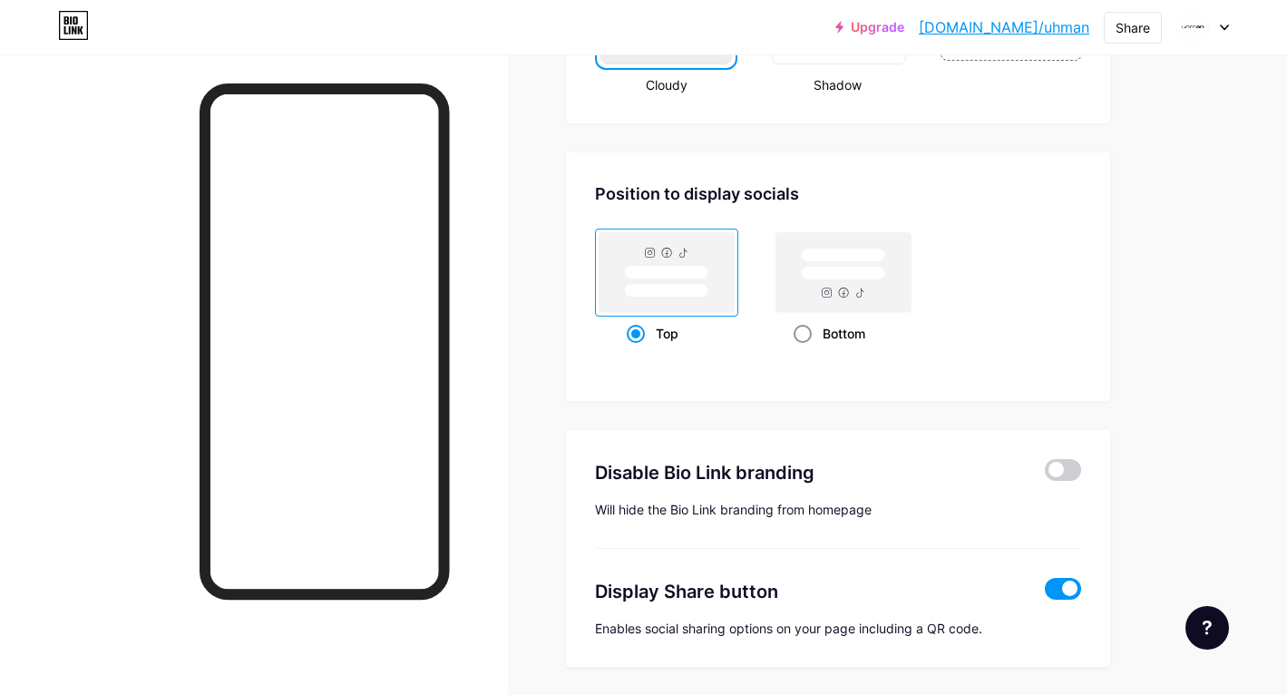
click at [805, 330] on span at bounding box center [803, 334] width 18 height 18
click at [805, 350] on input "Bottom" at bounding box center [800, 356] width 12 height 12
radio input "true"
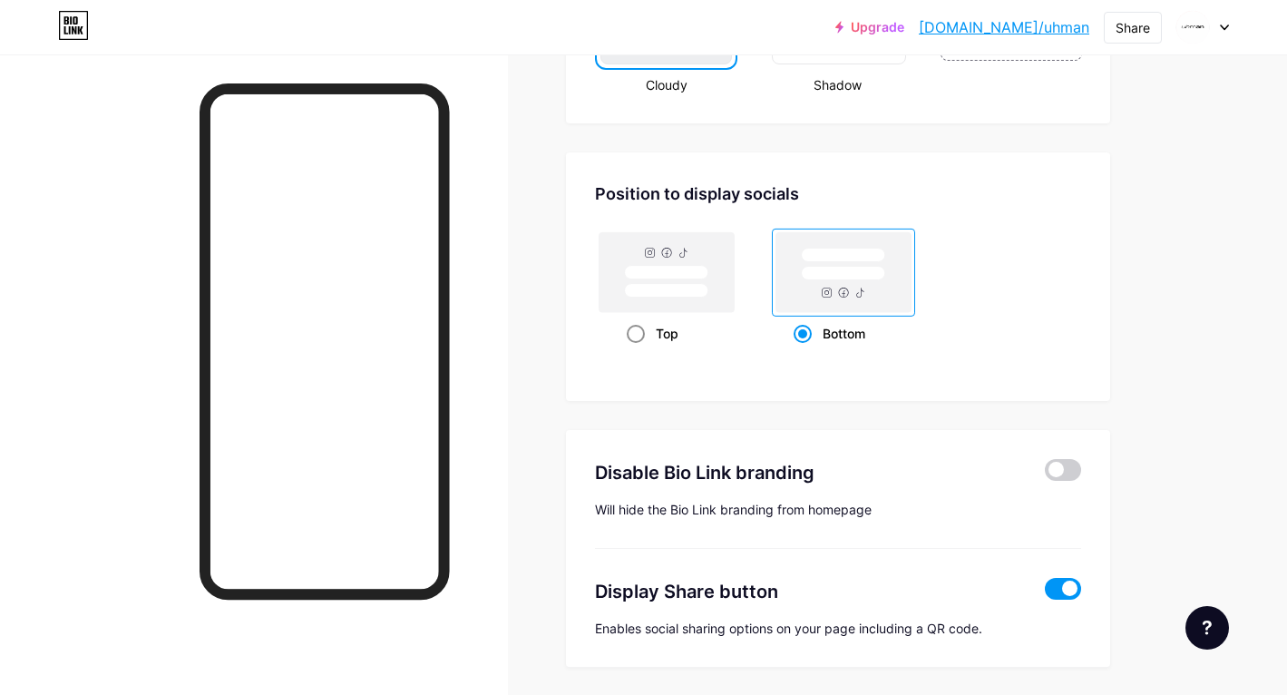
click at [630, 329] on span at bounding box center [636, 334] width 18 height 18
click at [630, 350] on input "Top" at bounding box center [633, 356] width 12 height 12
radio input "true"
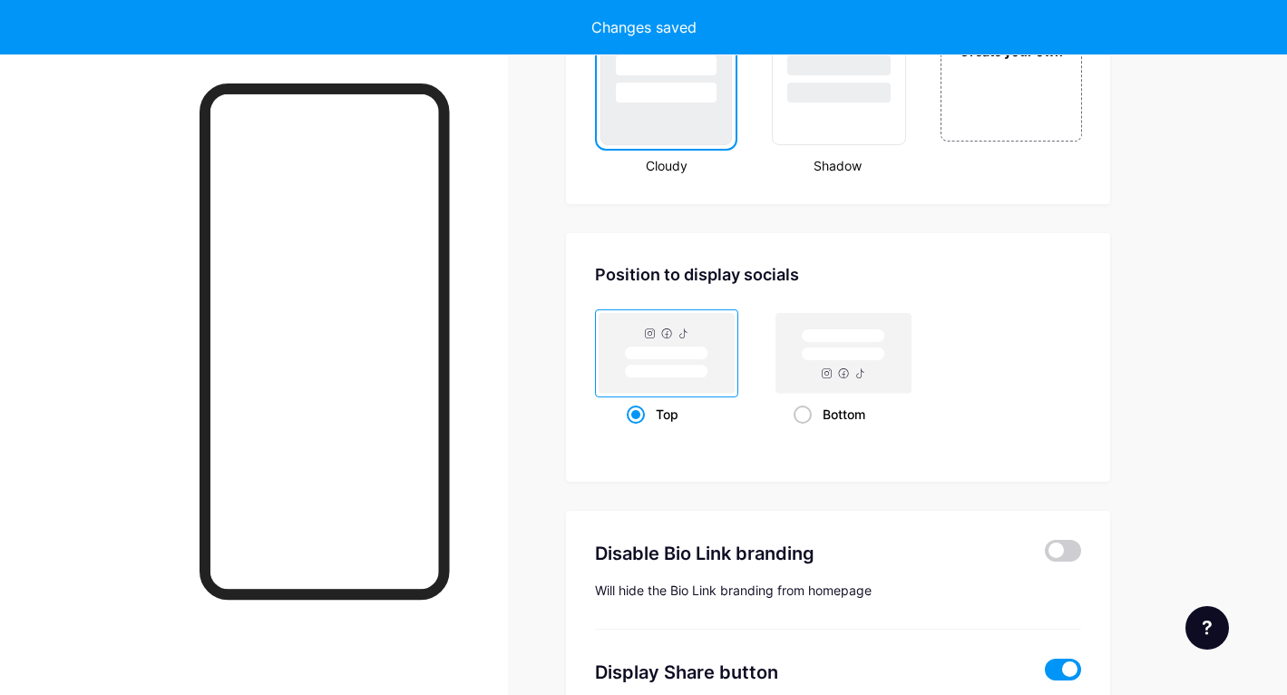
scroll to position [2207, 0]
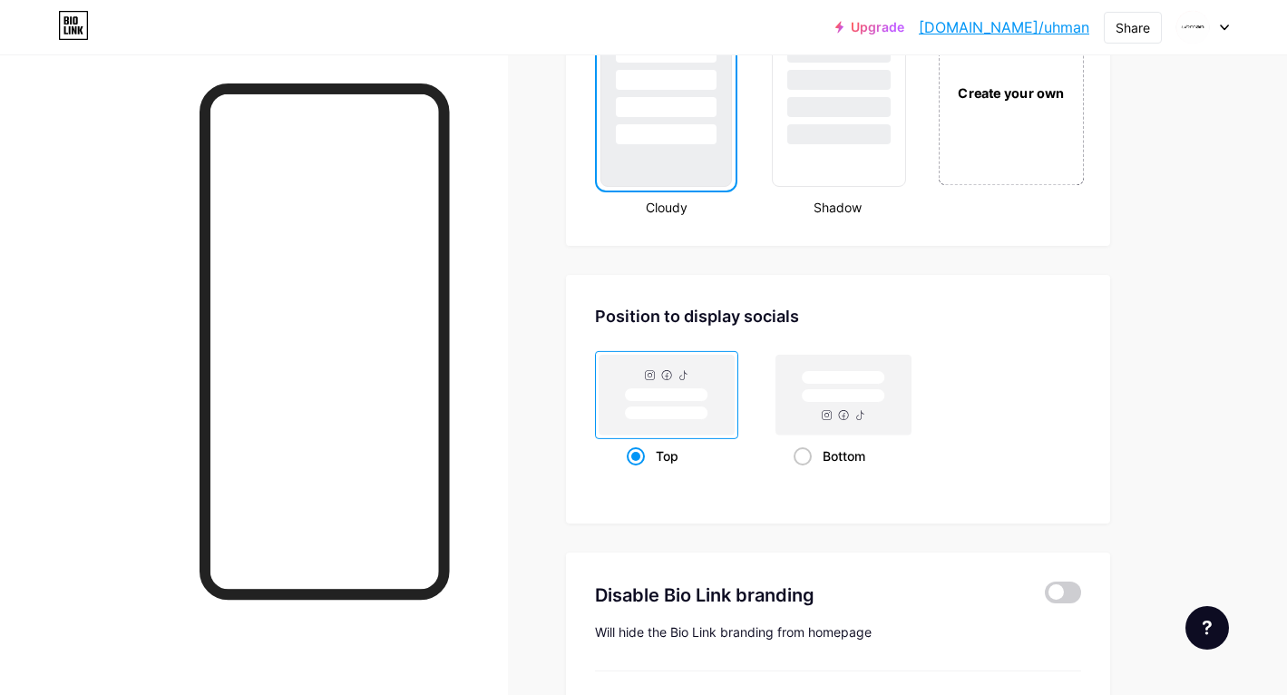
click at [1004, 133] on div "Create your own" at bounding box center [1011, 91] width 146 height 187
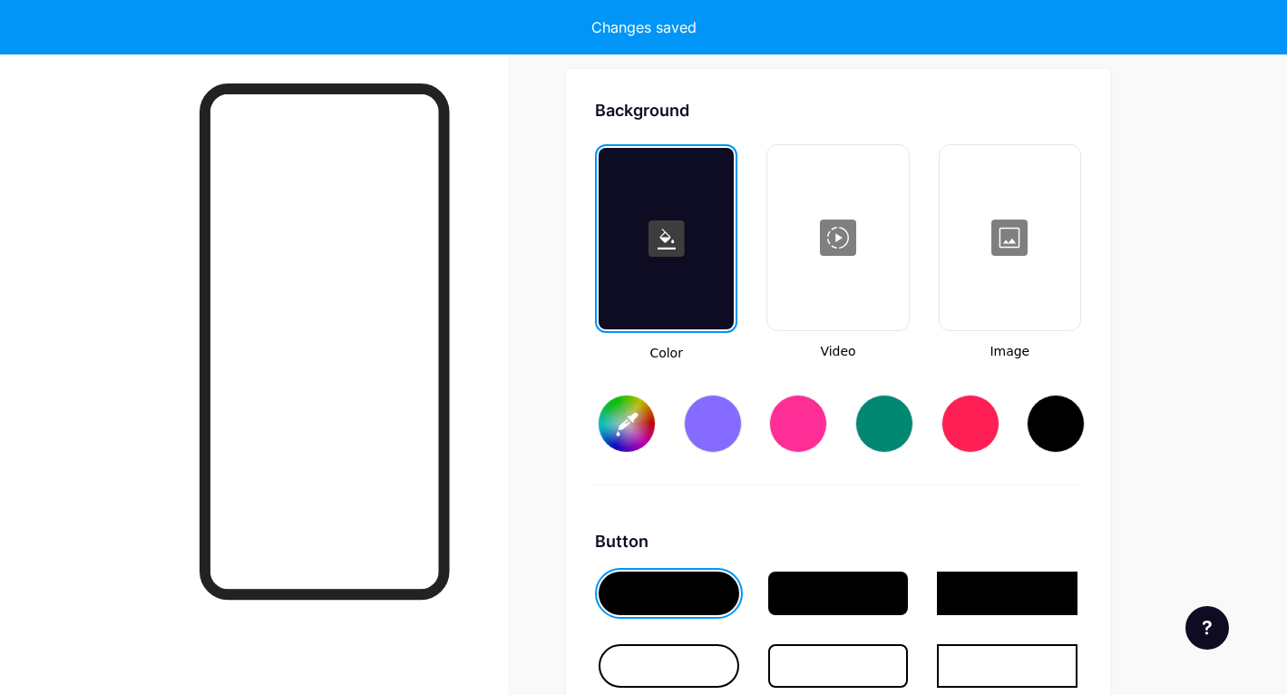
type input "#ffffff"
type input "#000000"
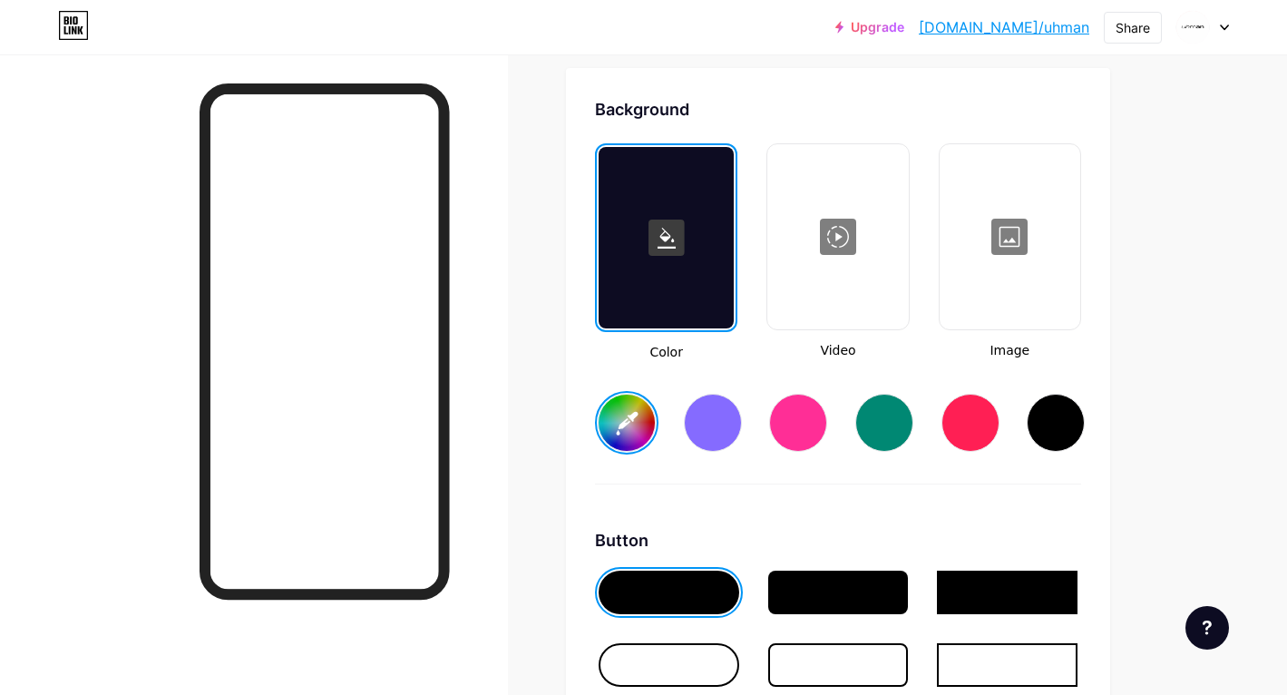
scroll to position [2455, 0]
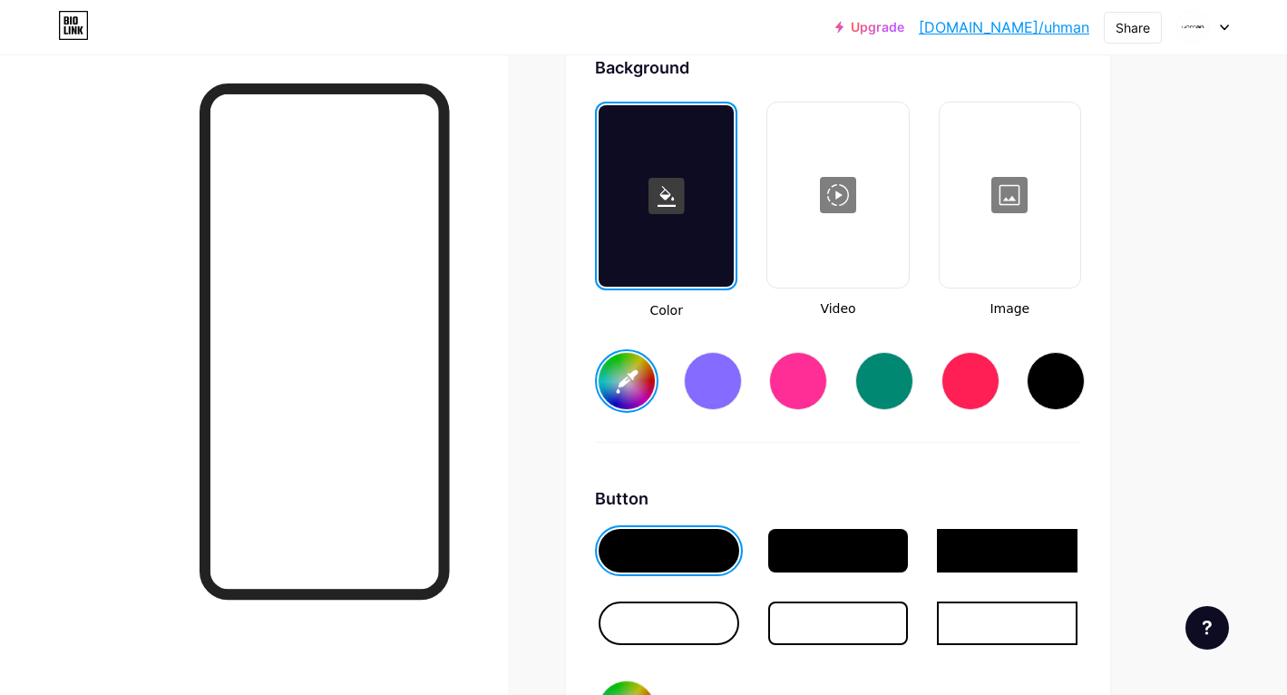
click at [898, 382] on div at bounding box center [885, 381] width 58 height 58
click at [627, 386] on input "#008873" at bounding box center [627, 381] width 56 height 56
type input "#b0b5b4"
click at [883, 451] on div "Background Color Video Image #b0b5b4 Button #000000 Font Inter Poppins EB Garam…" at bounding box center [838, 592] width 486 height 1074
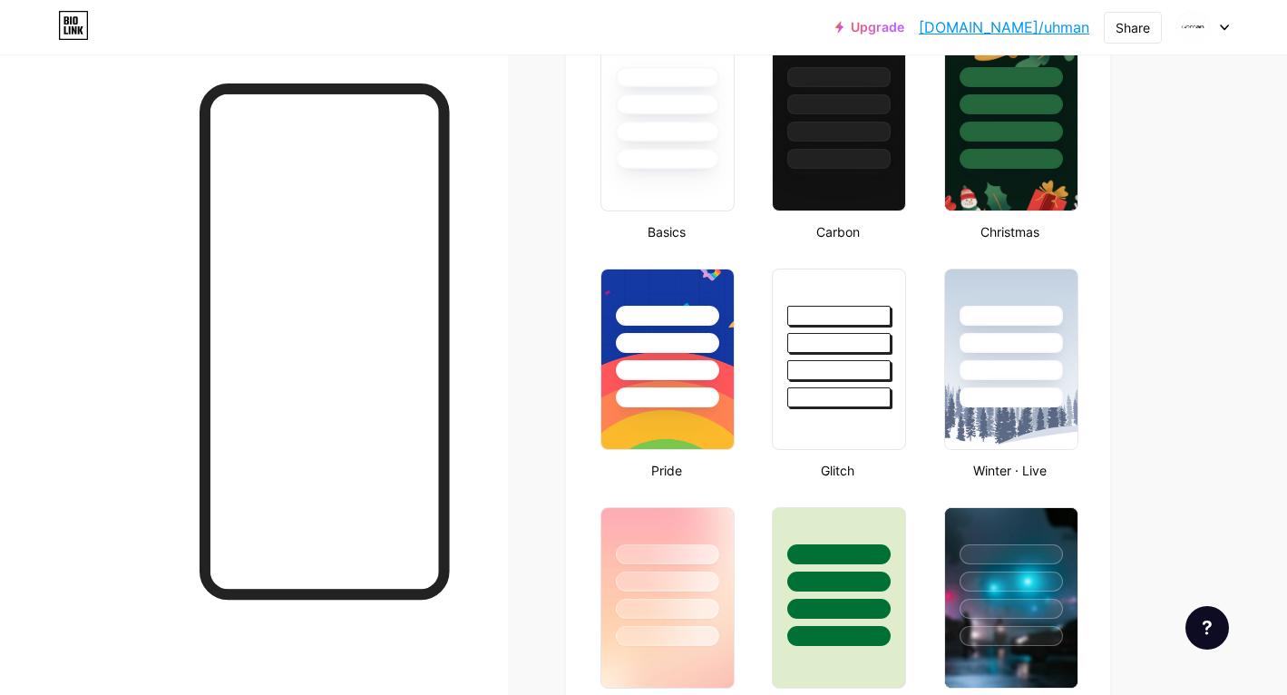
scroll to position [0, 0]
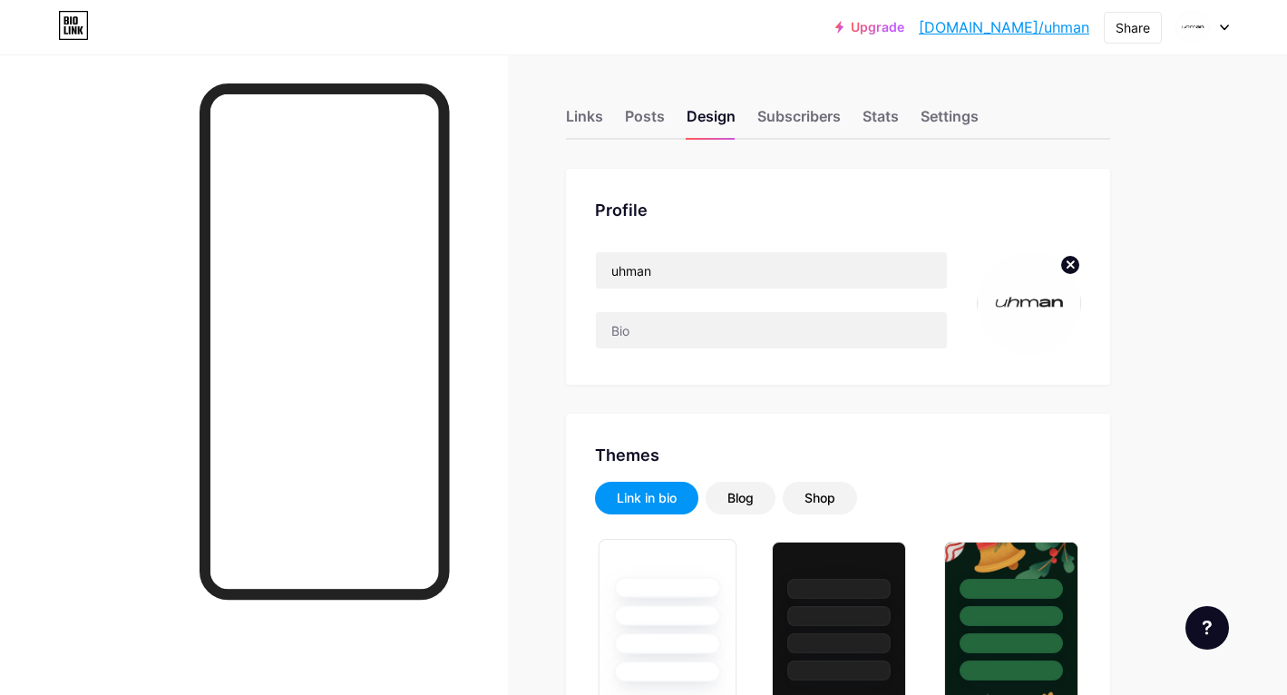
click at [658, 581] on div at bounding box center [667, 587] width 106 height 21
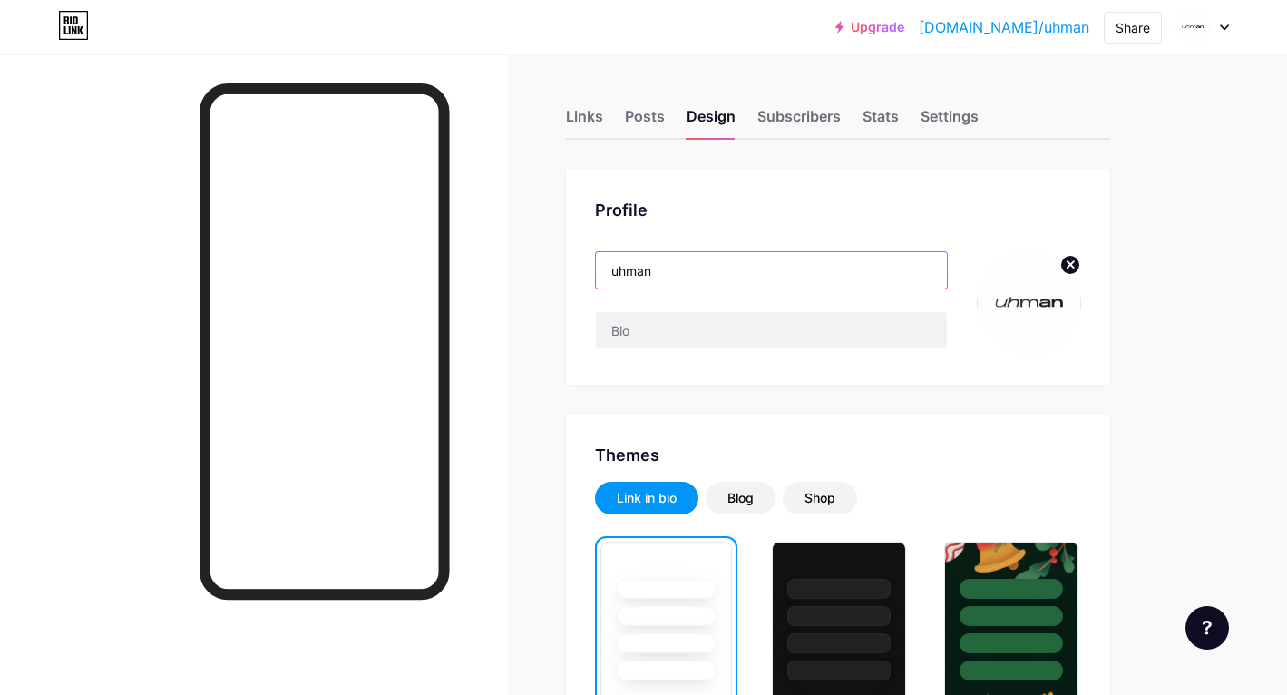
drag, startPoint x: 686, startPoint y: 271, endPoint x: 565, endPoint y: 271, distance: 120.7
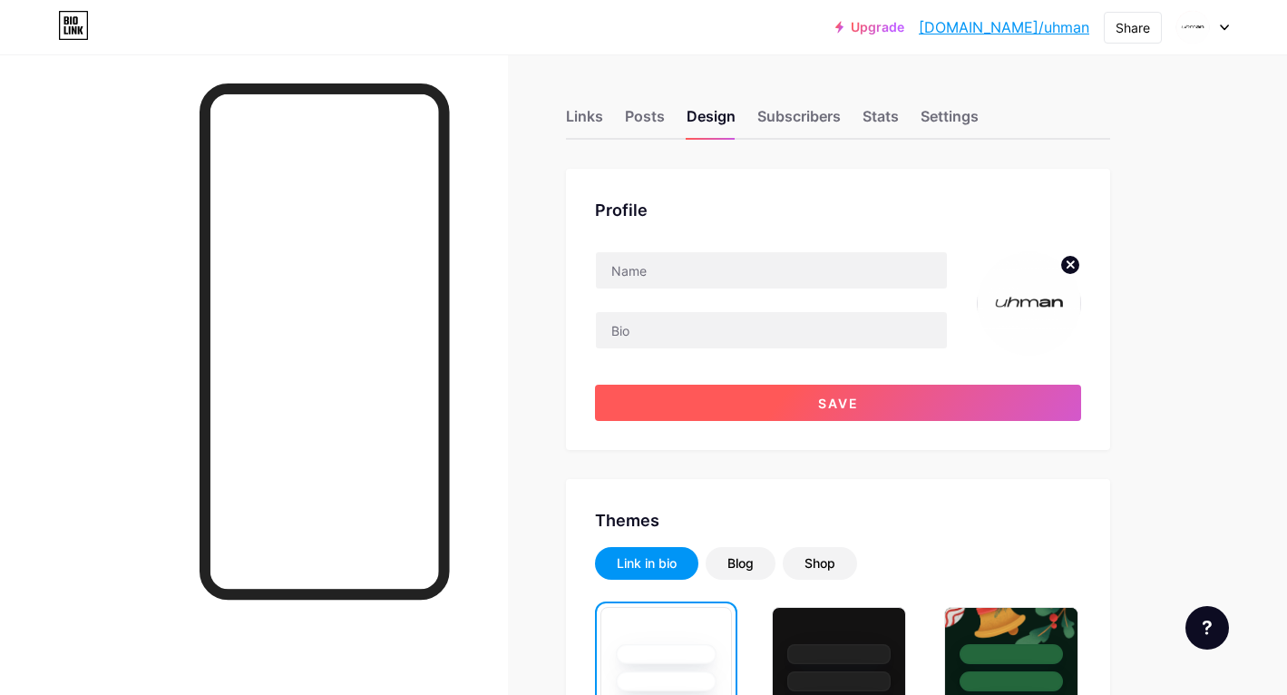
click at [849, 396] on span "Save" at bounding box center [838, 403] width 41 height 15
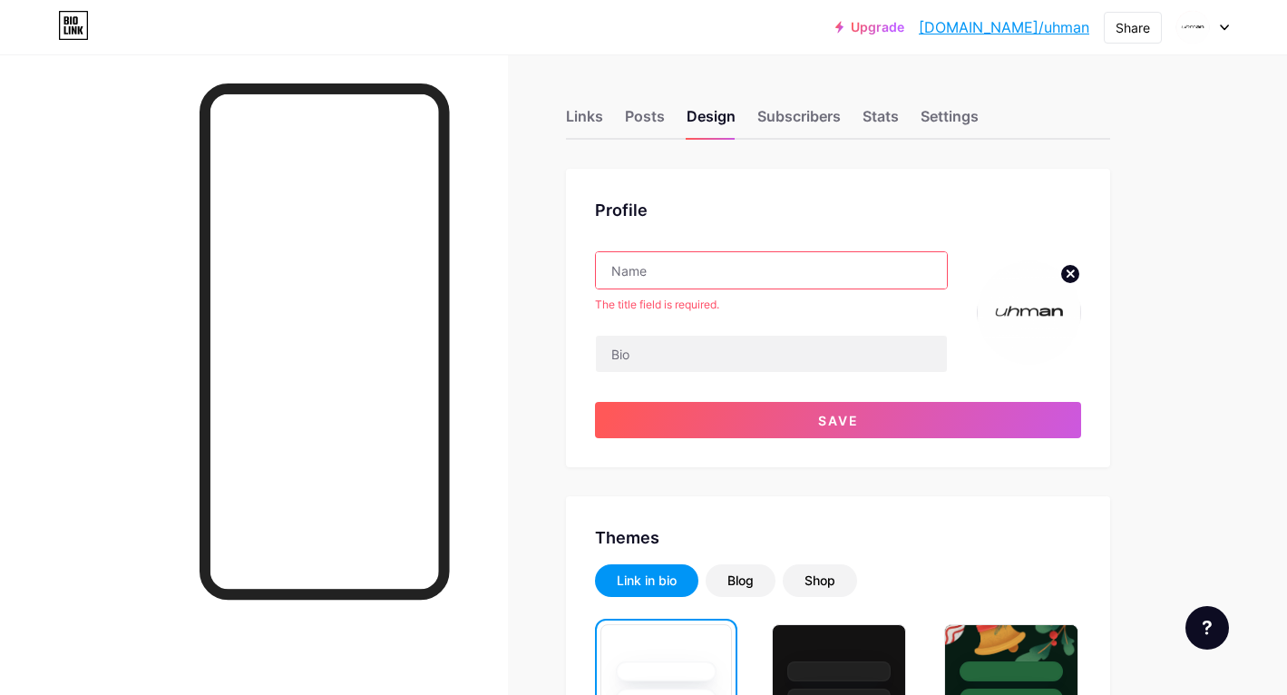
click at [681, 266] on input "text" at bounding box center [771, 270] width 351 height 36
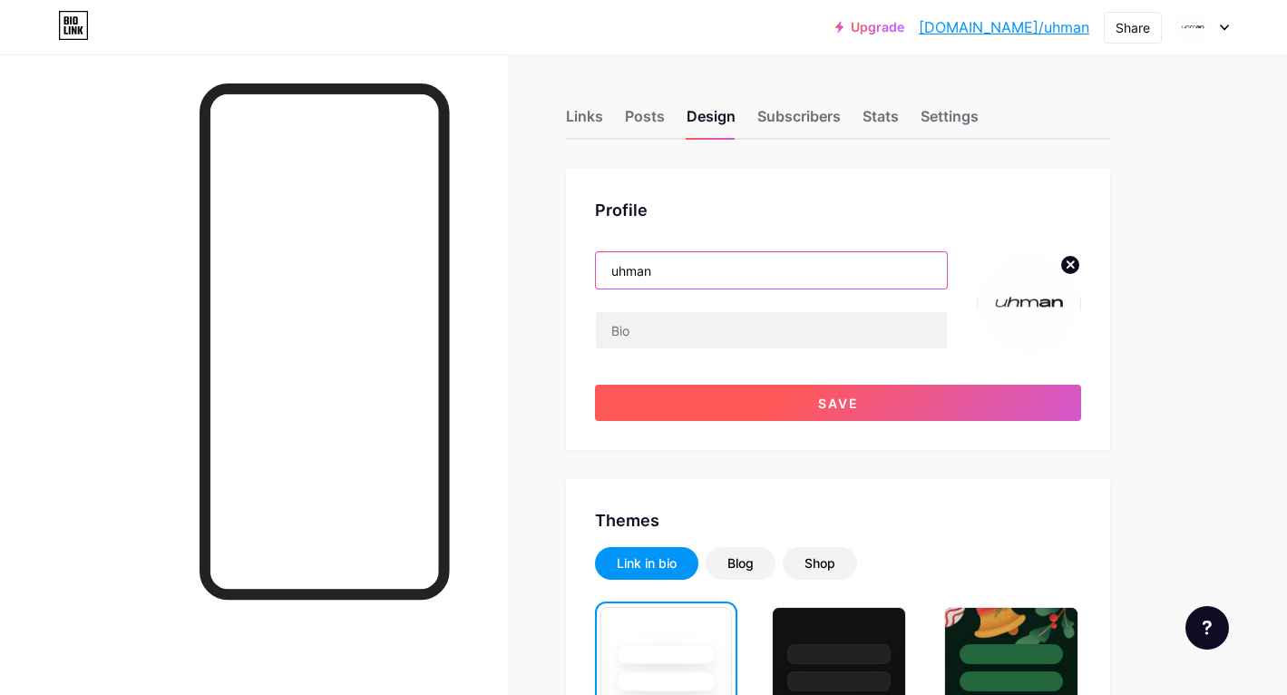
type input "uhman"
click at [868, 404] on button "Save" at bounding box center [838, 403] width 486 height 36
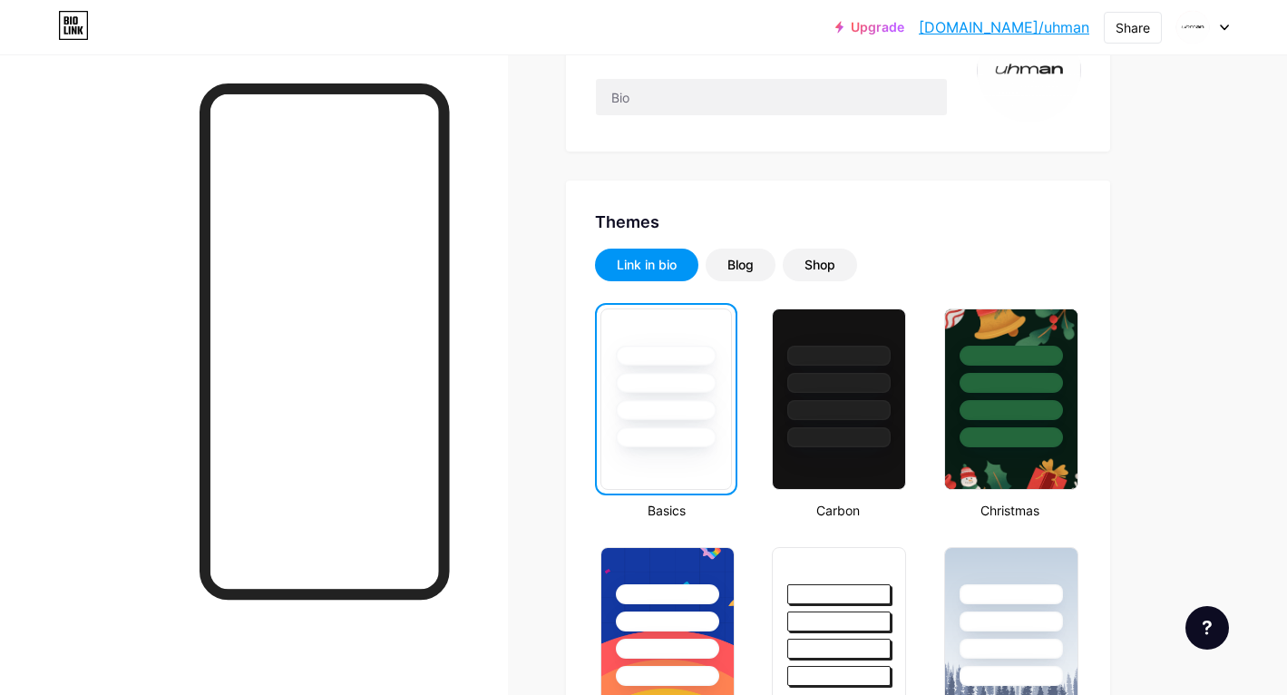
scroll to position [259, 0]
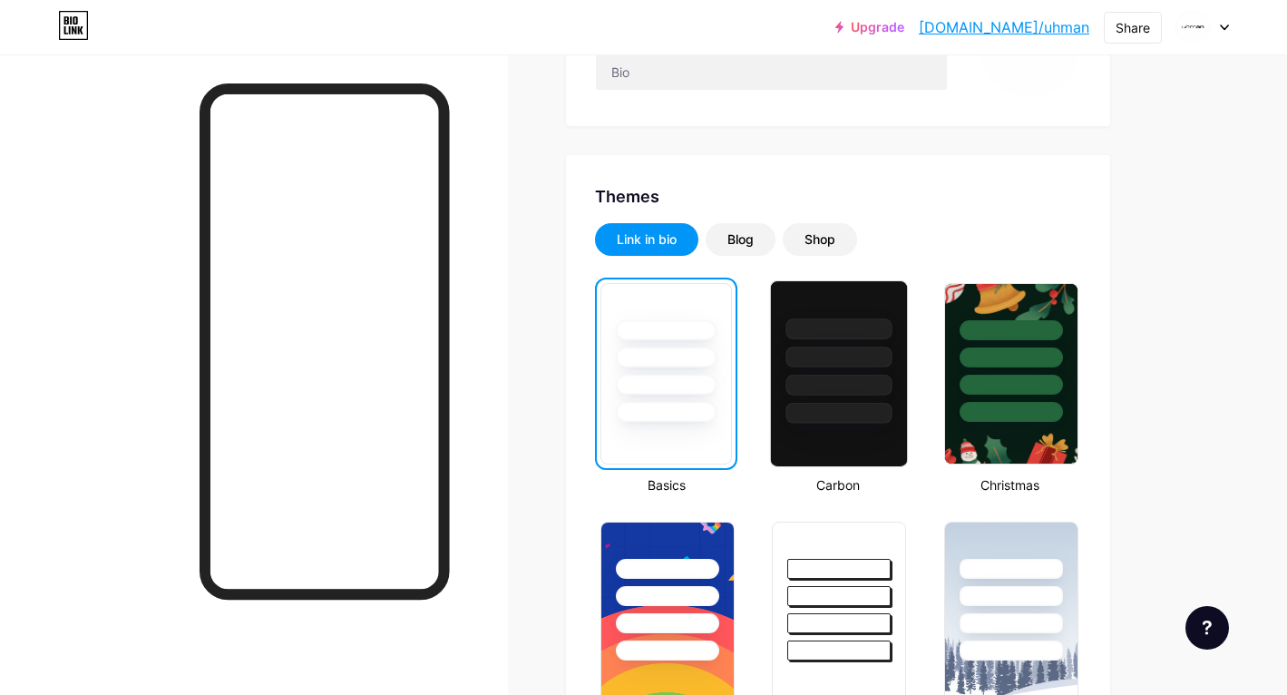
click at [823, 390] on div at bounding box center [840, 385] width 106 height 21
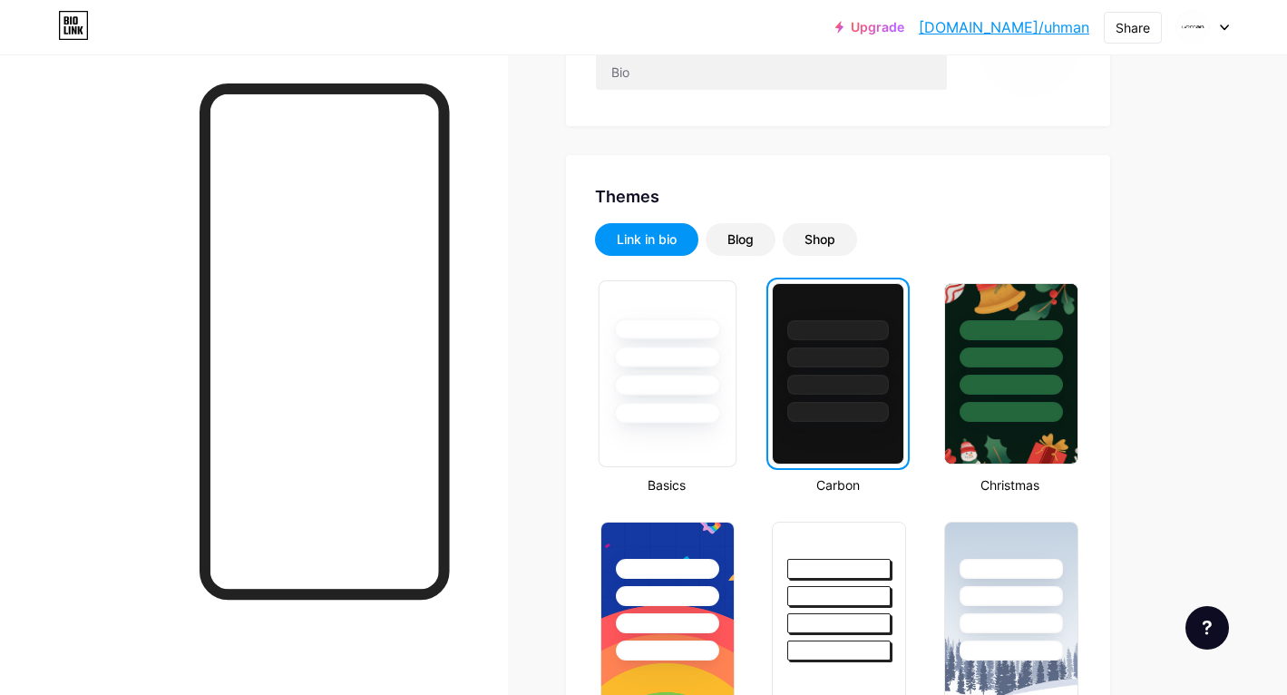
click at [670, 365] on div at bounding box center [667, 357] width 106 height 21
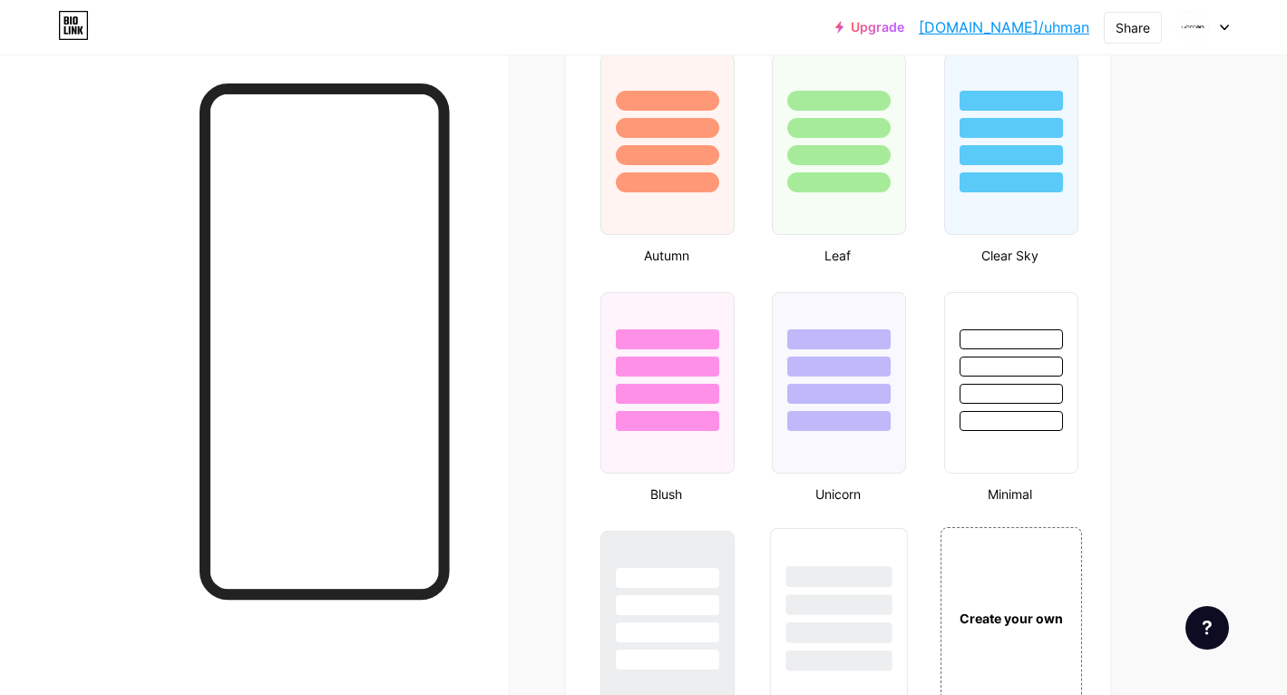
scroll to position [1799, 0]
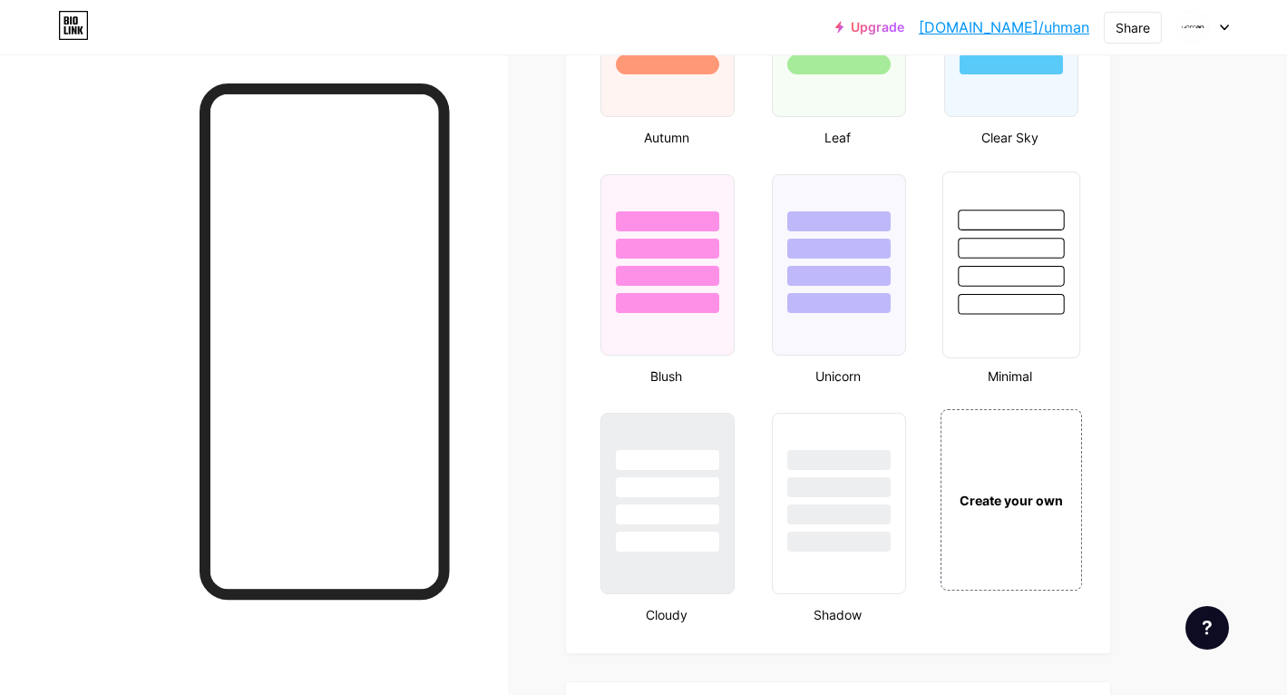
click at [1014, 220] on div at bounding box center [1011, 220] width 106 height 21
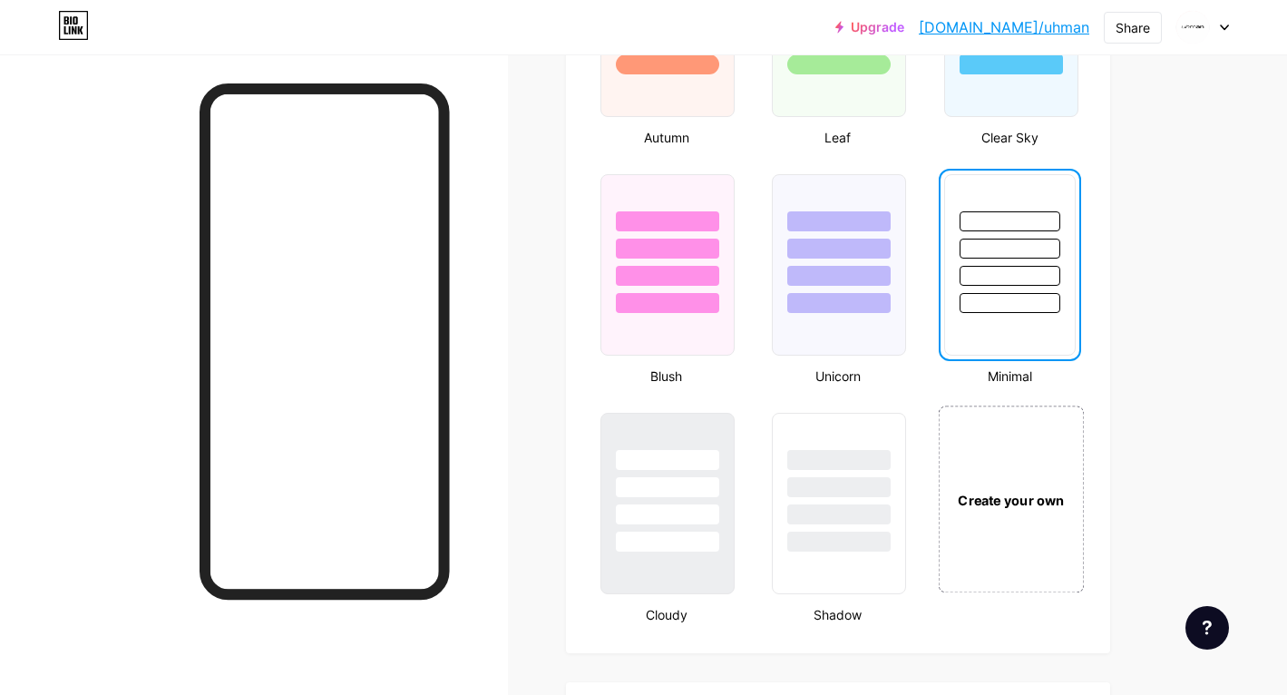
click at [991, 461] on div "Create your own" at bounding box center [1011, 499] width 146 height 187
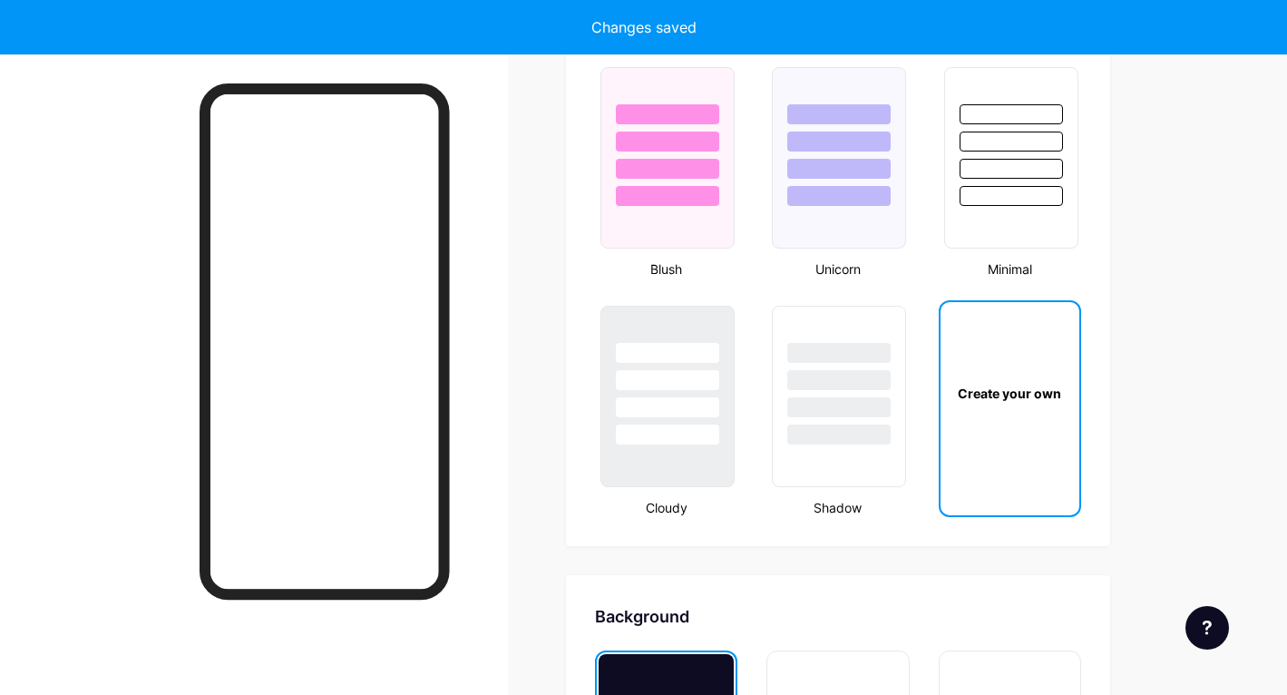
type input "#ffffff"
type input "#000000"
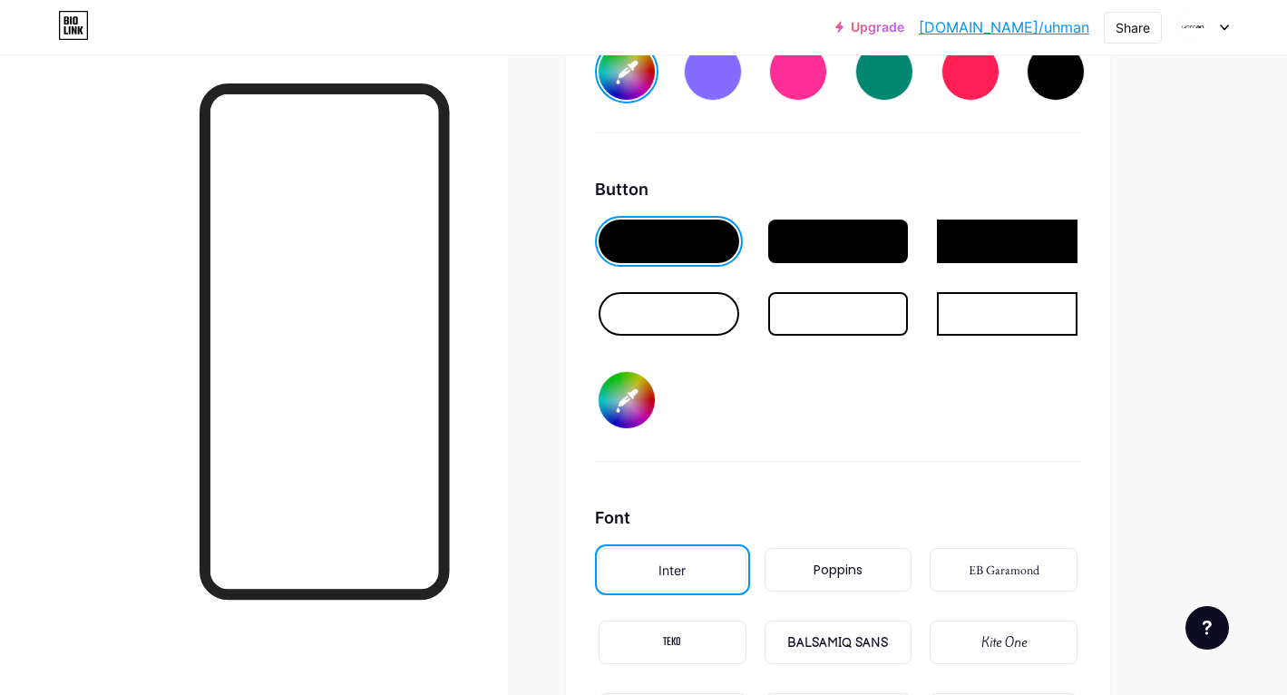
scroll to position [2781, 0]
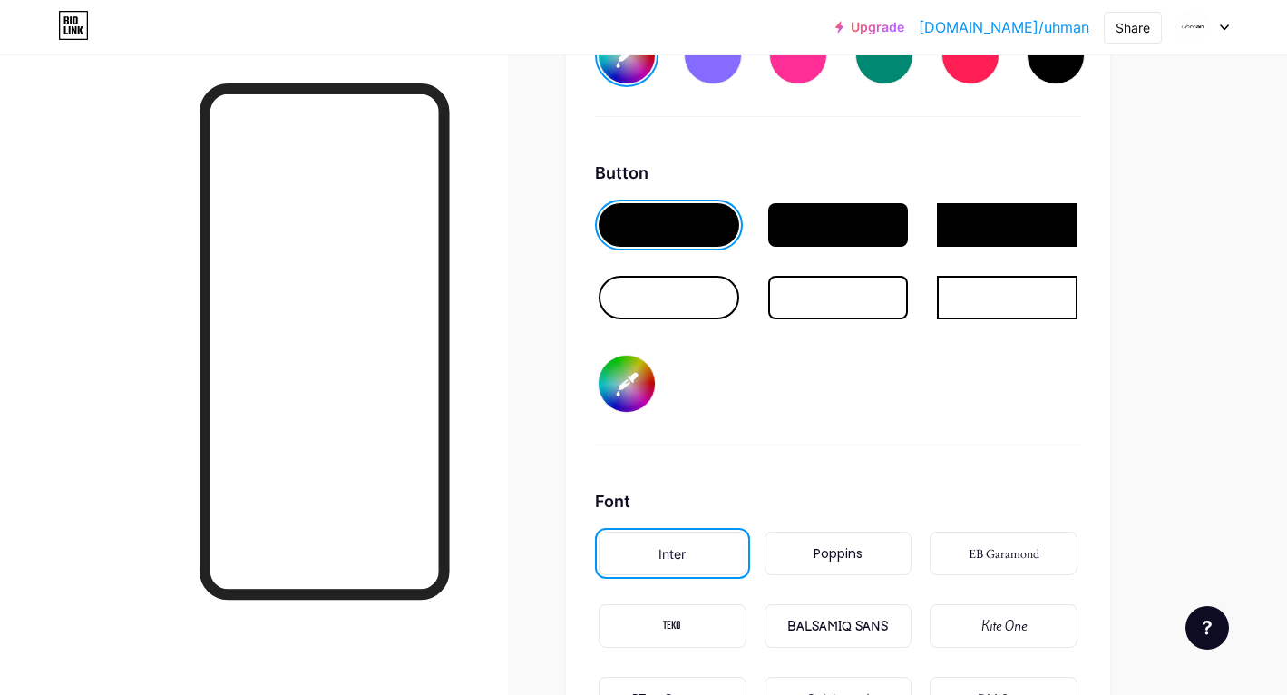
click at [821, 233] on div at bounding box center [838, 225] width 141 height 44
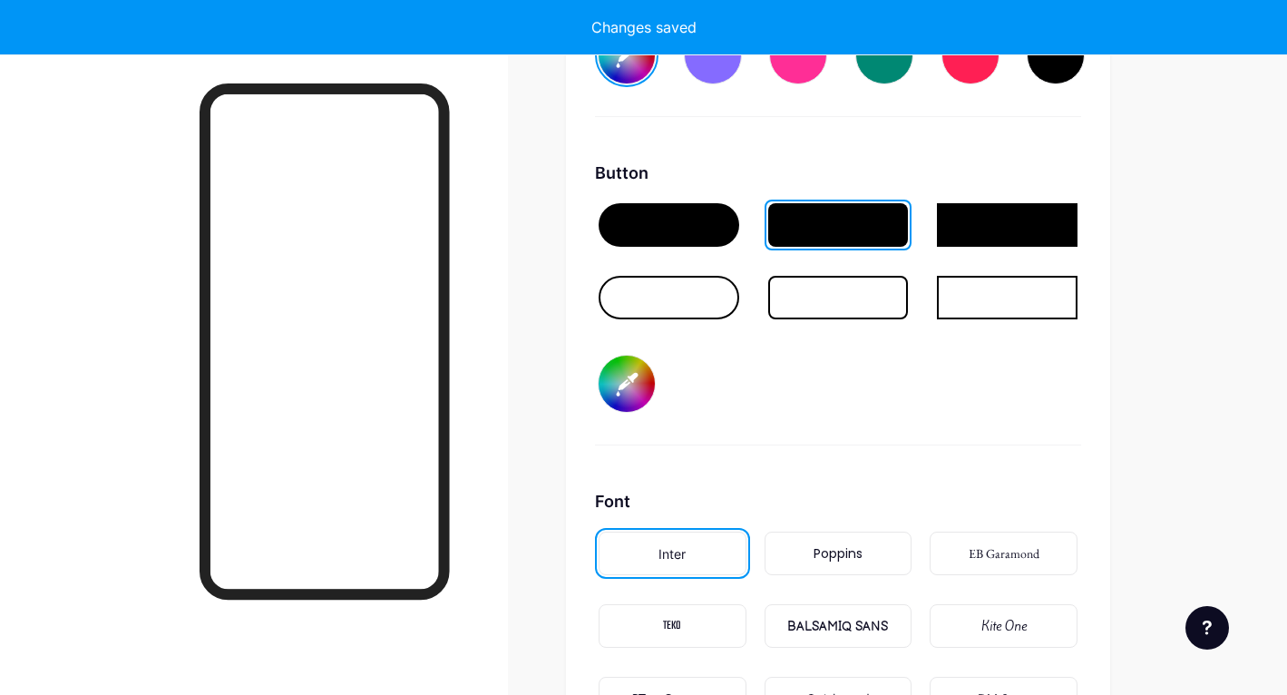
type input "#ffffff"
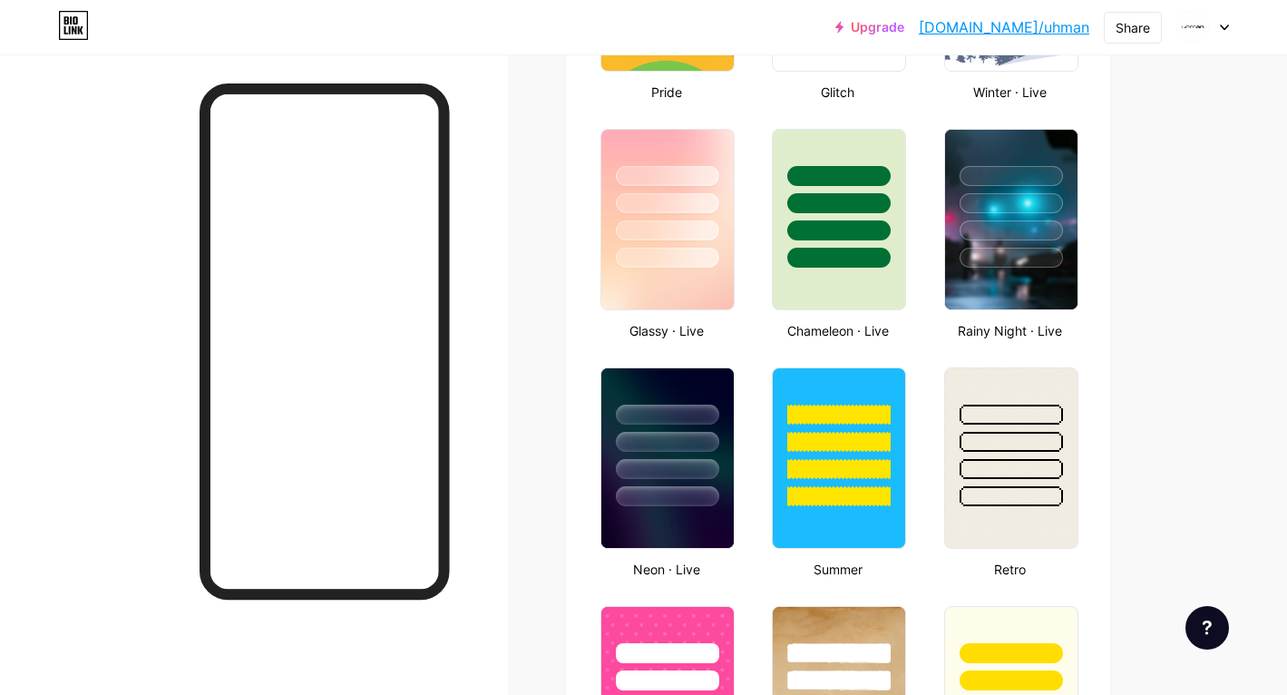
scroll to position [0, 0]
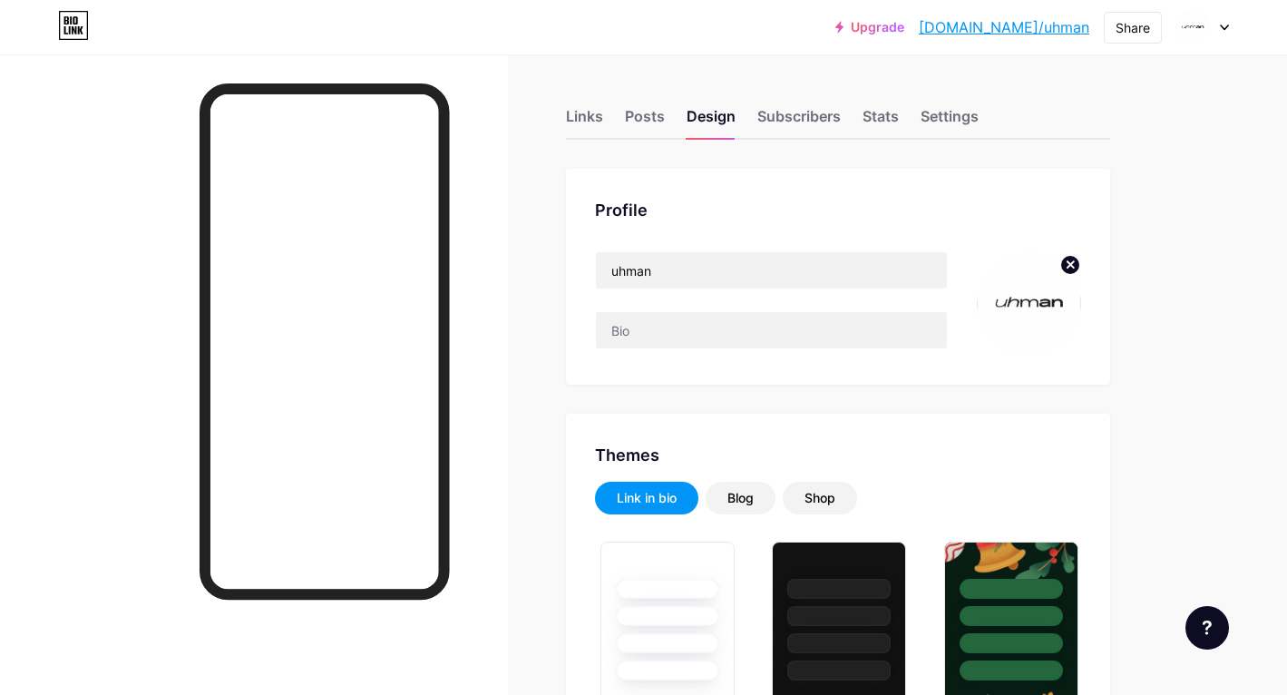
click at [1021, 299] on img at bounding box center [1029, 303] width 104 height 104
click at [1006, 294] on img at bounding box center [1029, 303] width 104 height 104
click at [1066, 266] on circle at bounding box center [1071, 265] width 20 height 20
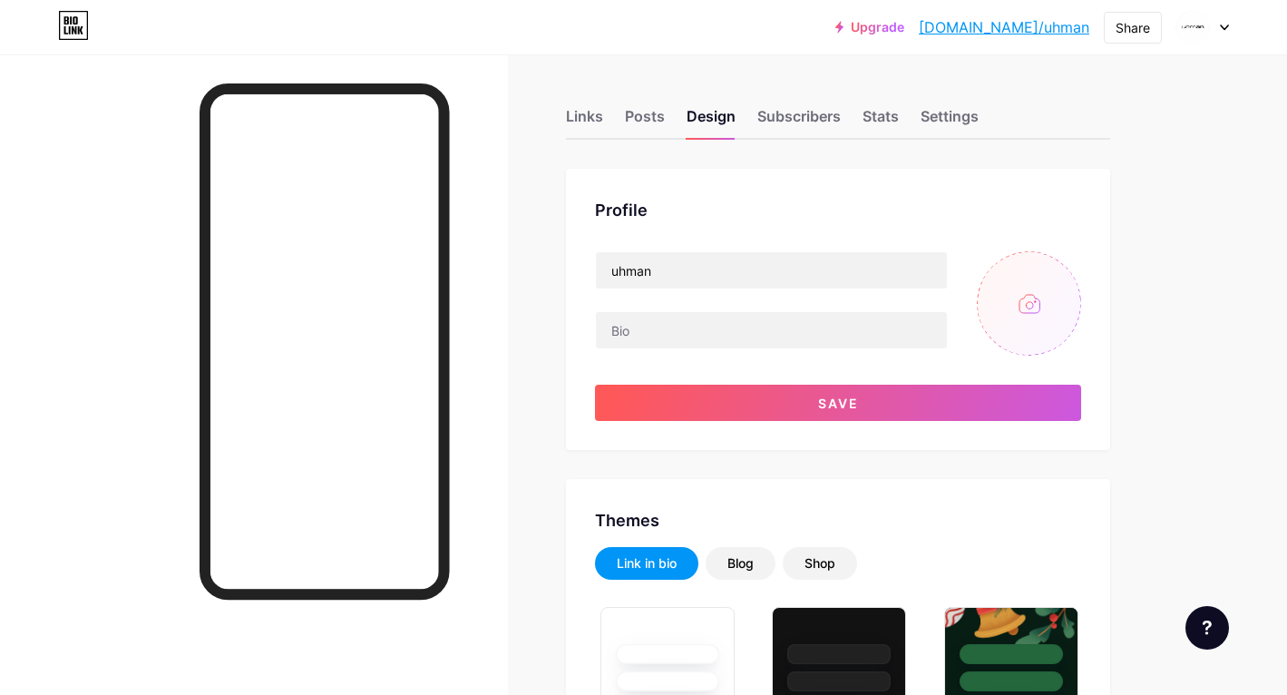
click at [1022, 301] on input "file" at bounding box center [1029, 303] width 104 height 104
click at [1032, 279] on input "file" at bounding box center [1029, 303] width 104 height 104
click at [1026, 304] on input "file" at bounding box center [1029, 303] width 104 height 104
type input "C:\fakepath\Logotipo Uhman fondo negro.png"
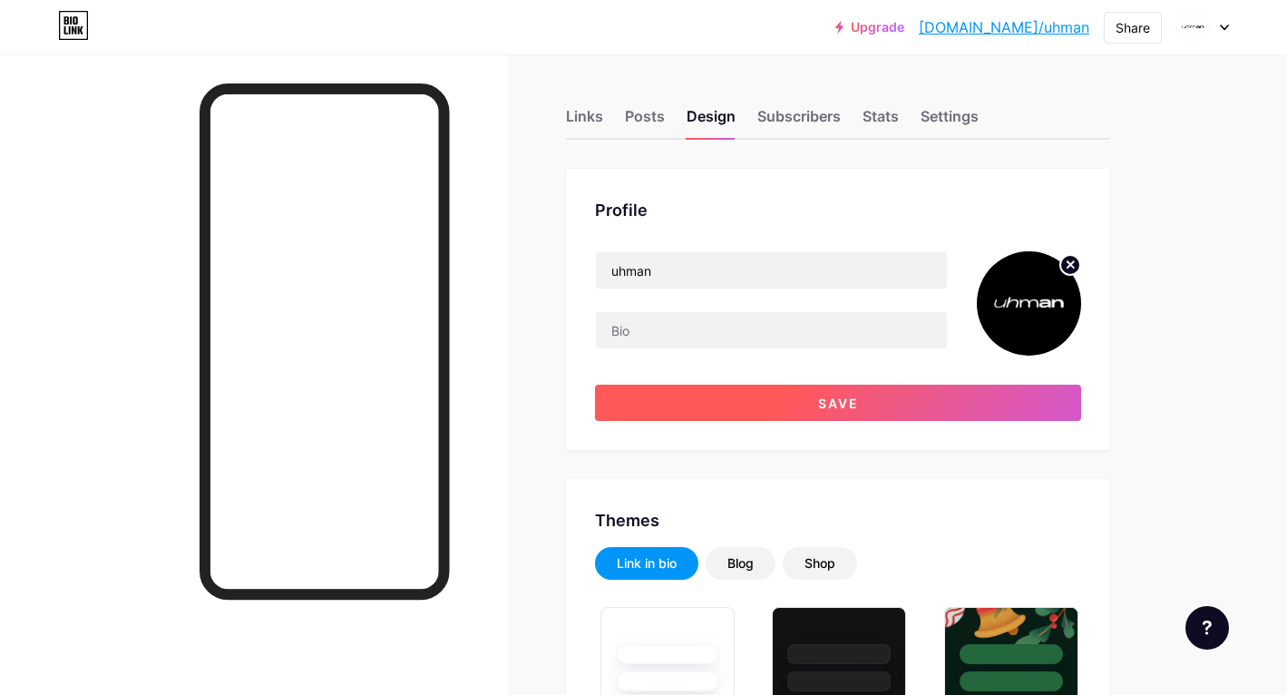
click at [852, 406] on span "Save" at bounding box center [838, 403] width 41 height 15
type input "#ffffff"
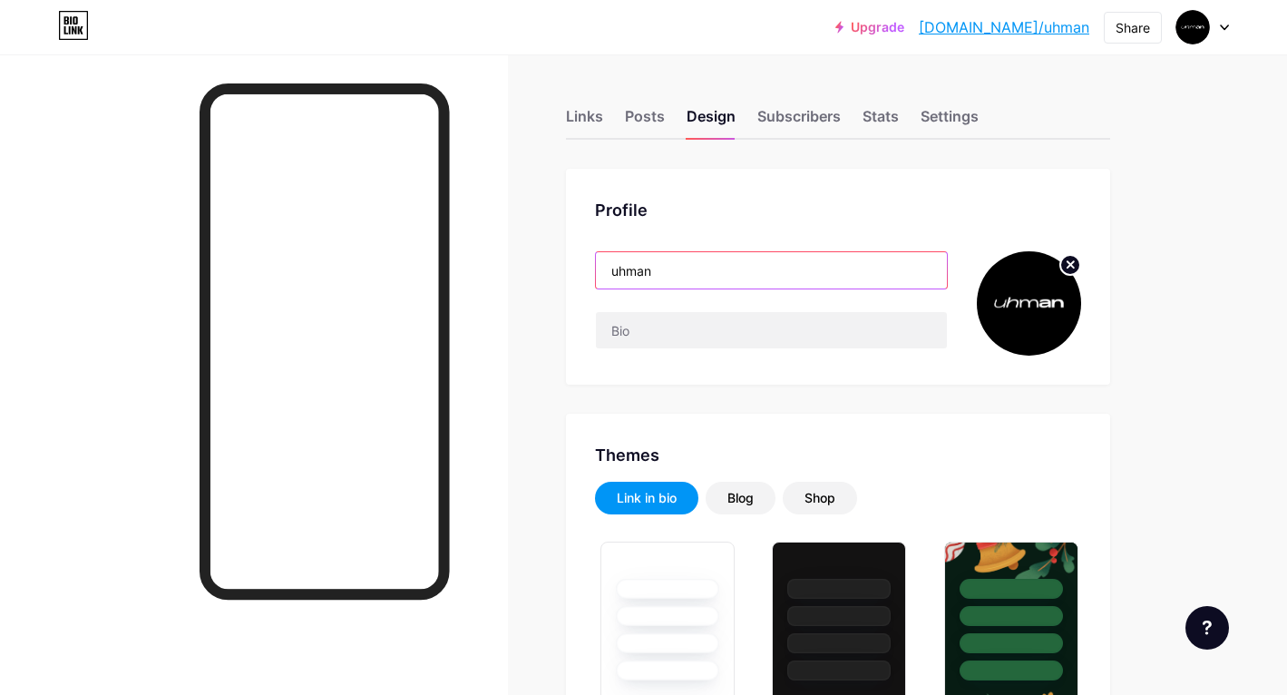
drag, startPoint x: 681, startPoint y: 274, endPoint x: 525, endPoint y: 274, distance: 156.1
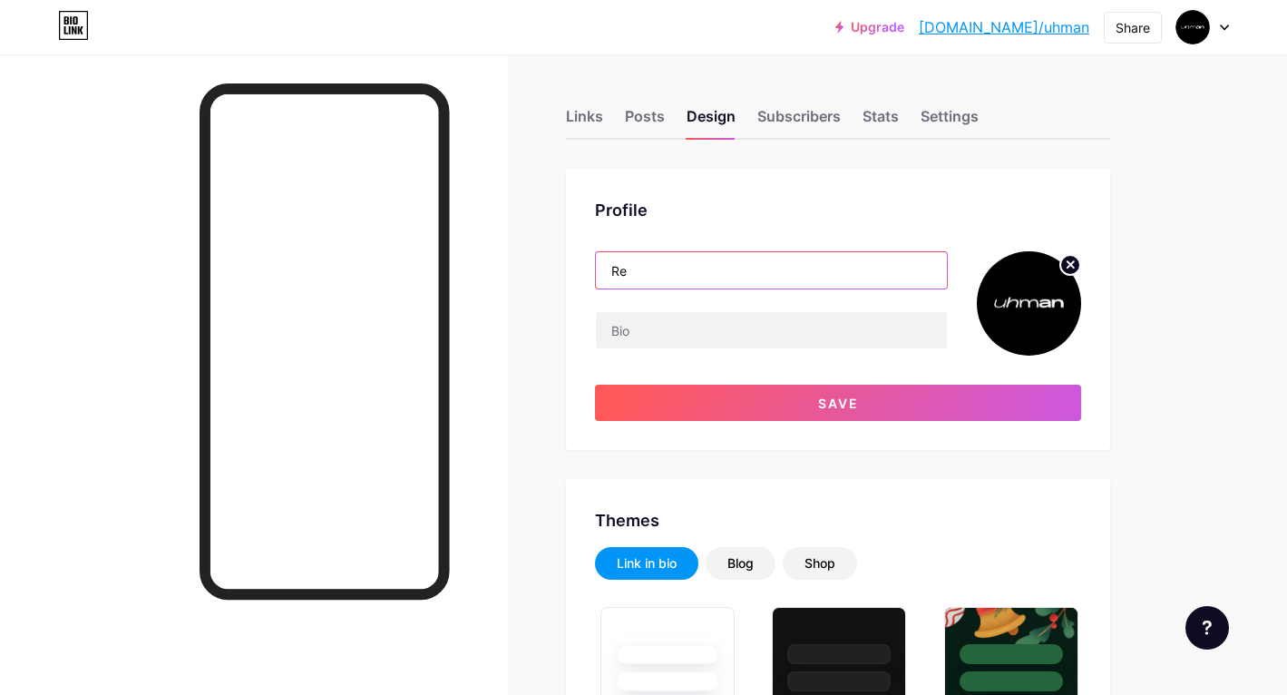
type input "R"
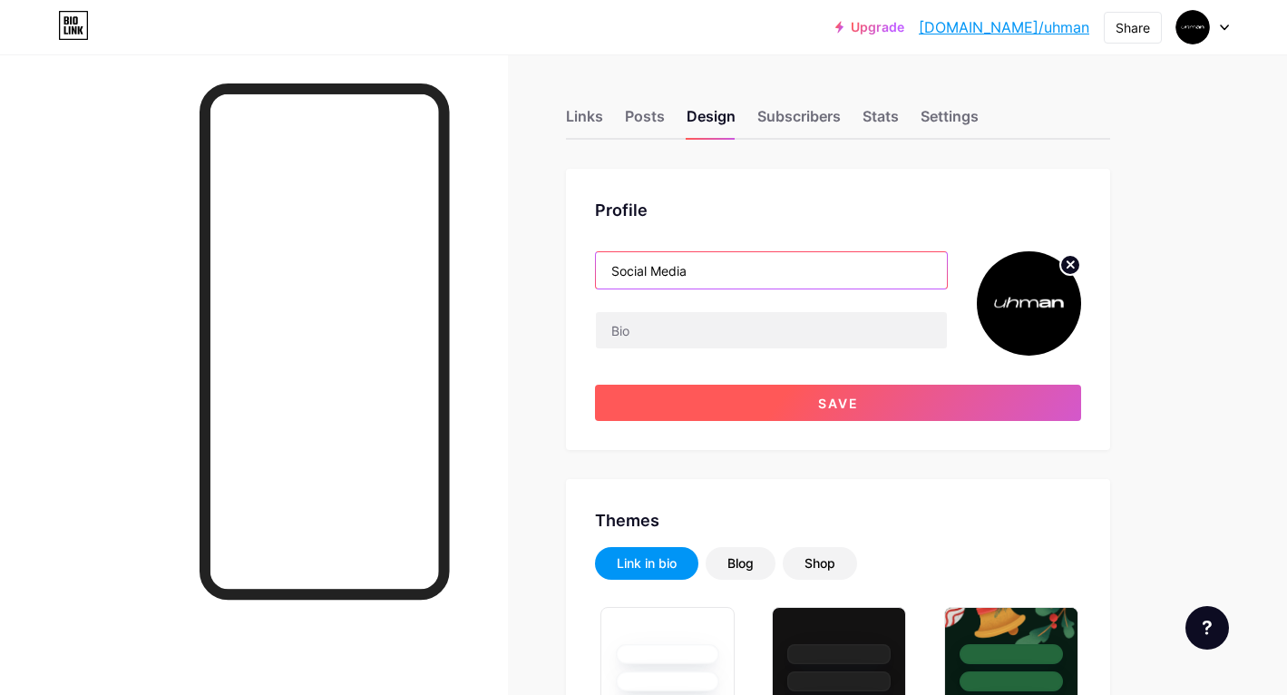
type input "Social Media"
click at [732, 401] on button "Save" at bounding box center [838, 403] width 486 height 36
type input "#ffffff"
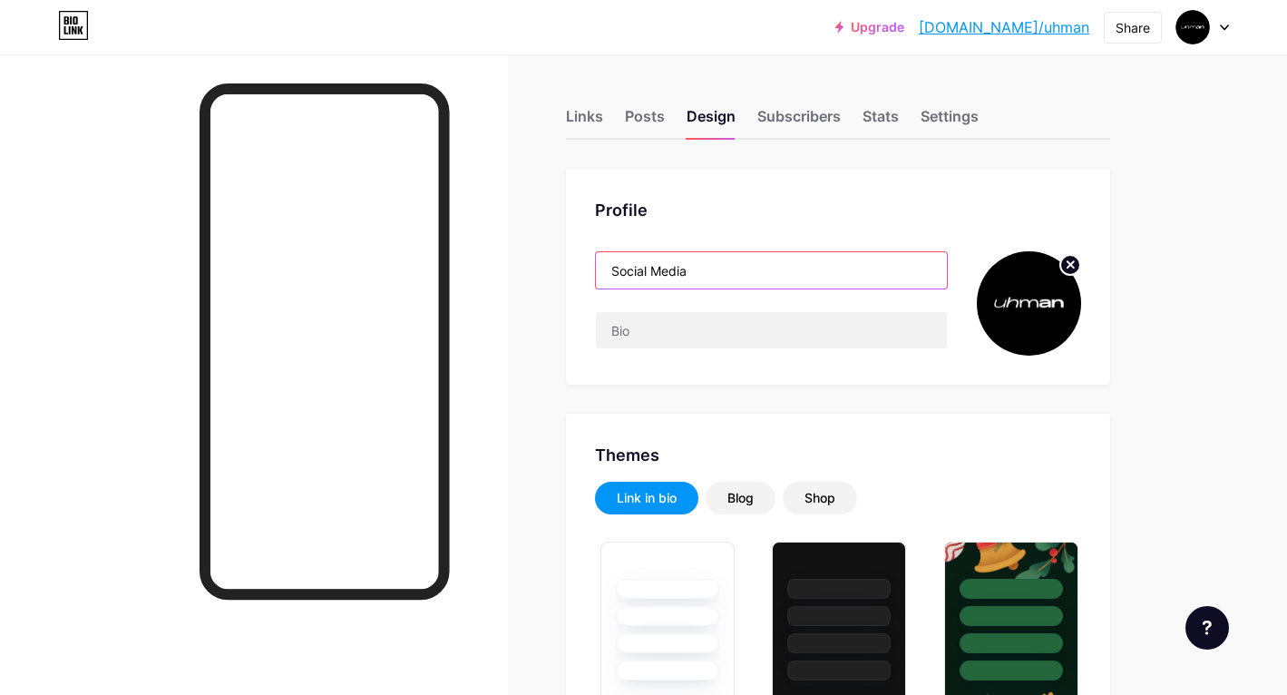
drag, startPoint x: 728, startPoint y: 263, endPoint x: 539, endPoint y: 261, distance: 188.7
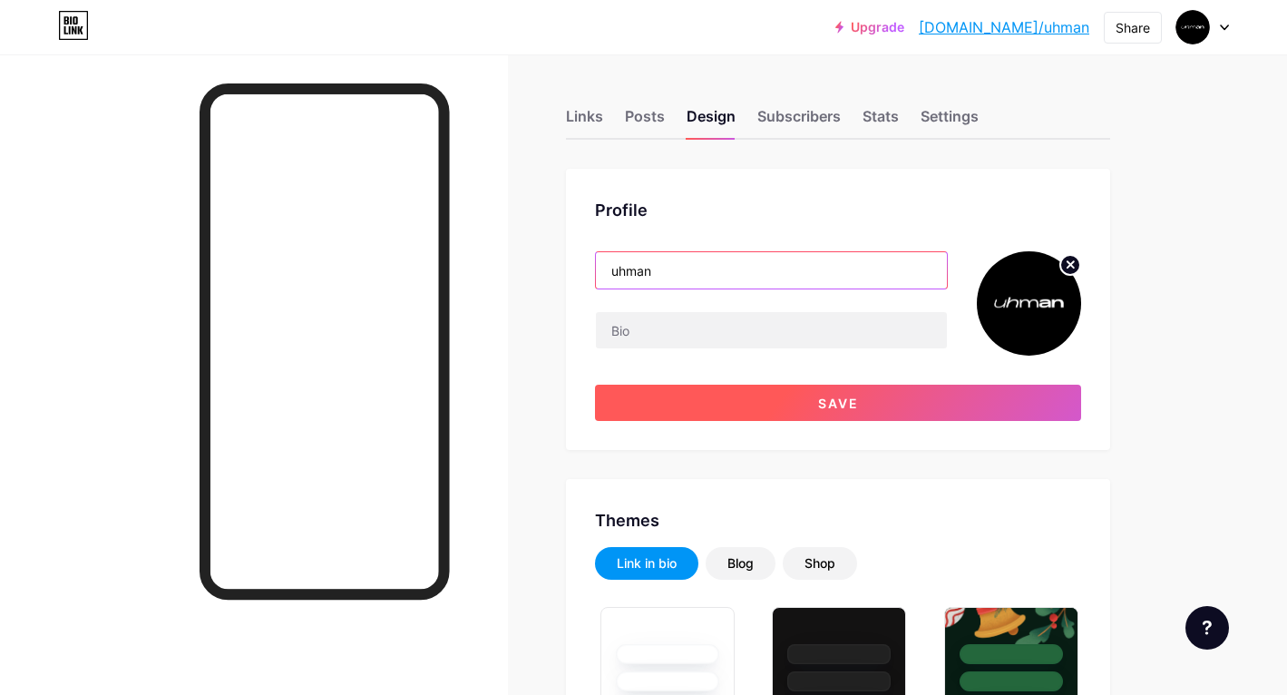
type input "uhman"
click at [721, 394] on button "Save" at bounding box center [838, 403] width 486 height 36
type input "#ffffff"
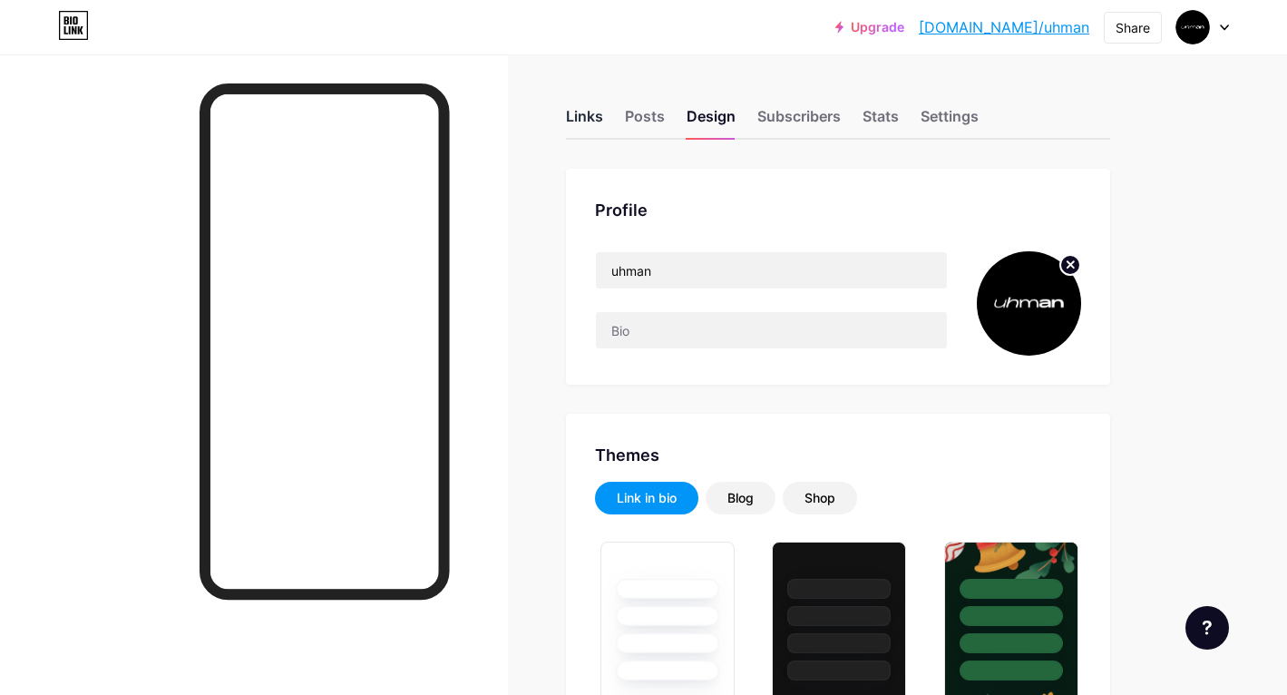
click at [579, 114] on div "Links" at bounding box center [584, 121] width 37 height 33
